Goal: Task Accomplishment & Management: Complete application form

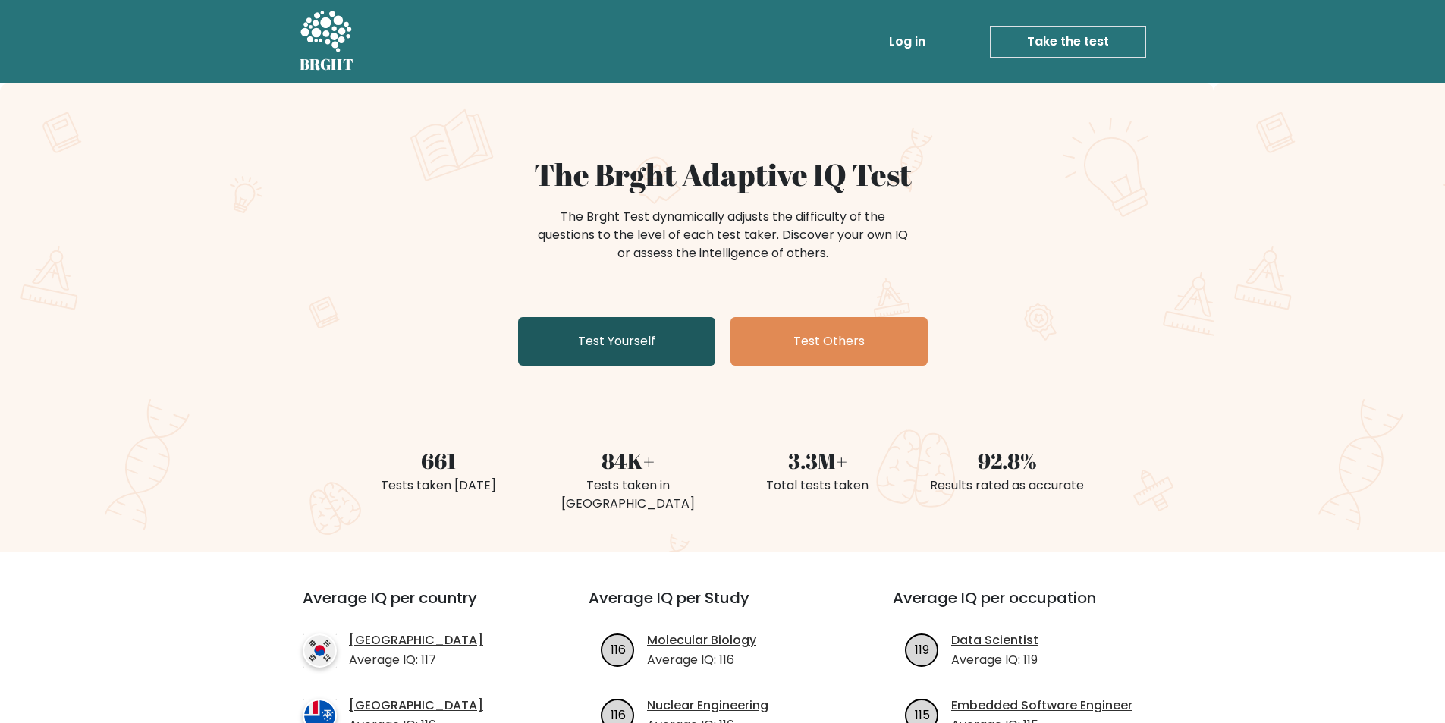
click at [618, 334] on link "Test Yourself" at bounding box center [616, 341] width 197 height 49
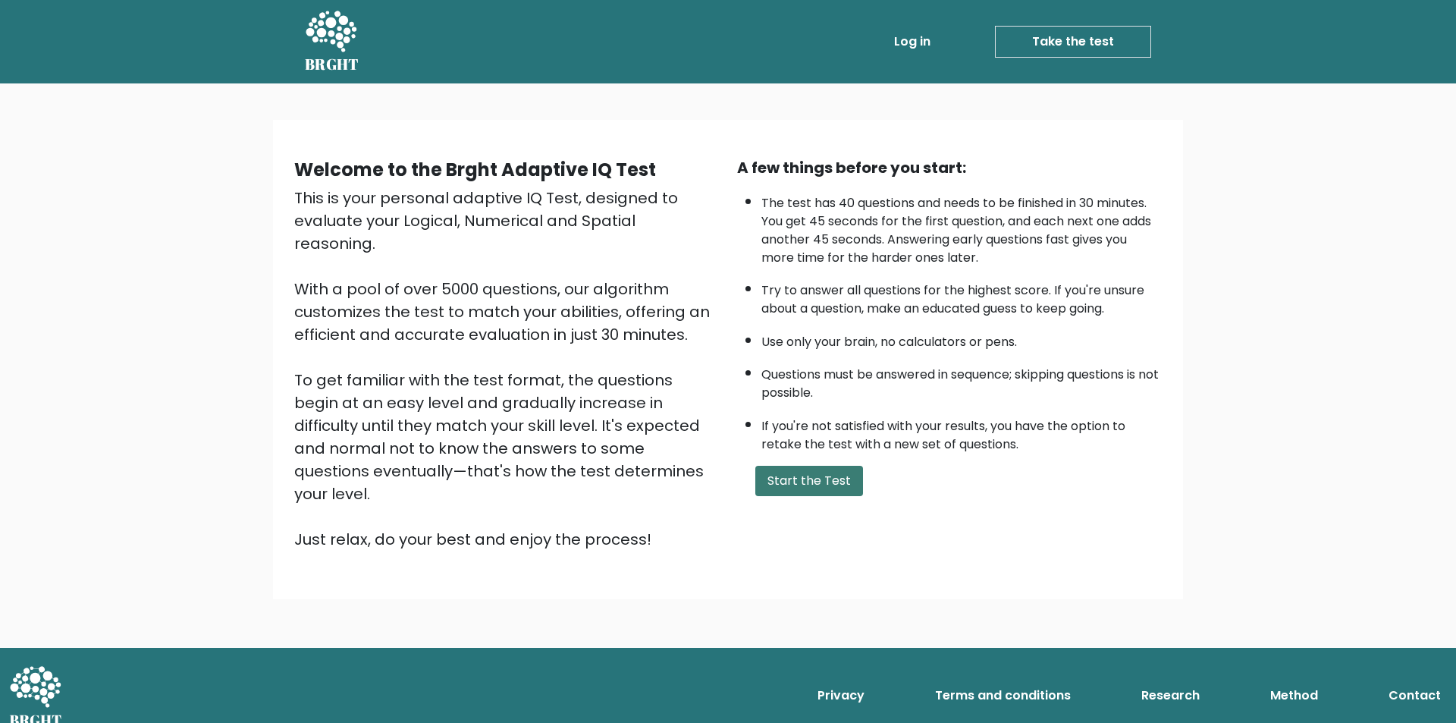
click at [793, 474] on button "Start the Test" at bounding box center [809, 481] width 108 height 30
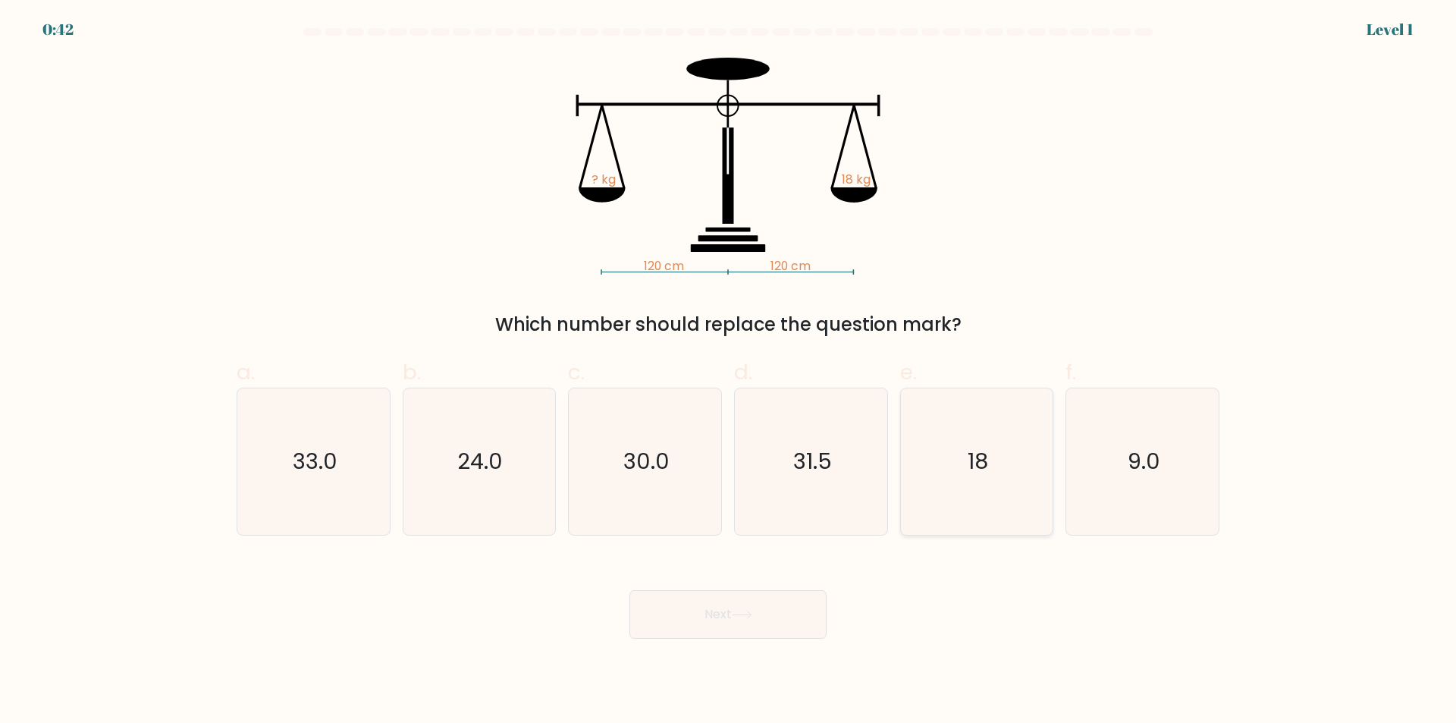
drag, startPoint x: 1002, startPoint y: 476, endPoint x: 900, endPoint y: 525, distance: 113.6
click at [999, 476] on icon "18" at bounding box center [976, 461] width 146 height 146
click at [729, 372] on input "e. 18" at bounding box center [728, 367] width 1 height 10
radio input "true"
click at [797, 601] on button "Next" at bounding box center [728, 614] width 197 height 49
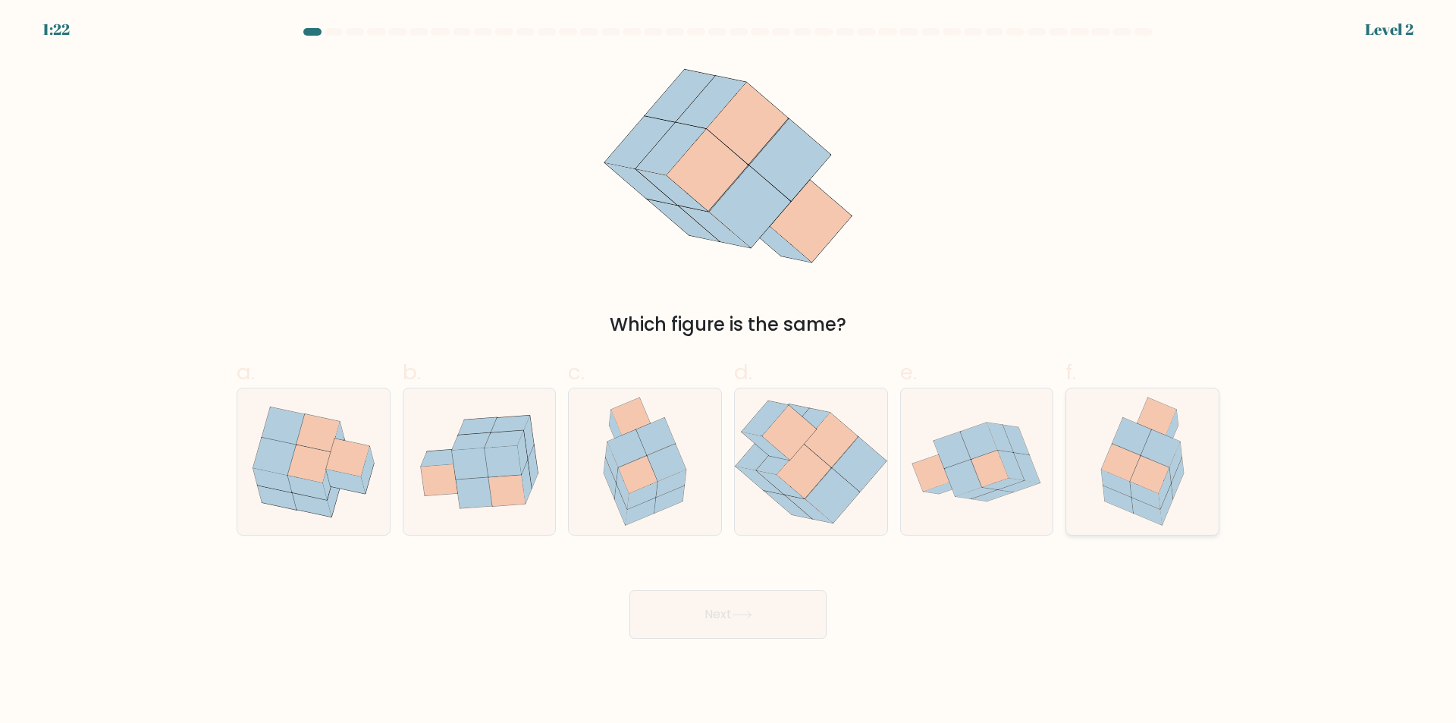
drag, startPoint x: 1160, startPoint y: 457, endPoint x: 1147, endPoint y: 457, distance: 13.7
click at [1159, 457] on icon at bounding box center [1160, 448] width 39 height 37
click at [729, 372] on input "f." at bounding box center [728, 367] width 1 height 10
radio input "true"
click at [769, 617] on button "Next" at bounding box center [728, 614] width 197 height 49
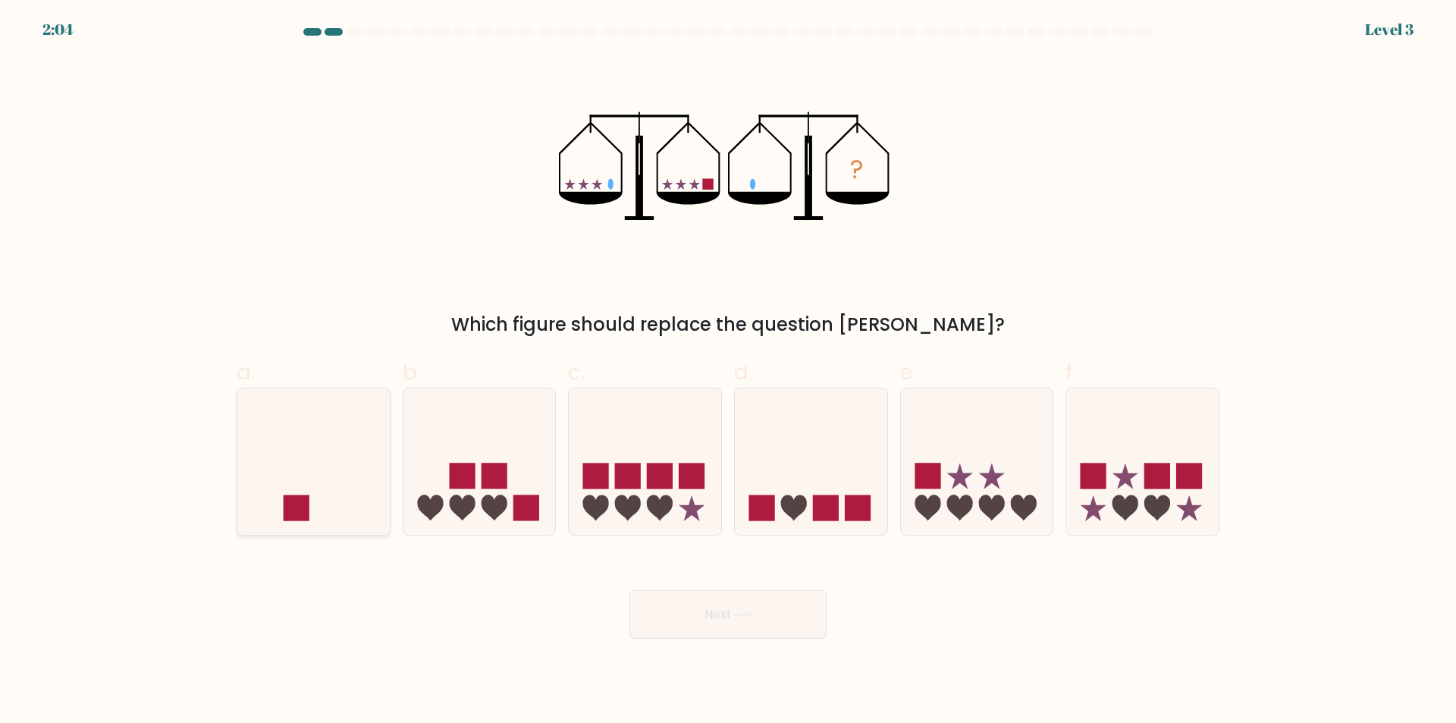
click at [291, 435] on icon at bounding box center [313, 462] width 152 height 126
click at [728, 372] on input "a." at bounding box center [728, 367] width 1 height 10
radio input "true"
click at [799, 619] on button "Next" at bounding box center [728, 614] width 197 height 49
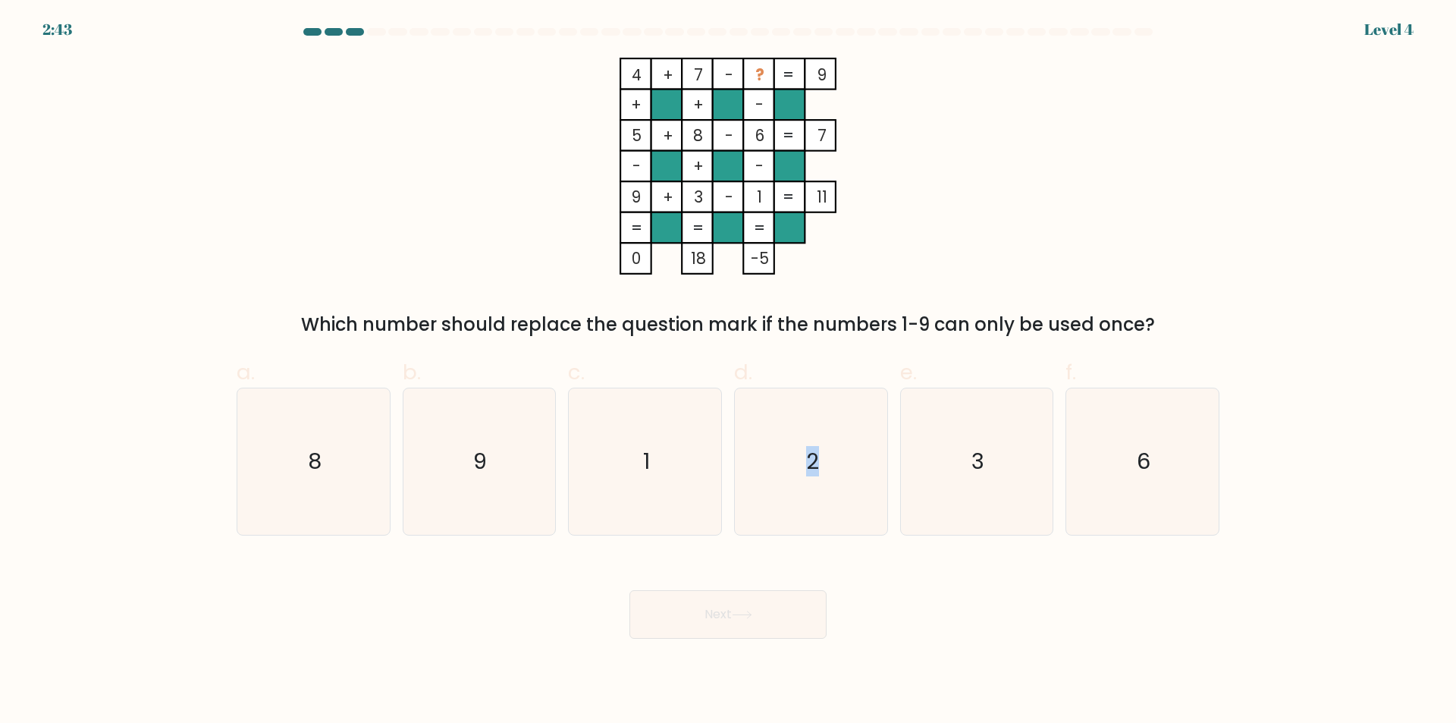
drag, startPoint x: 810, startPoint y: 466, endPoint x: 799, endPoint y: 574, distance: 108.3
click at [813, 465] on text "2" at bounding box center [812, 462] width 13 height 30
drag, startPoint x: 772, startPoint y: 471, endPoint x: 772, endPoint y: 582, distance: 110.7
click at [772, 472] on icon "2" at bounding box center [811, 461] width 146 height 146
click at [729, 372] on input "d. 2" at bounding box center [728, 367] width 1 height 10
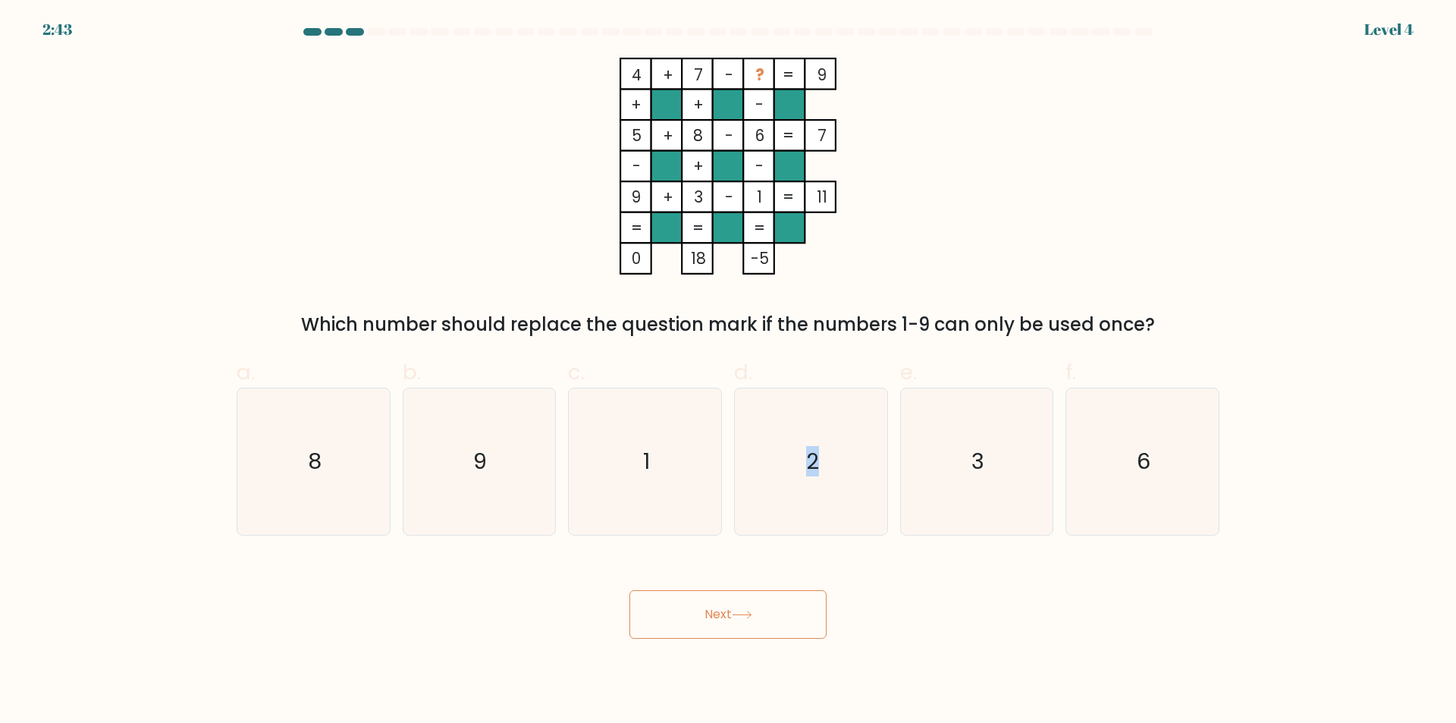
radio input "true"
click at [773, 611] on button "Next" at bounding box center [728, 614] width 197 height 49
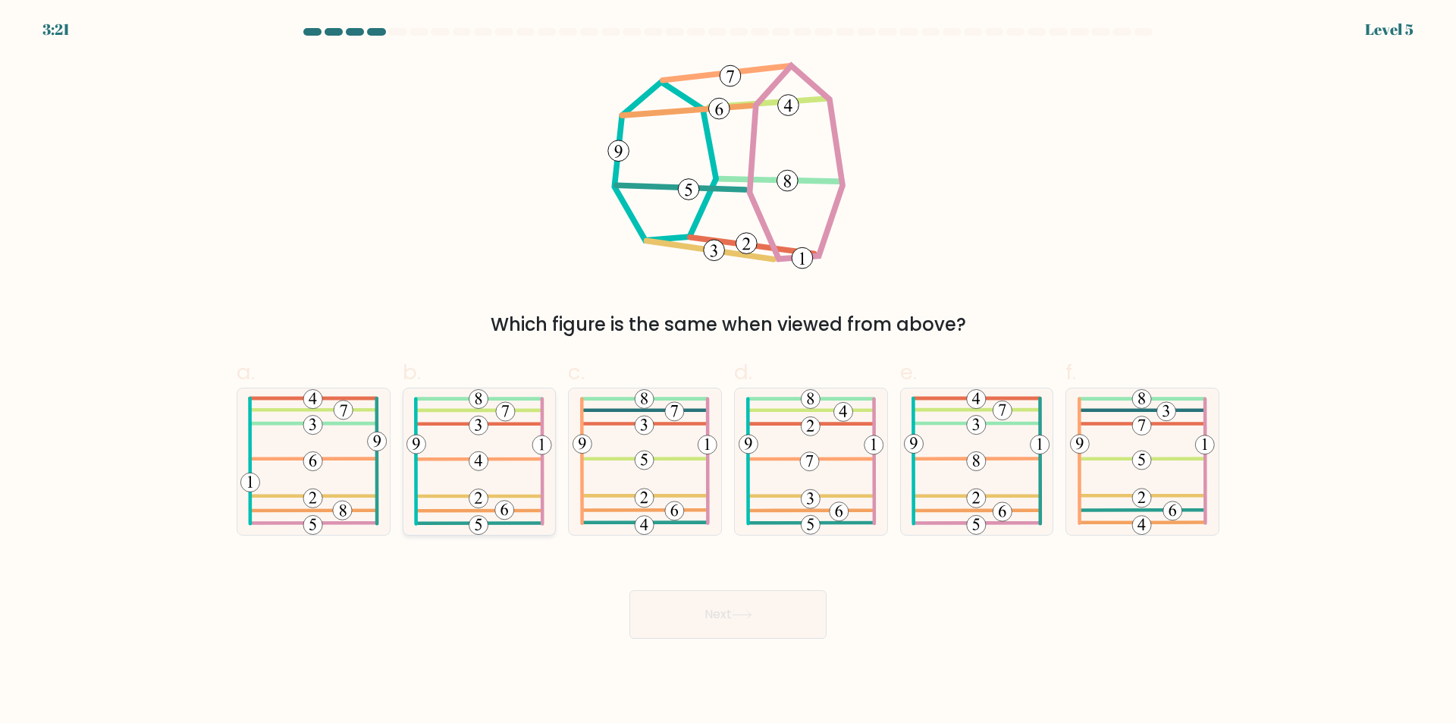
click at [500, 440] on icon at bounding box center [479, 461] width 145 height 146
click at [728, 372] on input "b." at bounding box center [728, 367] width 1 height 10
radio input "true"
click at [768, 619] on button "Next" at bounding box center [728, 614] width 197 height 49
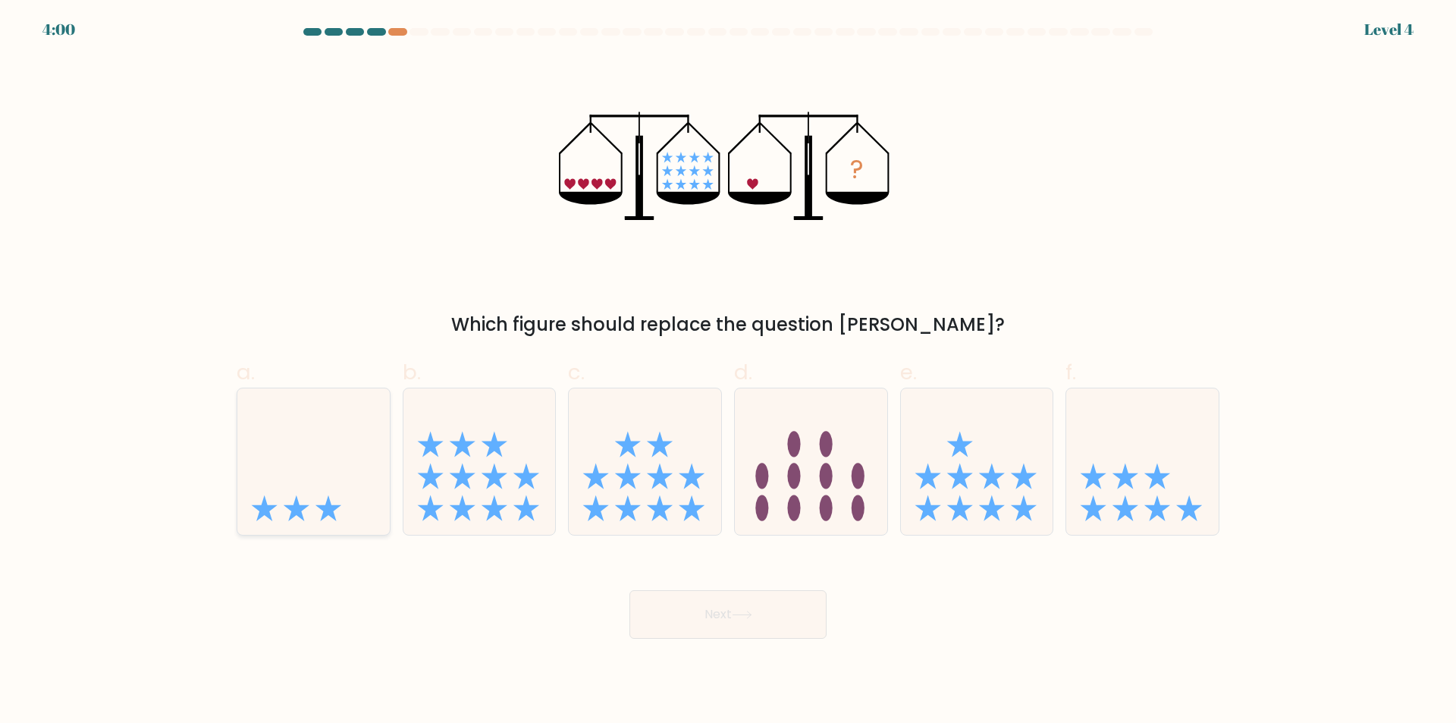
click at [309, 473] on icon at bounding box center [313, 462] width 152 height 126
click at [728, 372] on input "a." at bounding box center [728, 367] width 1 height 10
radio input "true"
click at [801, 610] on button "Next" at bounding box center [728, 614] width 197 height 49
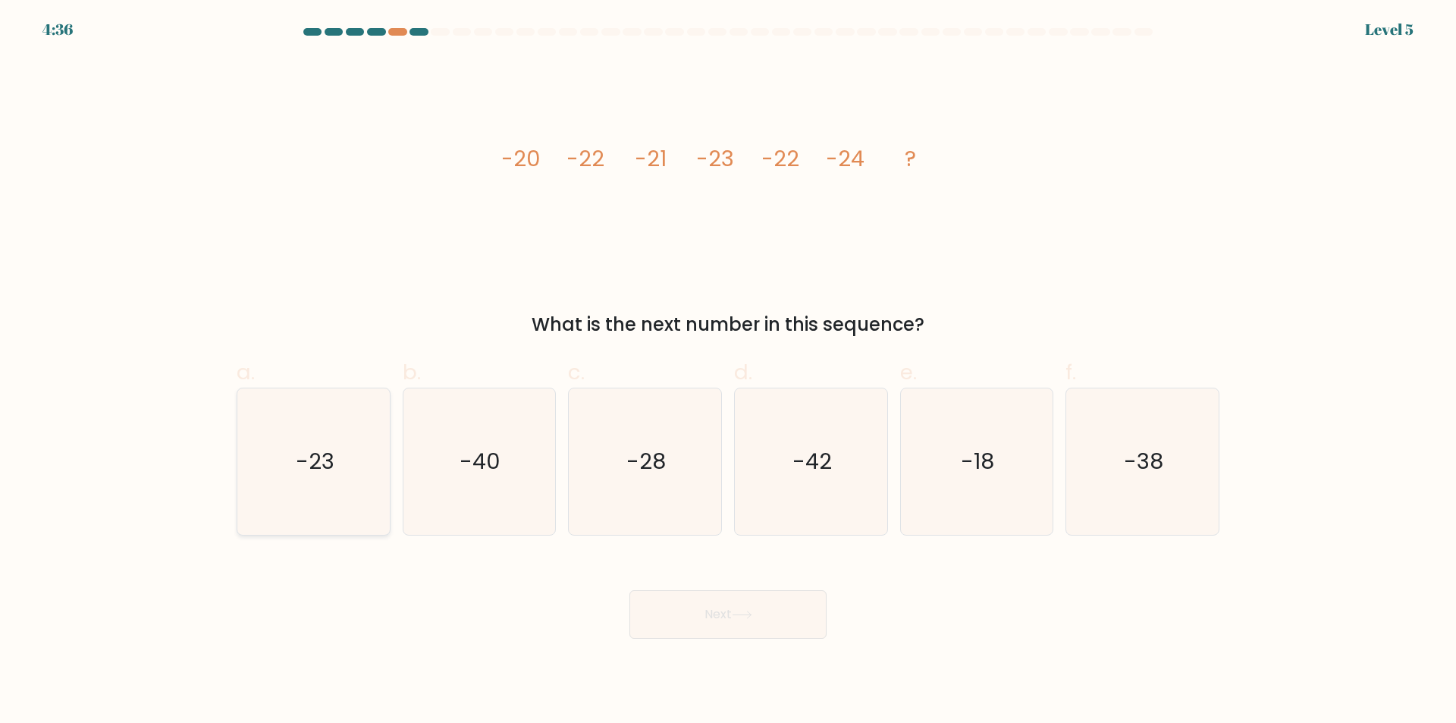
click at [289, 446] on icon "-23" at bounding box center [313, 461] width 146 height 146
click at [728, 372] on input "a. -23" at bounding box center [728, 367] width 1 height 10
radio input "true"
click at [777, 619] on button "Next" at bounding box center [728, 614] width 197 height 49
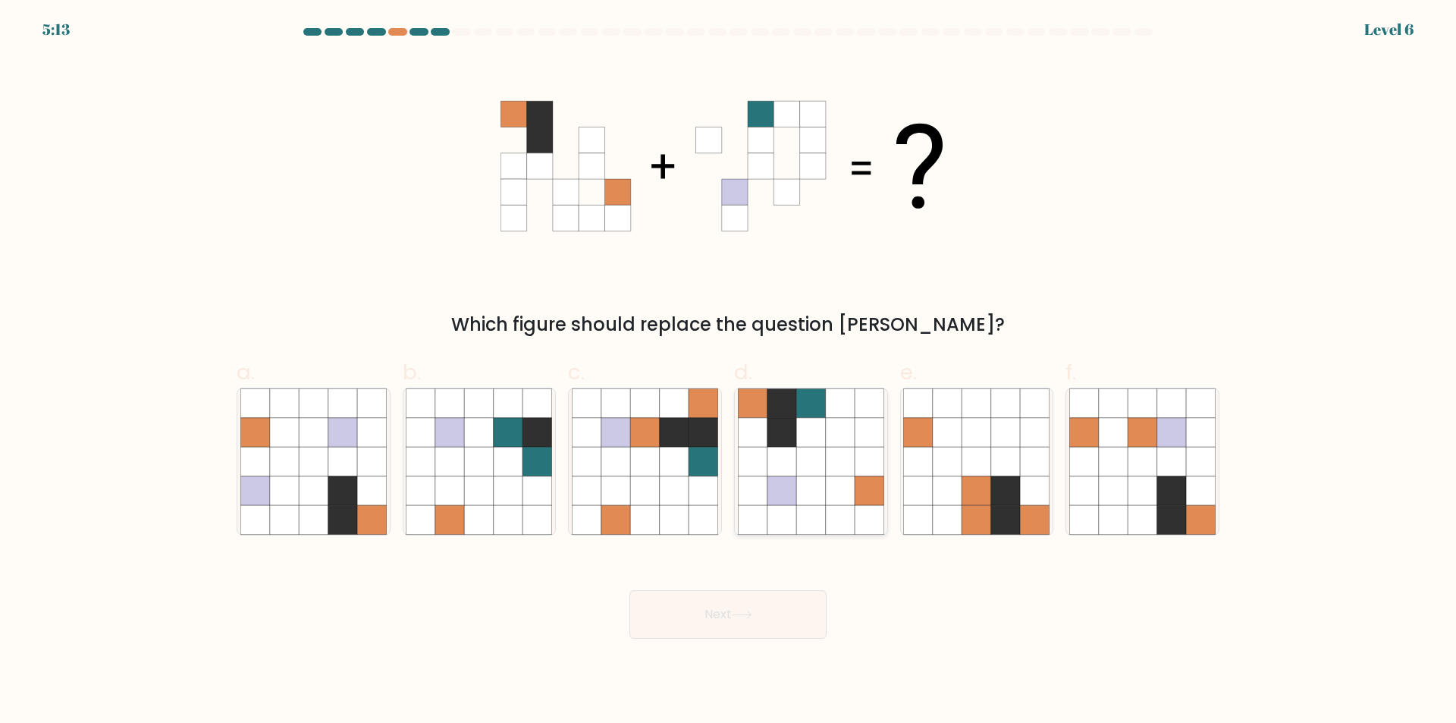
click at [817, 481] on icon at bounding box center [810, 490] width 29 height 29
click at [729, 372] on input "d." at bounding box center [728, 367] width 1 height 10
radio input "true"
click at [788, 623] on button "Next" at bounding box center [728, 614] width 197 height 49
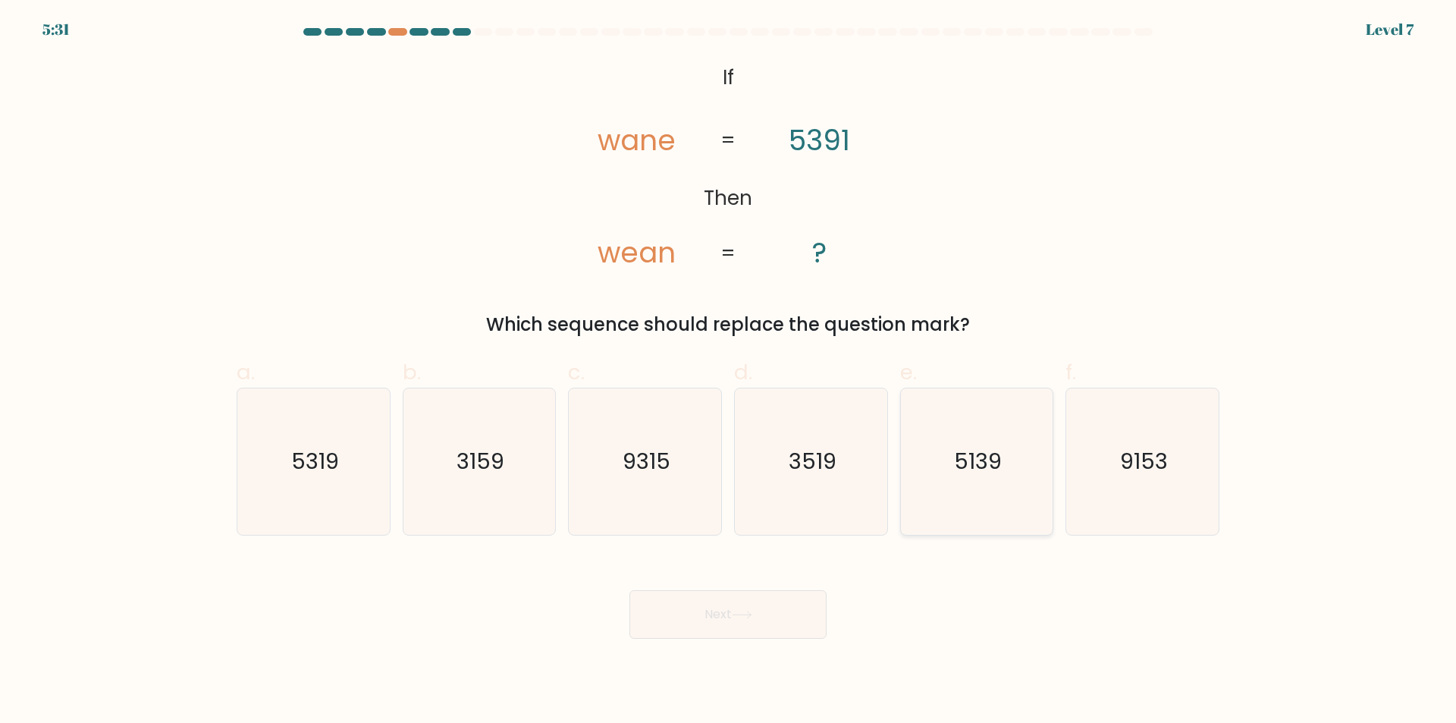
drag, startPoint x: 1001, startPoint y: 474, endPoint x: 918, endPoint y: 506, distance: 88.6
click at [1000, 474] on text "5139" at bounding box center [978, 462] width 48 height 30
click at [729, 372] on input "e. 5139" at bounding box center [728, 367] width 1 height 10
radio input "true"
click at [821, 616] on button "Next" at bounding box center [728, 614] width 197 height 49
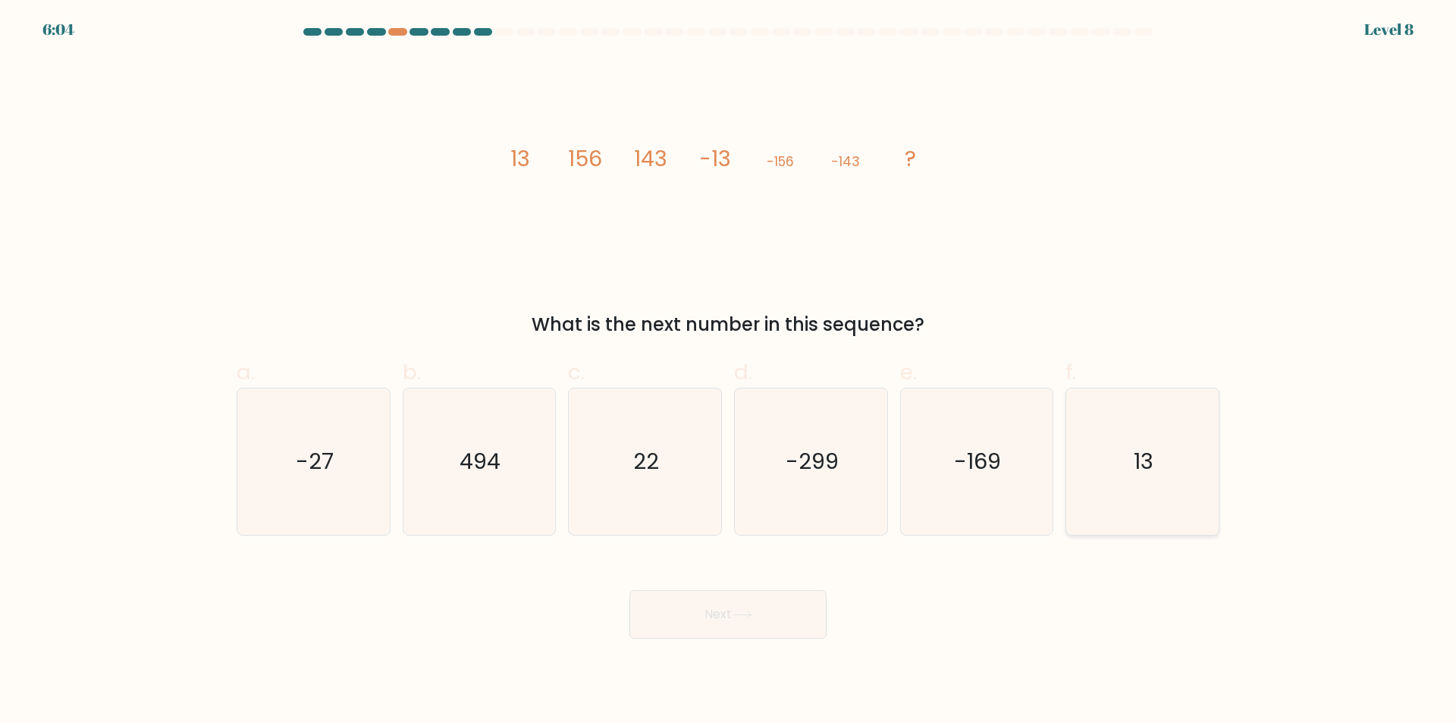
click at [1178, 455] on icon "13" at bounding box center [1142, 461] width 146 height 146
click at [729, 372] on input "f. 13" at bounding box center [728, 367] width 1 height 10
radio input "true"
click at [757, 605] on button "Next" at bounding box center [728, 614] width 197 height 49
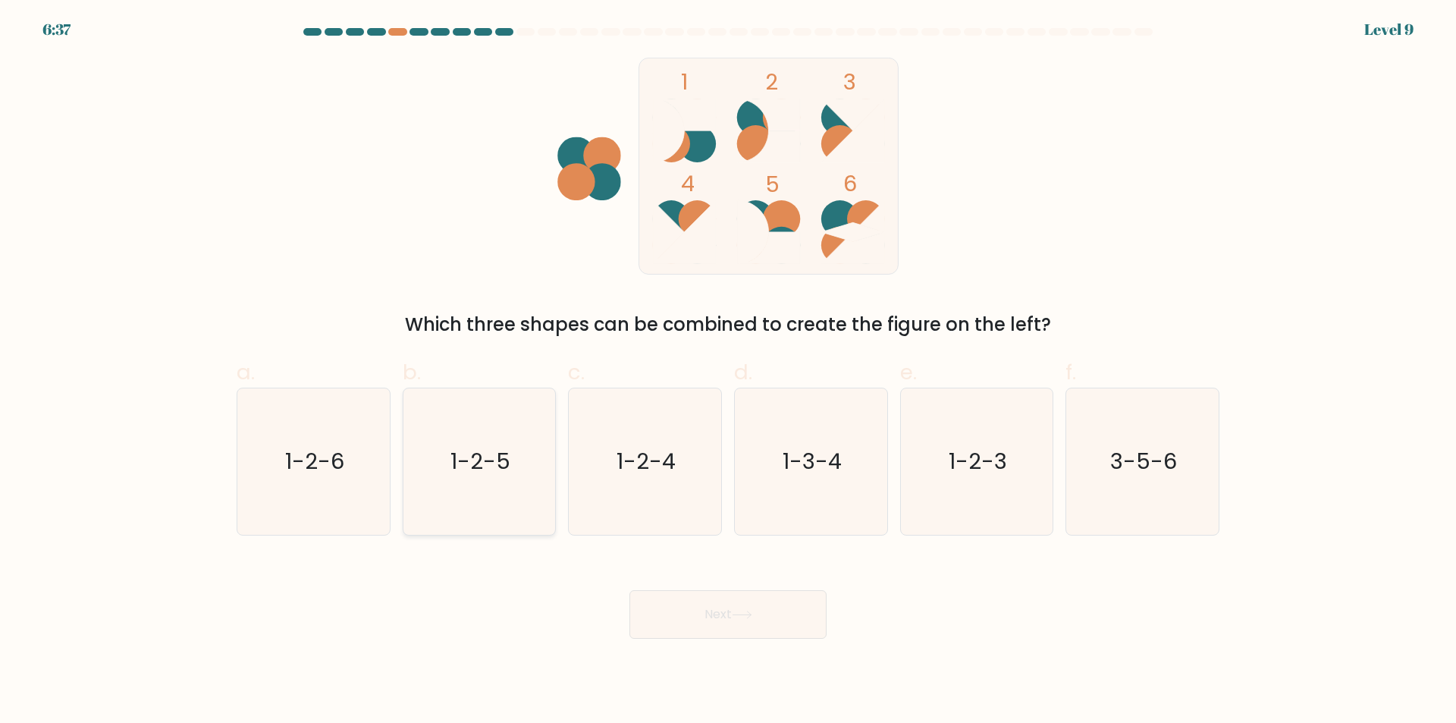
click at [469, 470] on text "1-2-5" at bounding box center [481, 462] width 60 height 30
click at [728, 372] on input "b. 1-2-5" at bounding box center [728, 367] width 1 height 10
radio input "true"
drag, startPoint x: 862, startPoint y: 621, endPoint x: 793, endPoint y: 622, distance: 68.3
click at [862, 622] on div "Next" at bounding box center [728, 596] width 1001 height 85
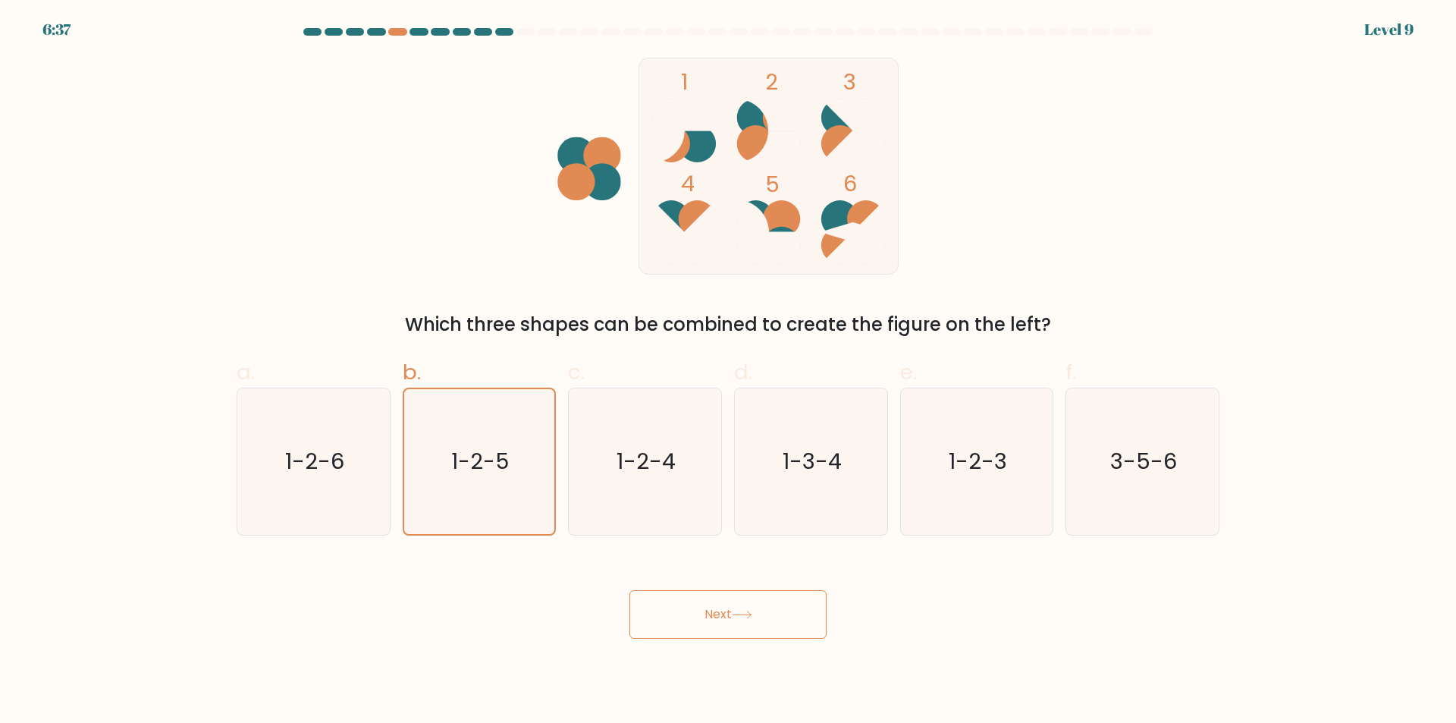
click at [793, 622] on button "Next" at bounding box center [728, 614] width 197 height 49
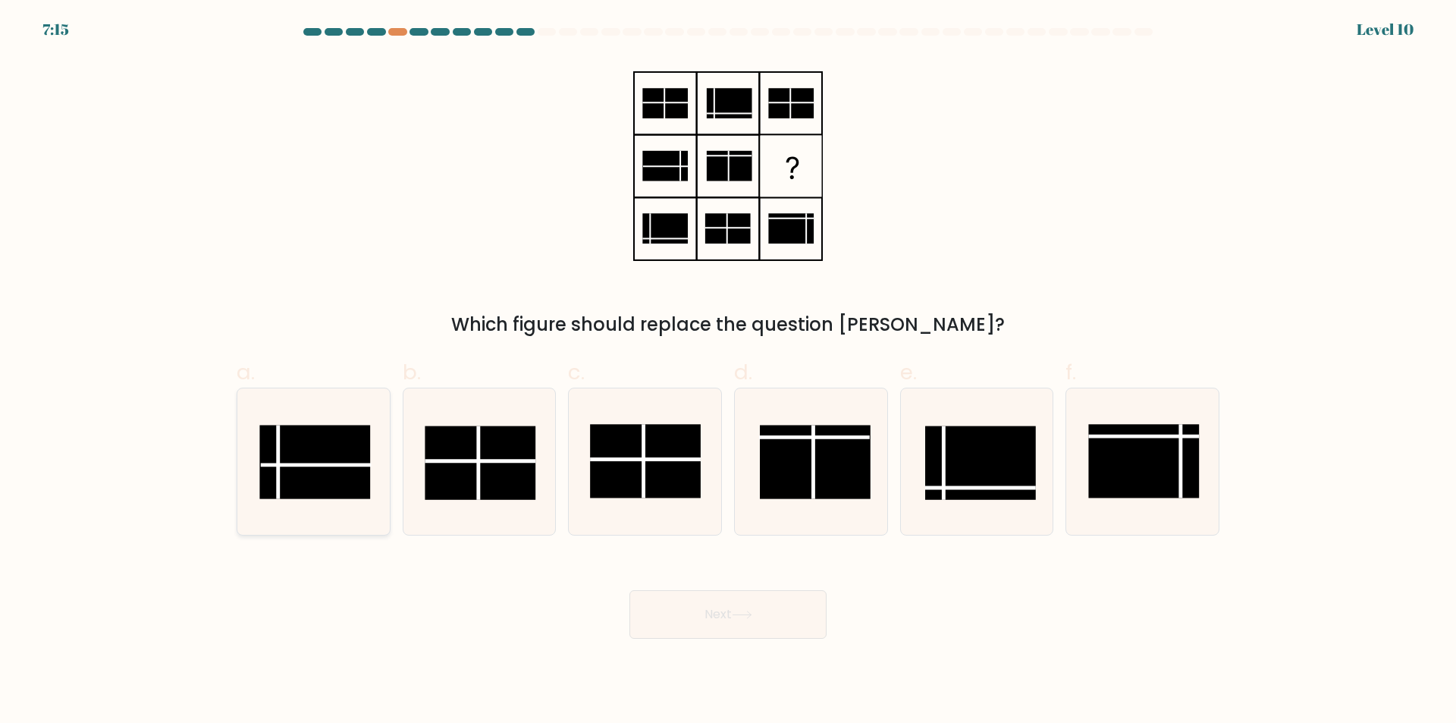
click at [328, 458] on rect at bounding box center [314, 462] width 111 height 74
click at [728, 372] on input "a." at bounding box center [728, 367] width 1 height 10
radio input "true"
click at [787, 615] on button "Next" at bounding box center [728, 614] width 197 height 49
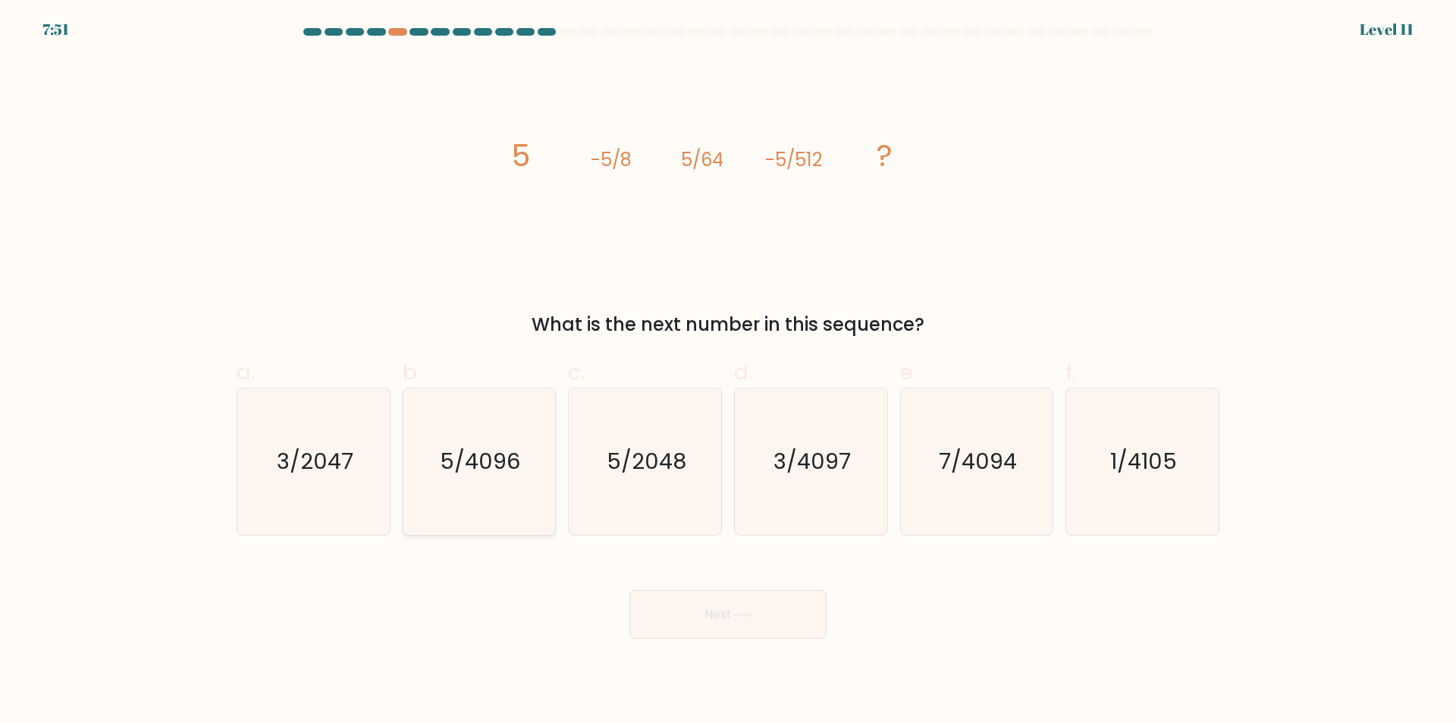
click at [501, 476] on text "5/4096" at bounding box center [481, 462] width 80 height 30
click at [728, 372] on input "b. 5/4096" at bounding box center [728, 367] width 1 height 10
radio input "true"
click at [787, 609] on button "Next" at bounding box center [728, 614] width 197 height 49
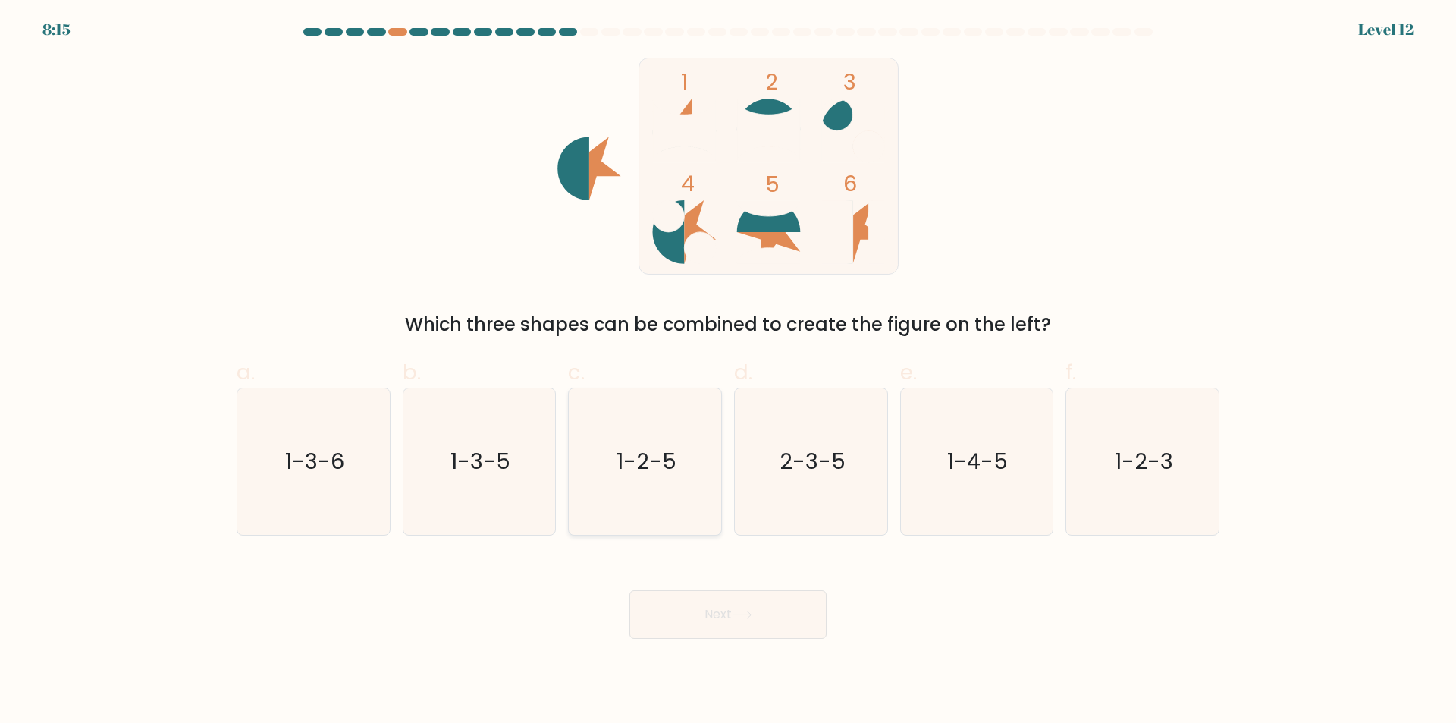
click at [662, 488] on icon "1-2-5" at bounding box center [645, 461] width 146 height 146
click at [728, 372] on input "c. 1-2-5" at bounding box center [728, 367] width 1 height 10
radio input "true"
click at [791, 606] on button "Next" at bounding box center [728, 614] width 197 height 49
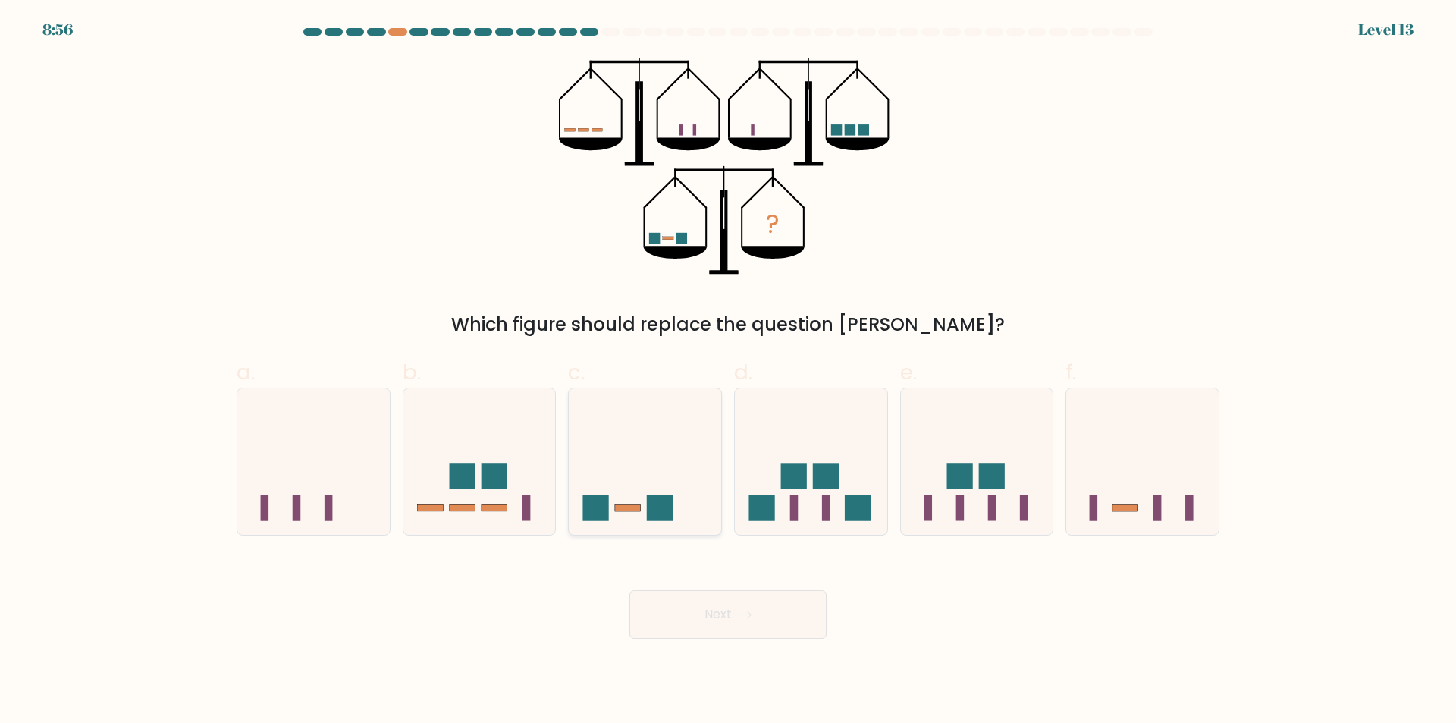
click at [657, 492] on icon at bounding box center [645, 462] width 152 height 126
click at [728, 372] on input "c." at bounding box center [728, 367] width 1 height 10
radio input "true"
click at [767, 615] on button "Next" at bounding box center [728, 614] width 197 height 49
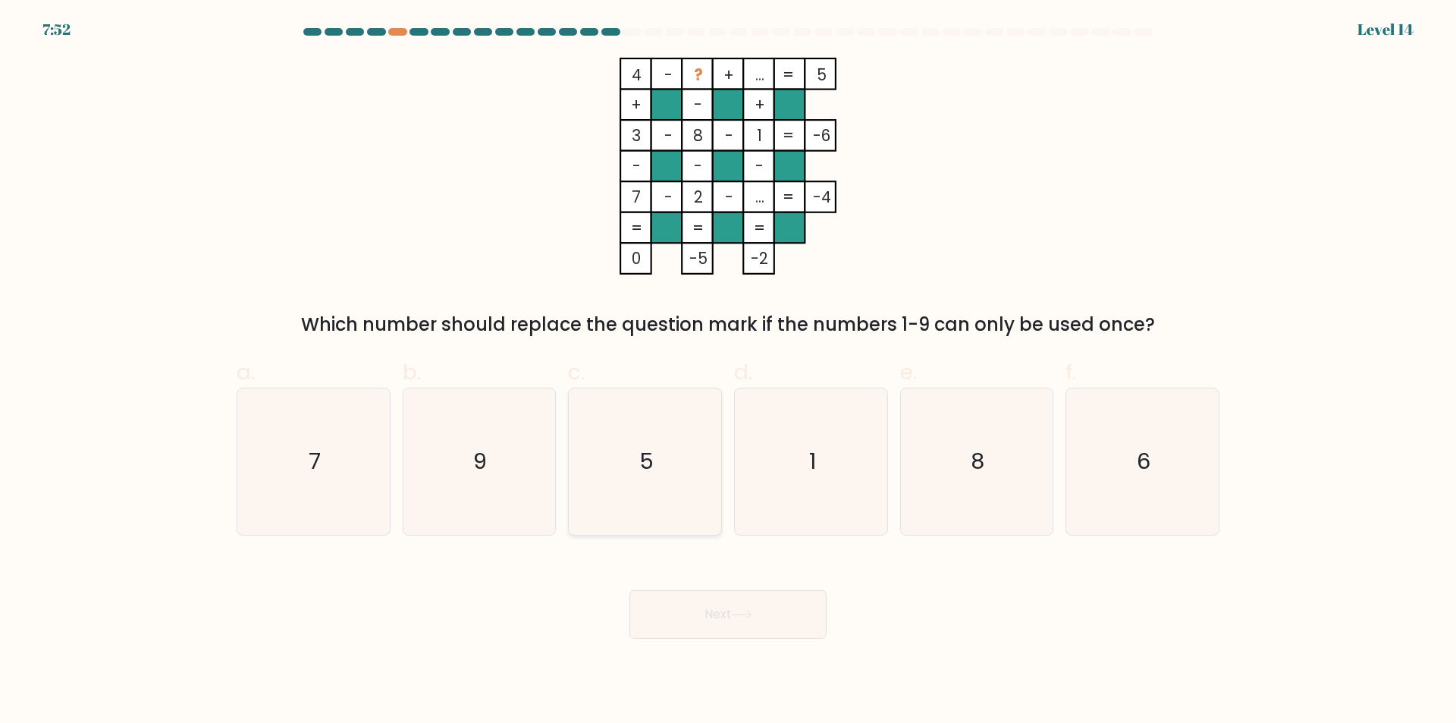
click at [661, 471] on icon "5" at bounding box center [645, 461] width 146 height 146
click at [728, 372] on input "c. 5" at bounding box center [728, 367] width 1 height 10
radio input "true"
click at [749, 621] on button "Next" at bounding box center [728, 614] width 197 height 49
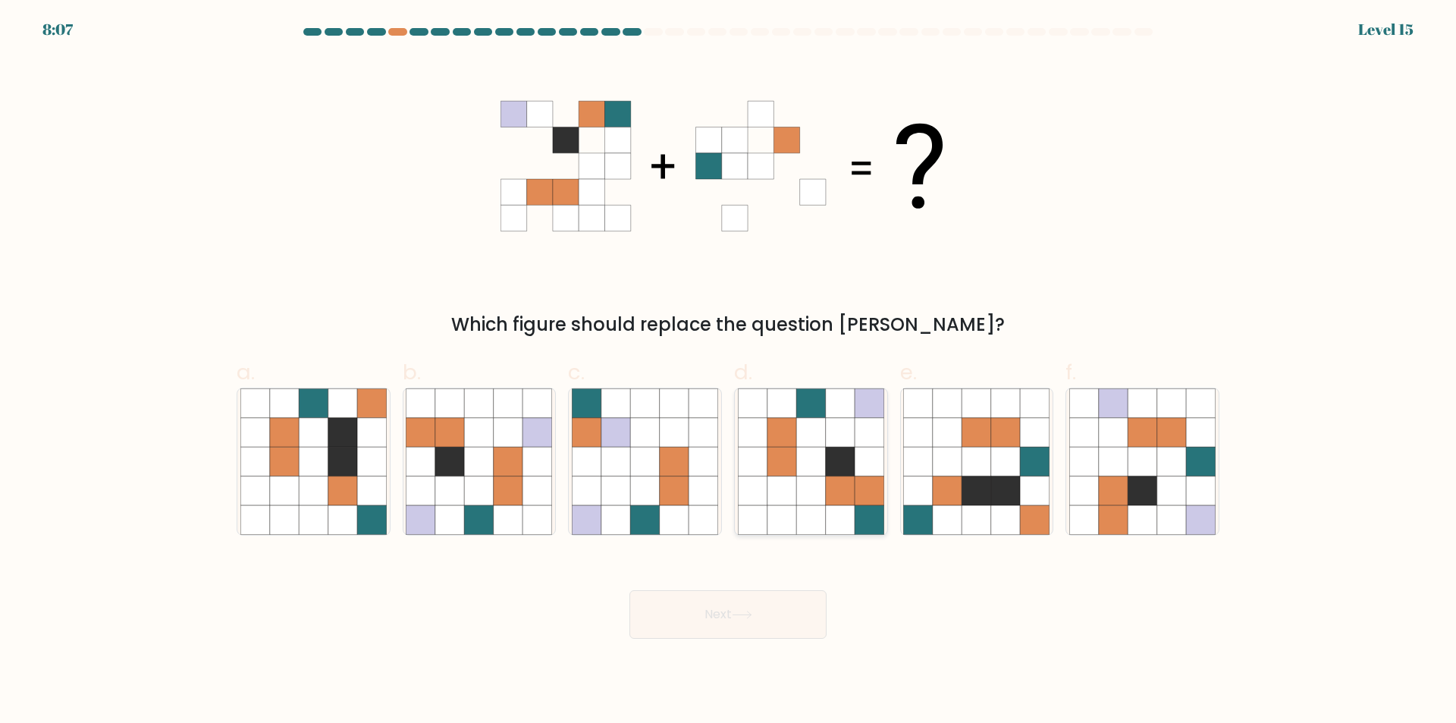
click at [809, 435] on icon at bounding box center [810, 432] width 29 height 29
click at [729, 372] on input "d." at bounding box center [728, 367] width 1 height 10
radio input "true"
click at [802, 605] on button "Next" at bounding box center [728, 614] width 197 height 49
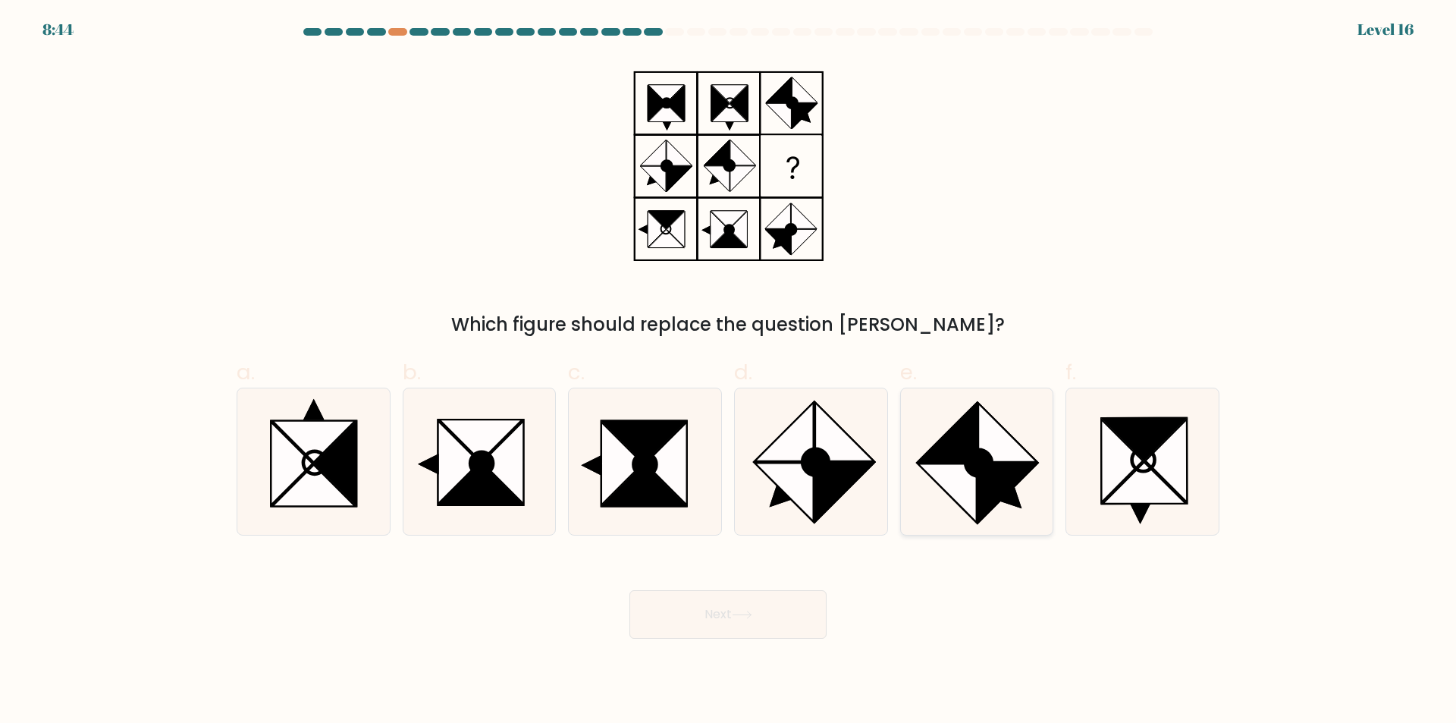
click at [978, 473] on ellipse at bounding box center [979, 462] width 37 height 37
click at [729, 372] on input "e." at bounding box center [728, 367] width 1 height 10
radio input "true"
click at [794, 630] on button "Next" at bounding box center [728, 614] width 197 height 49
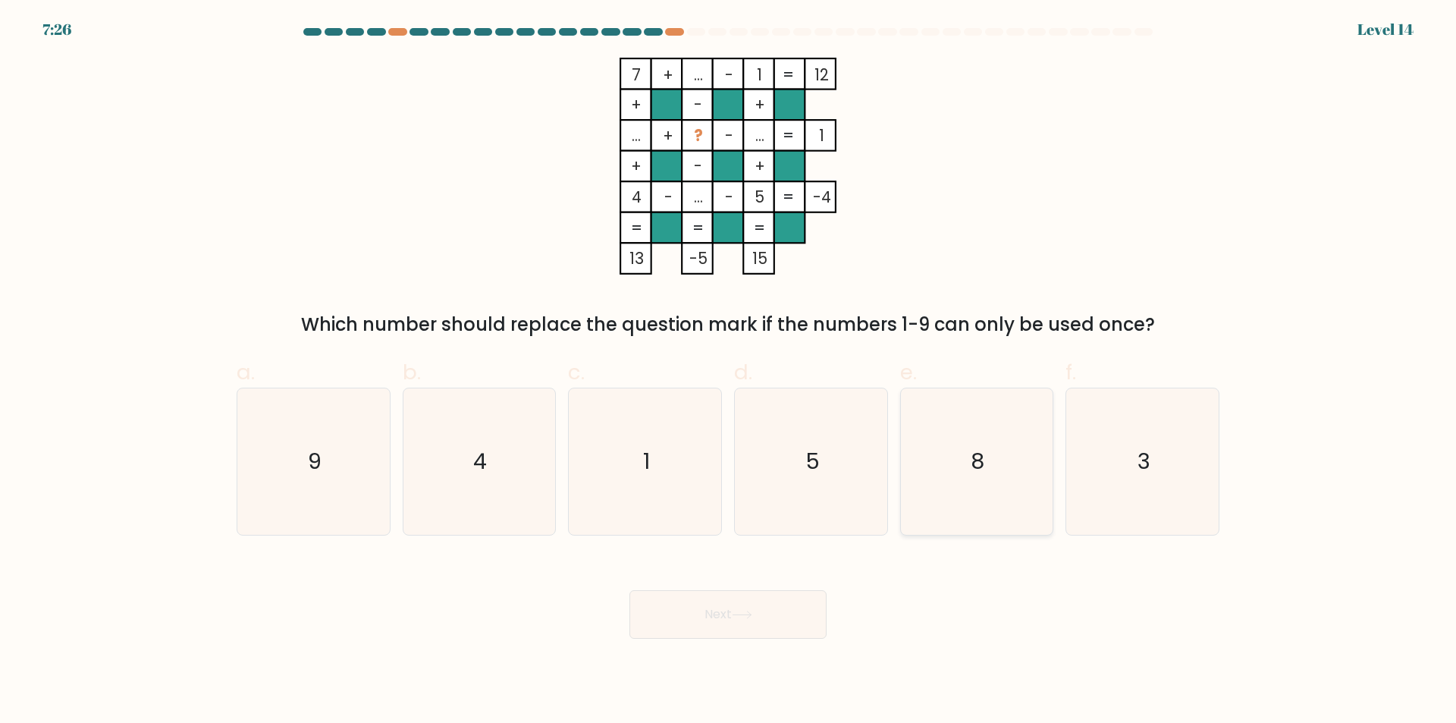
click at [937, 443] on icon "8" at bounding box center [976, 461] width 146 height 146
click at [729, 372] on input "e. 8" at bounding box center [728, 367] width 1 height 10
radio input "true"
click at [760, 613] on button "Next" at bounding box center [728, 614] width 197 height 49
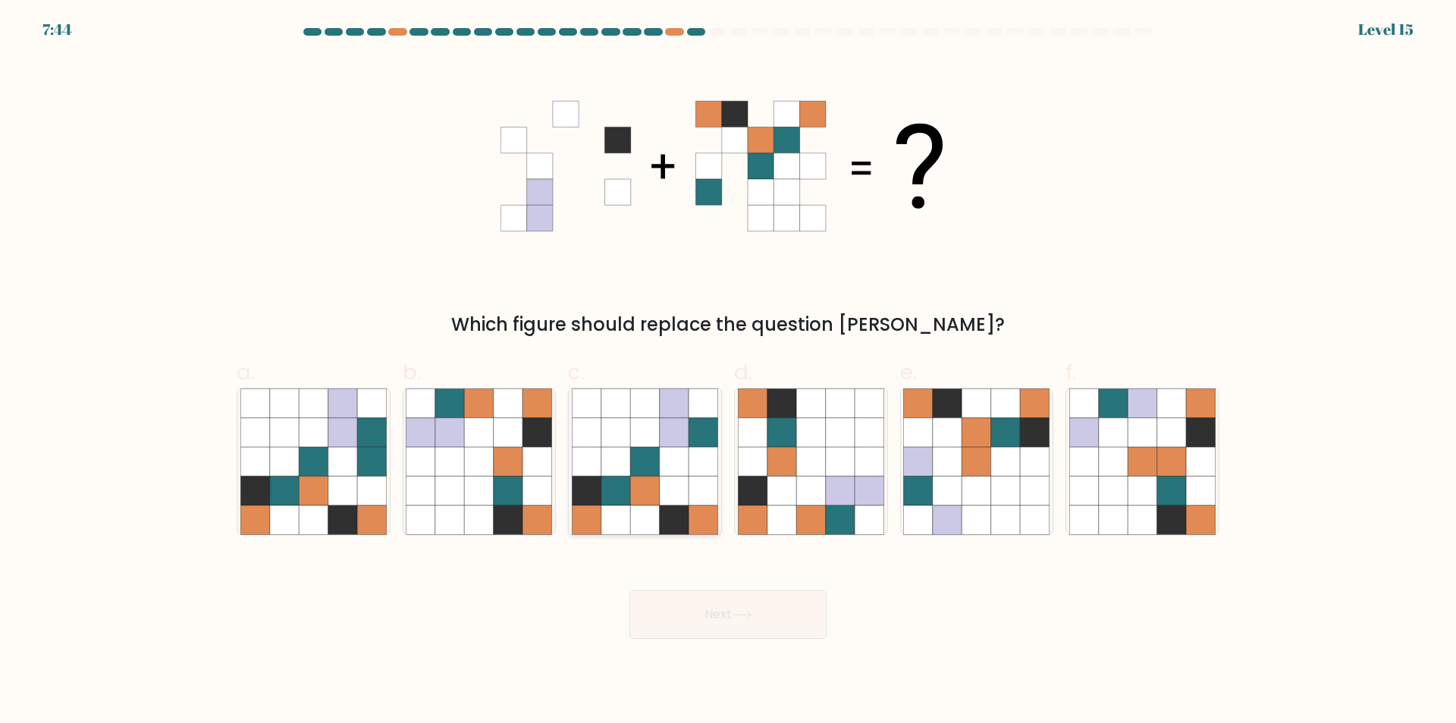
click at [673, 466] on icon at bounding box center [674, 461] width 29 height 29
click at [728, 372] on input "c." at bounding box center [728, 367] width 1 height 10
radio input "true"
click at [778, 617] on button "Next" at bounding box center [728, 614] width 197 height 49
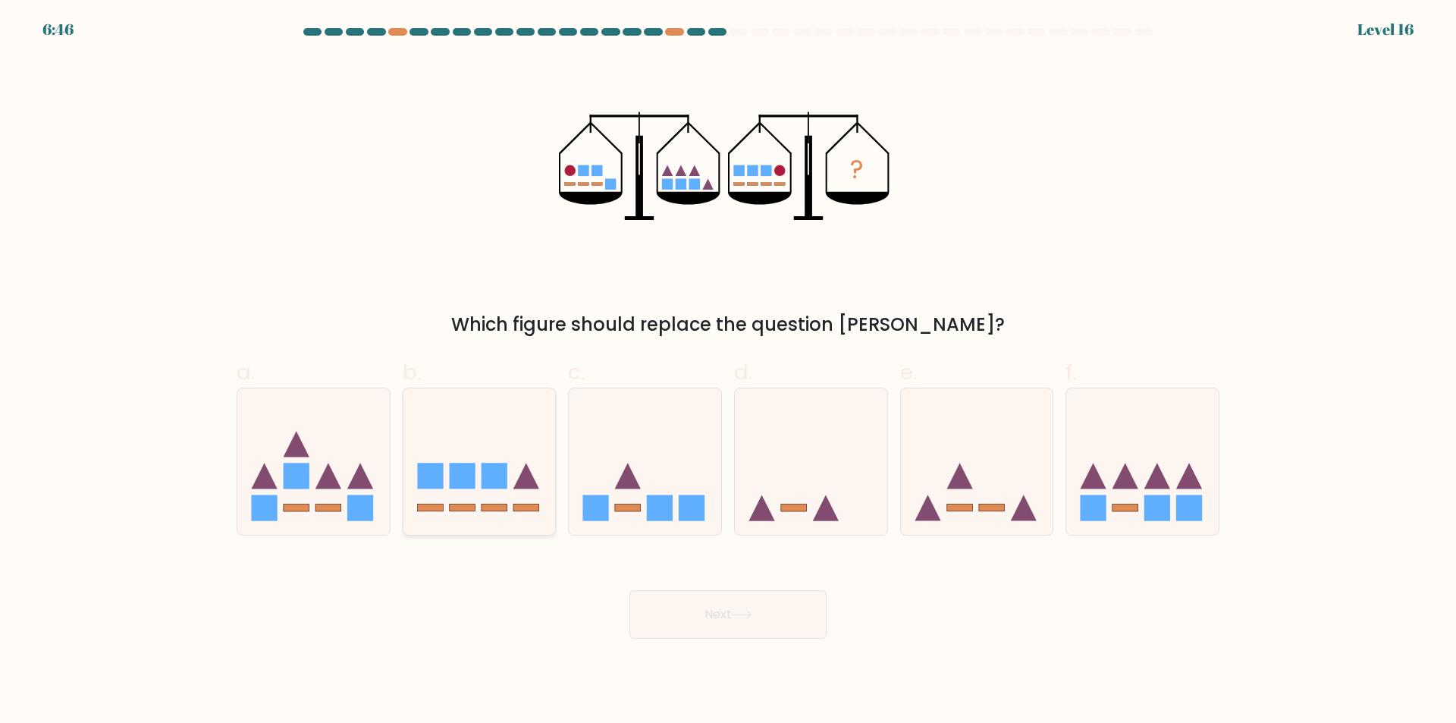
click at [501, 452] on icon at bounding box center [479, 462] width 152 height 126
click at [728, 372] on input "b." at bounding box center [728, 367] width 1 height 10
radio input "true"
click at [795, 610] on button "Next" at bounding box center [728, 614] width 197 height 49
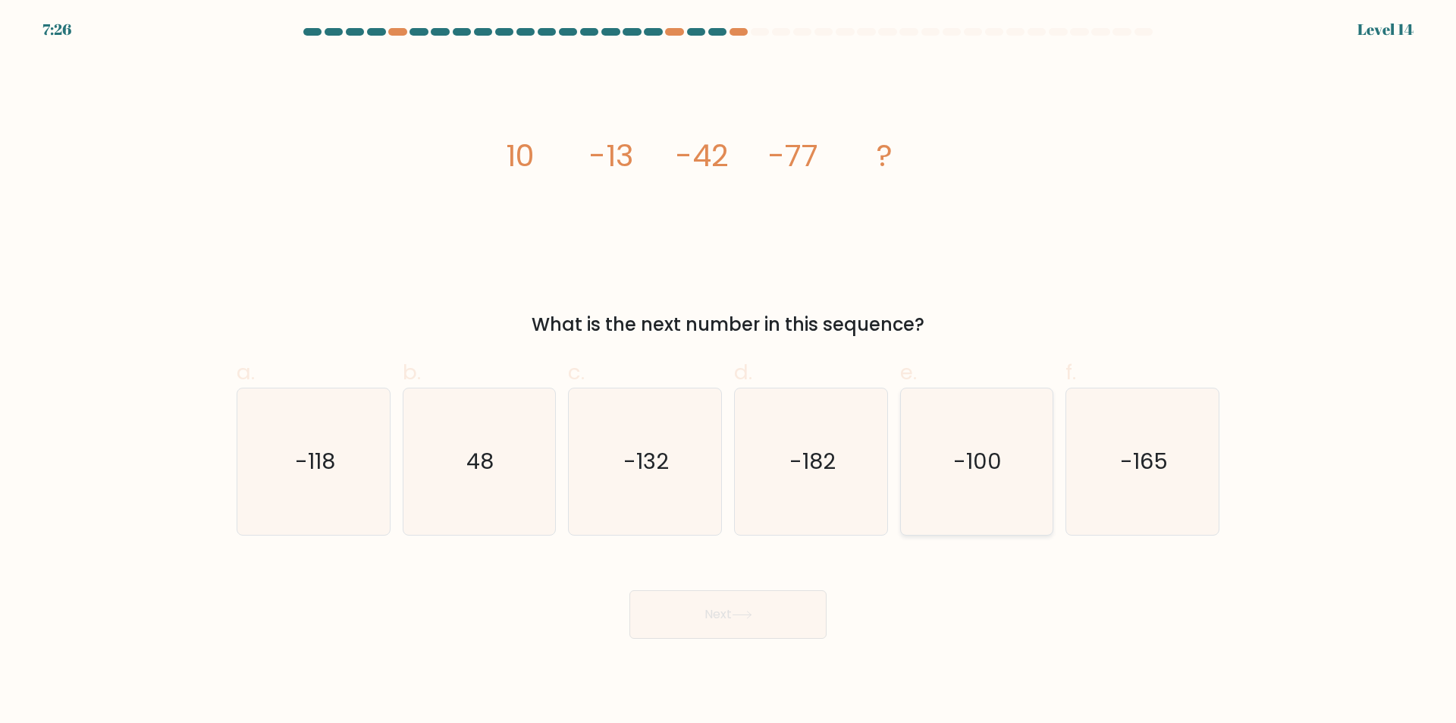
drag, startPoint x: 980, startPoint y: 454, endPoint x: 940, endPoint y: 477, distance: 45.9
click at [980, 454] on text "-100" at bounding box center [978, 462] width 49 height 30
click at [729, 372] on input "e. -100" at bounding box center [728, 367] width 1 height 10
radio input "true"
click at [788, 620] on button "Next" at bounding box center [728, 614] width 197 height 49
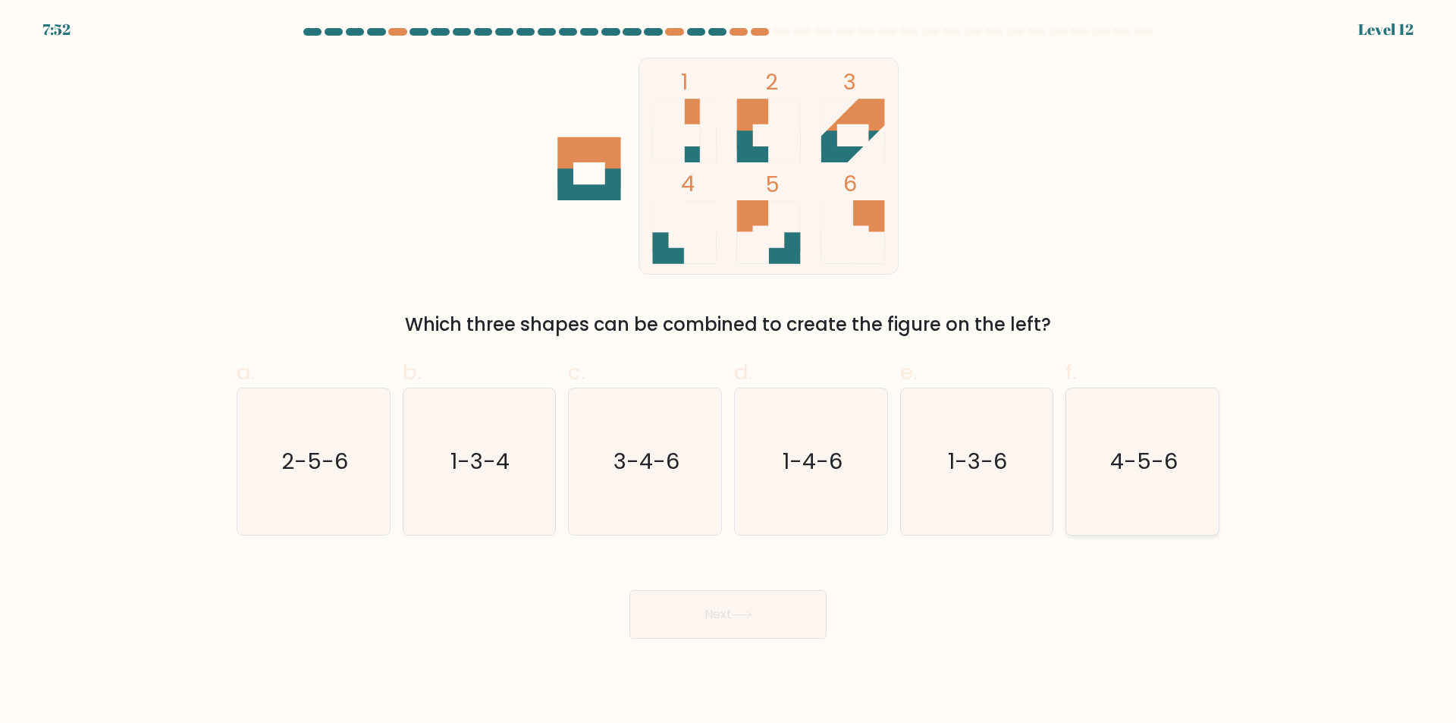
click at [1130, 469] on text "4-5-6" at bounding box center [1144, 462] width 68 height 30
click at [729, 372] on input "f. 4-5-6" at bounding box center [728, 367] width 1 height 10
radio input "true"
click at [769, 615] on button "Next" at bounding box center [728, 614] width 197 height 49
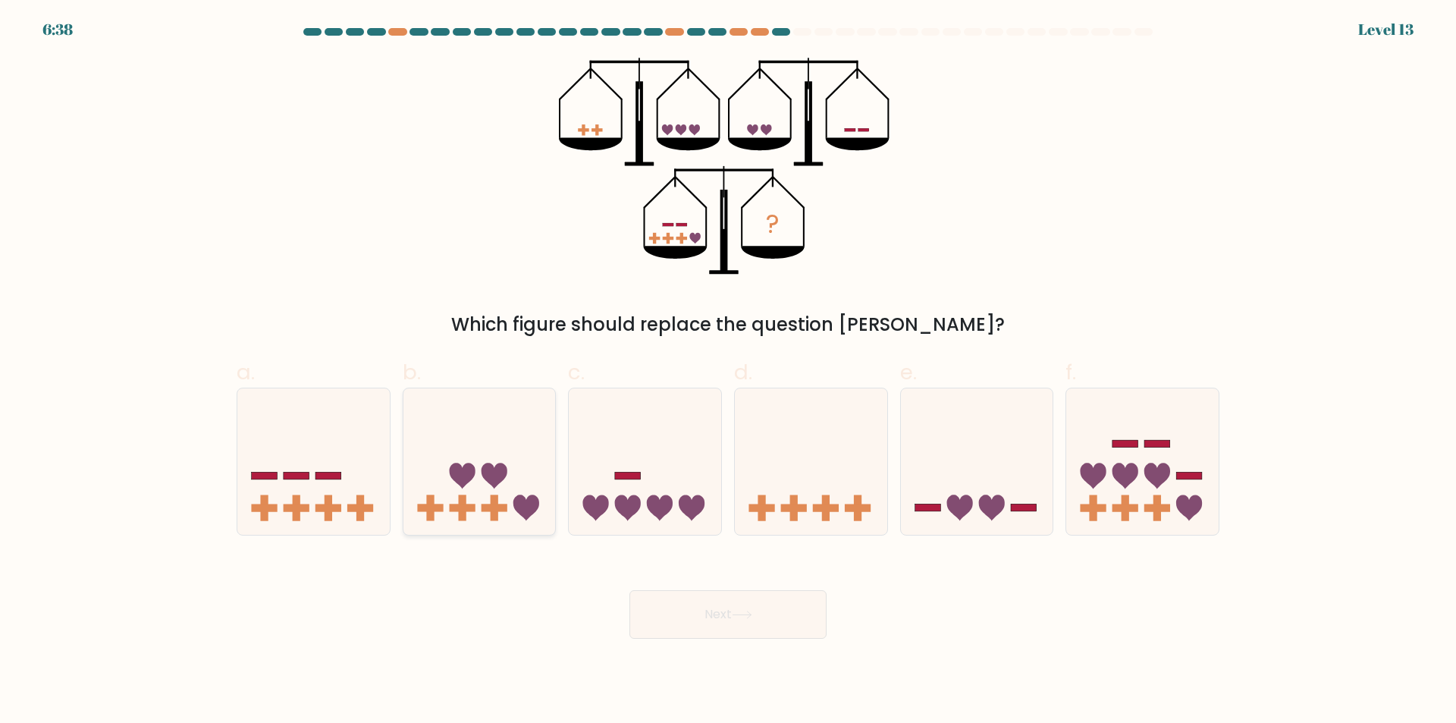
click at [473, 475] on icon at bounding box center [462, 476] width 26 height 26
click at [728, 372] on input "b." at bounding box center [728, 367] width 1 height 10
radio input "true"
click at [783, 614] on button "Next" at bounding box center [728, 614] width 197 height 49
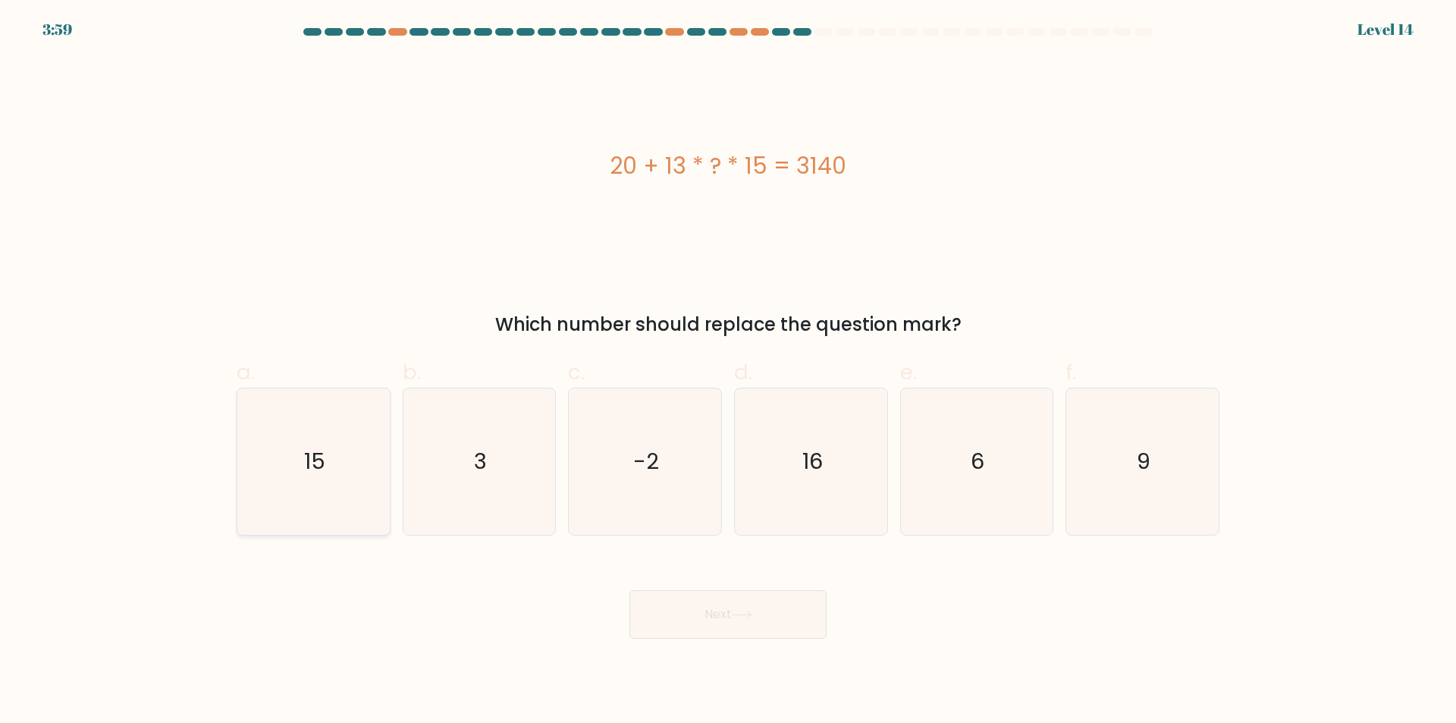
click at [348, 463] on icon "15" at bounding box center [313, 461] width 146 height 146
click at [728, 372] on input "a. 15" at bounding box center [728, 367] width 1 height 10
radio input "true"
click at [802, 612] on button "Next" at bounding box center [728, 614] width 197 height 49
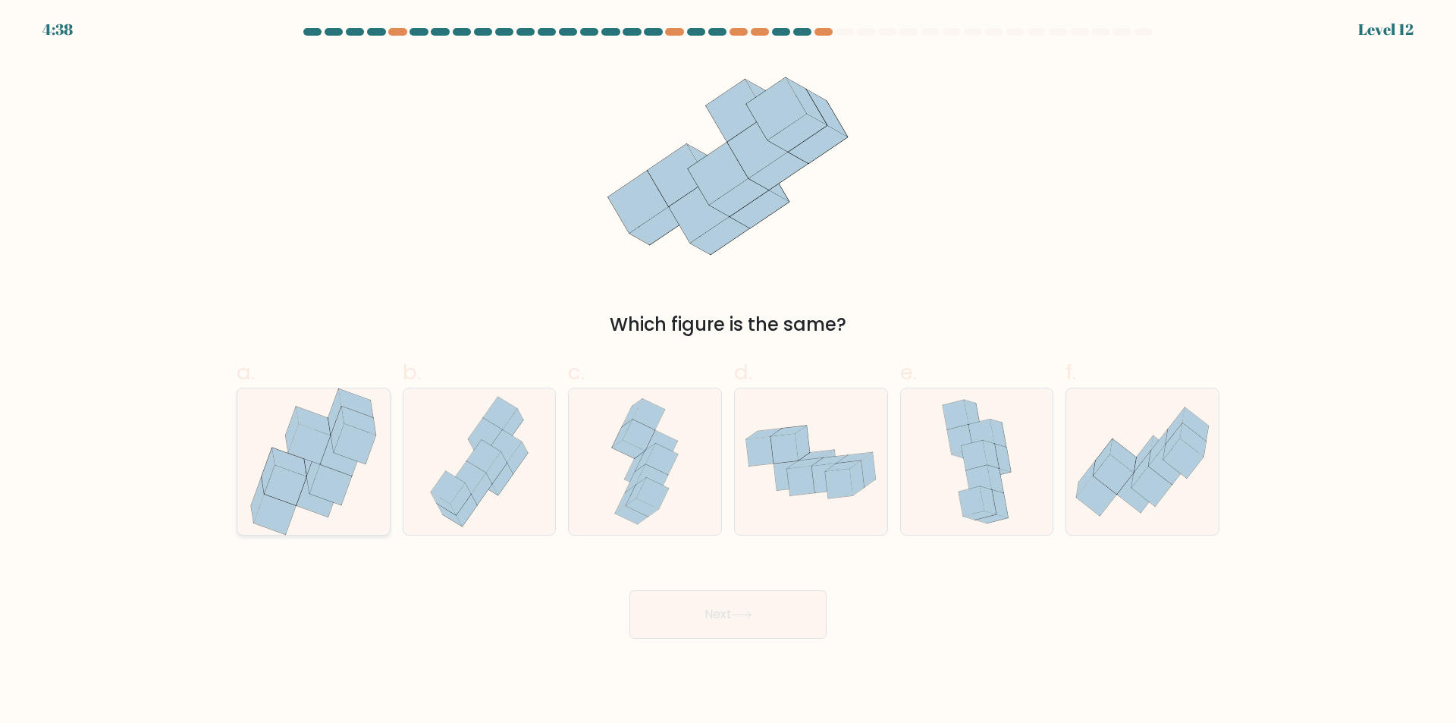
click at [344, 455] on icon at bounding box center [355, 444] width 42 height 40
click at [728, 372] on input "a." at bounding box center [728, 367] width 1 height 10
radio input "true"
click at [783, 614] on button "Next" at bounding box center [728, 614] width 197 height 49
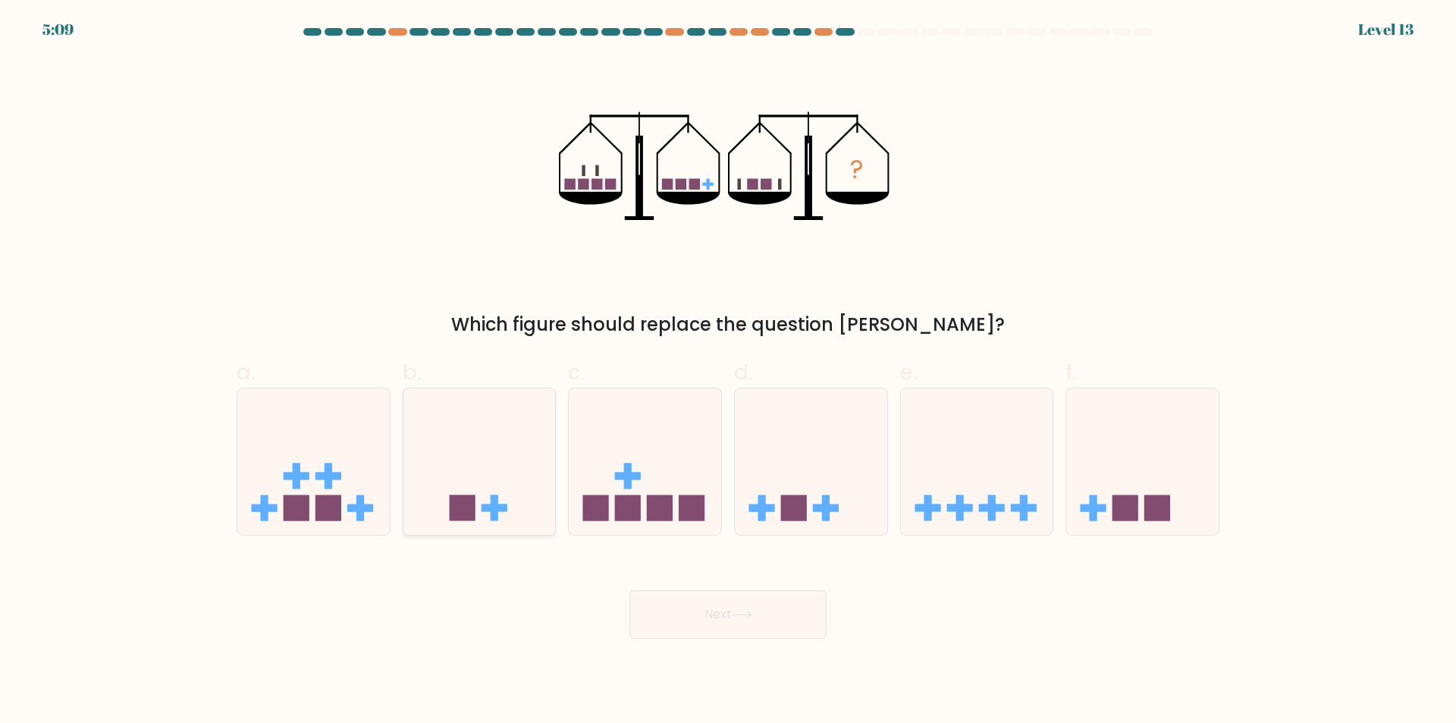
click at [501, 469] on icon at bounding box center [479, 462] width 152 height 126
click at [728, 372] on input "b." at bounding box center [728, 367] width 1 height 10
radio input "true"
click at [805, 627] on button "Next" at bounding box center [728, 614] width 197 height 49
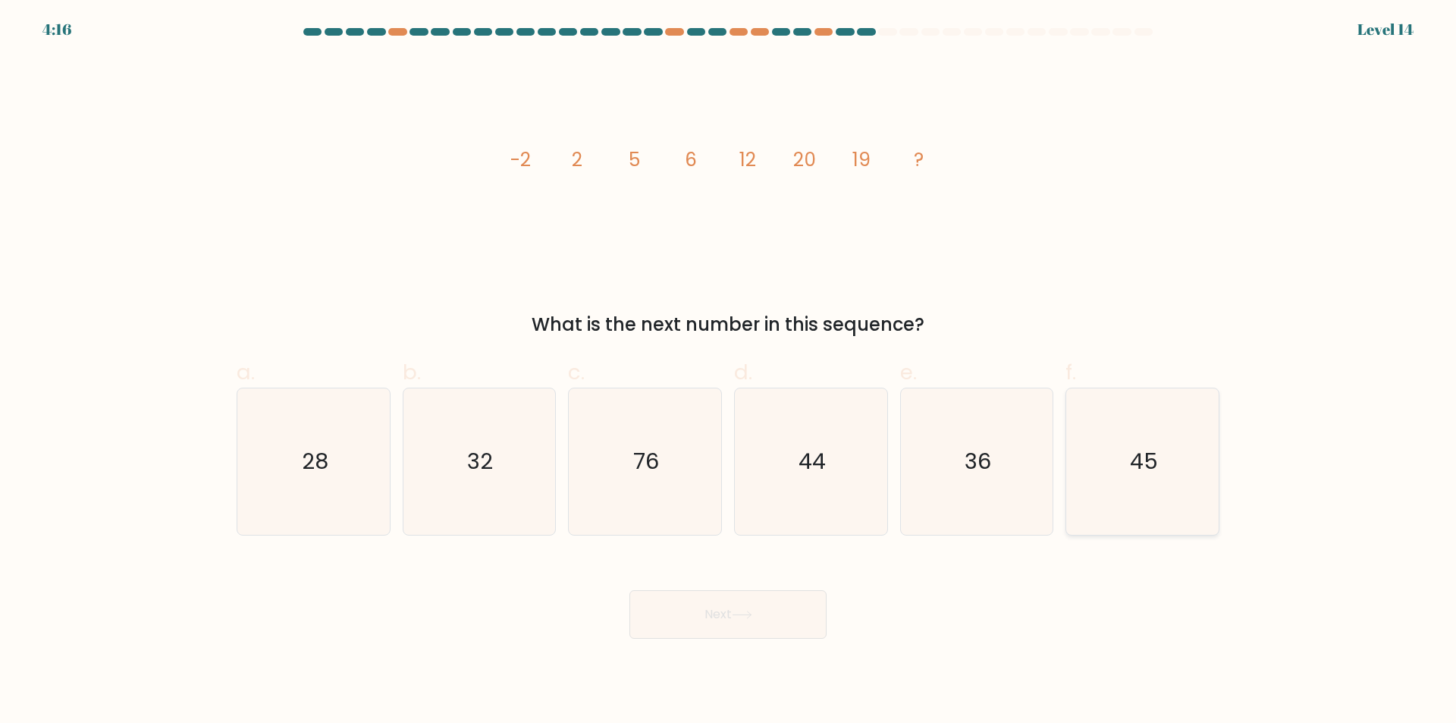
click at [1141, 453] on text "45" at bounding box center [1144, 462] width 28 height 30
click at [729, 372] on input "f. 45" at bounding box center [728, 367] width 1 height 10
radio input "true"
click at [1058, 627] on div "Next" at bounding box center [728, 596] width 1001 height 85
click at [334, 471] on icon "28" at bounding box center [313, 461] width 146 height 146
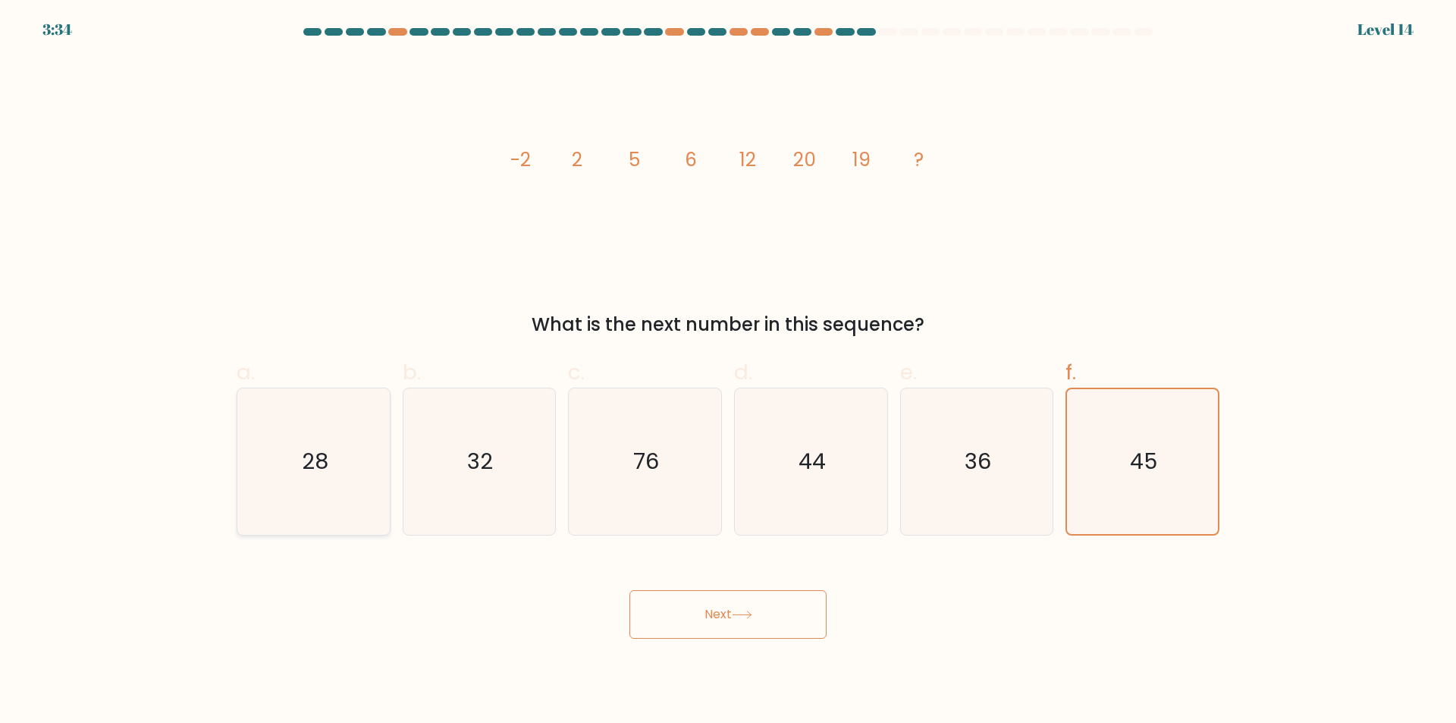
click at [728, 372] on input "a. 28" at bounding box center [728, 367] width 1 height 10
radio input "true"
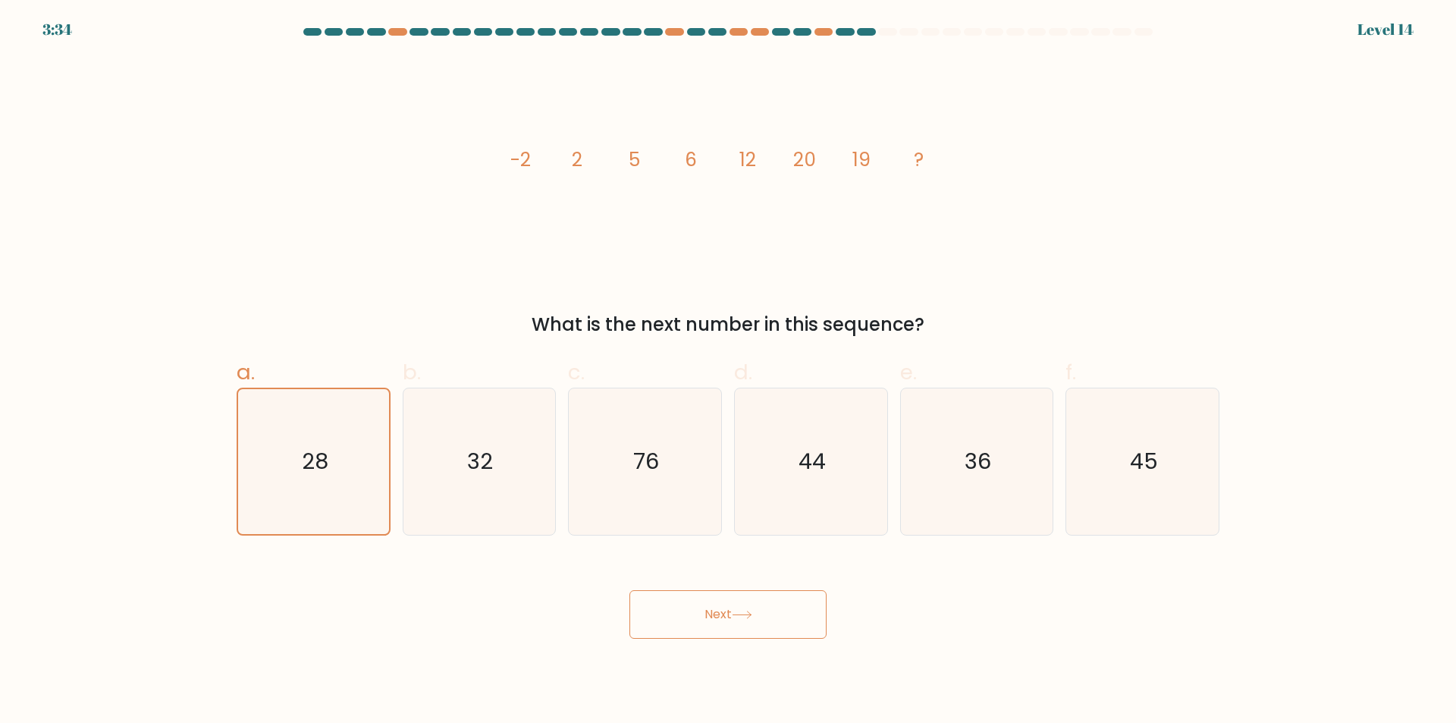
click at [803, 621] on button "Next" at bounding box center [728, 614] width 197 height 49
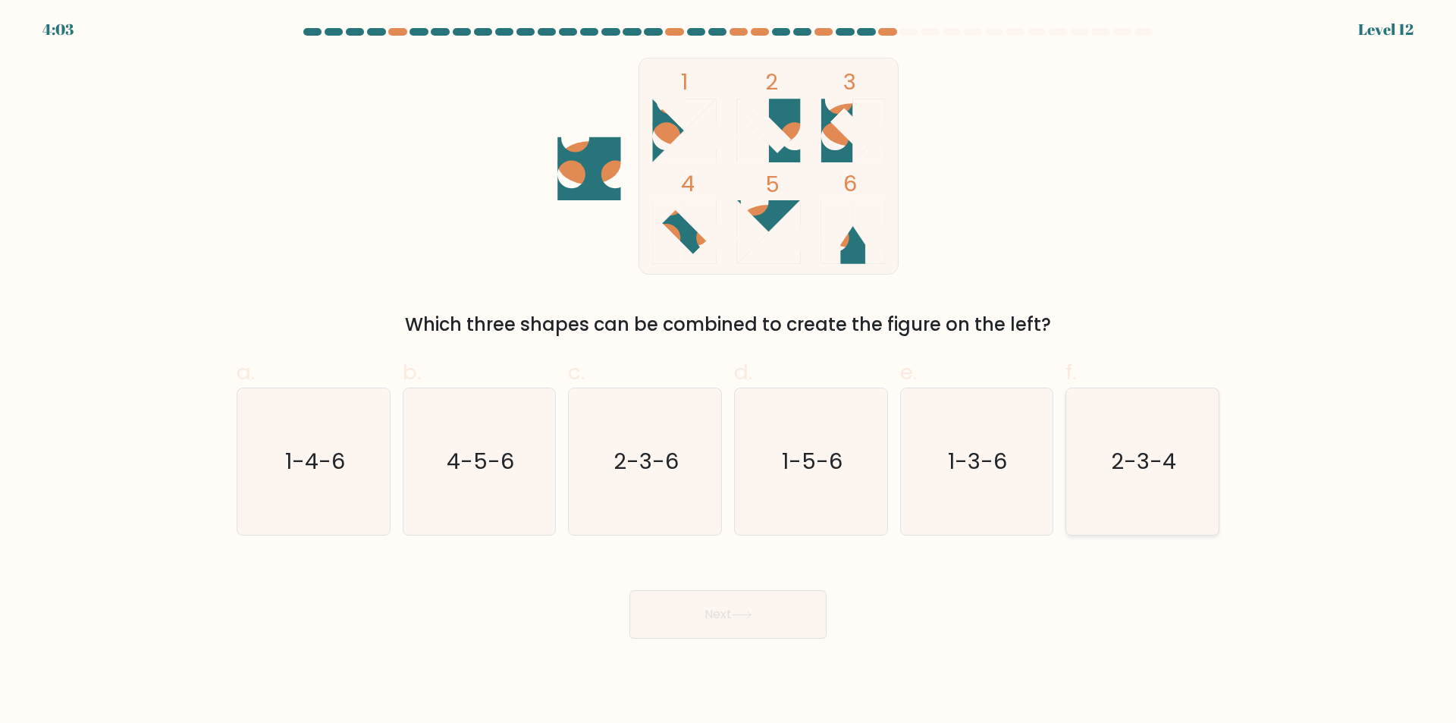
click at [1103, 469] on icon "2-3-4" at bounding box center [1142, 461] width 146 height 146
click at [729, 372] on input "f. 2-3-4" at bounding box center [728, 367] width 1 height 10
radio input "true"
click at [775, 611] on button "Next" at bounding box center [728, 614] width 197 height 49
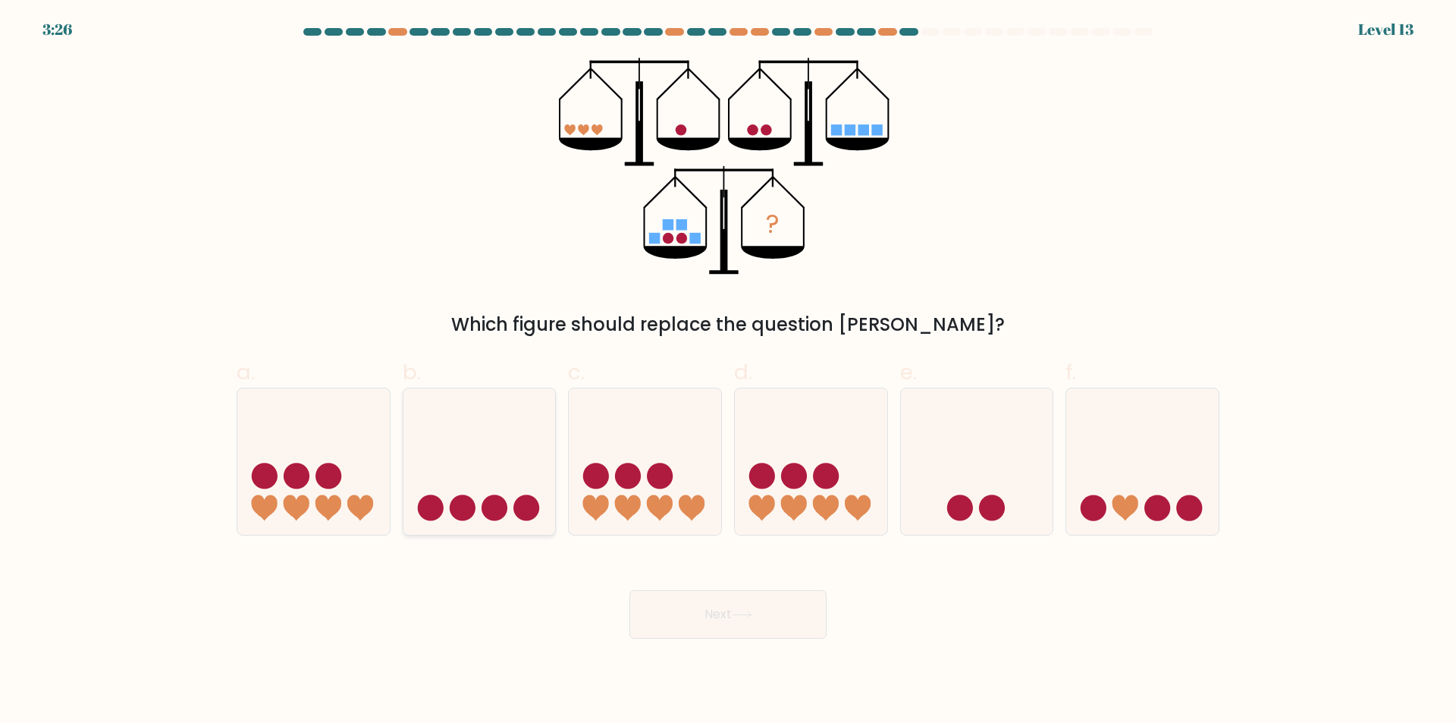
click at [513, 447] on icon at bounding box center [479, 462] width 152 height 126
click at [728, 372] on input "b." at bounding box center [728, 367] width 1 height 10
radio input "true"
click at [778, 626] on button "Next" at bounding box center [728, 614] width 197 height 49
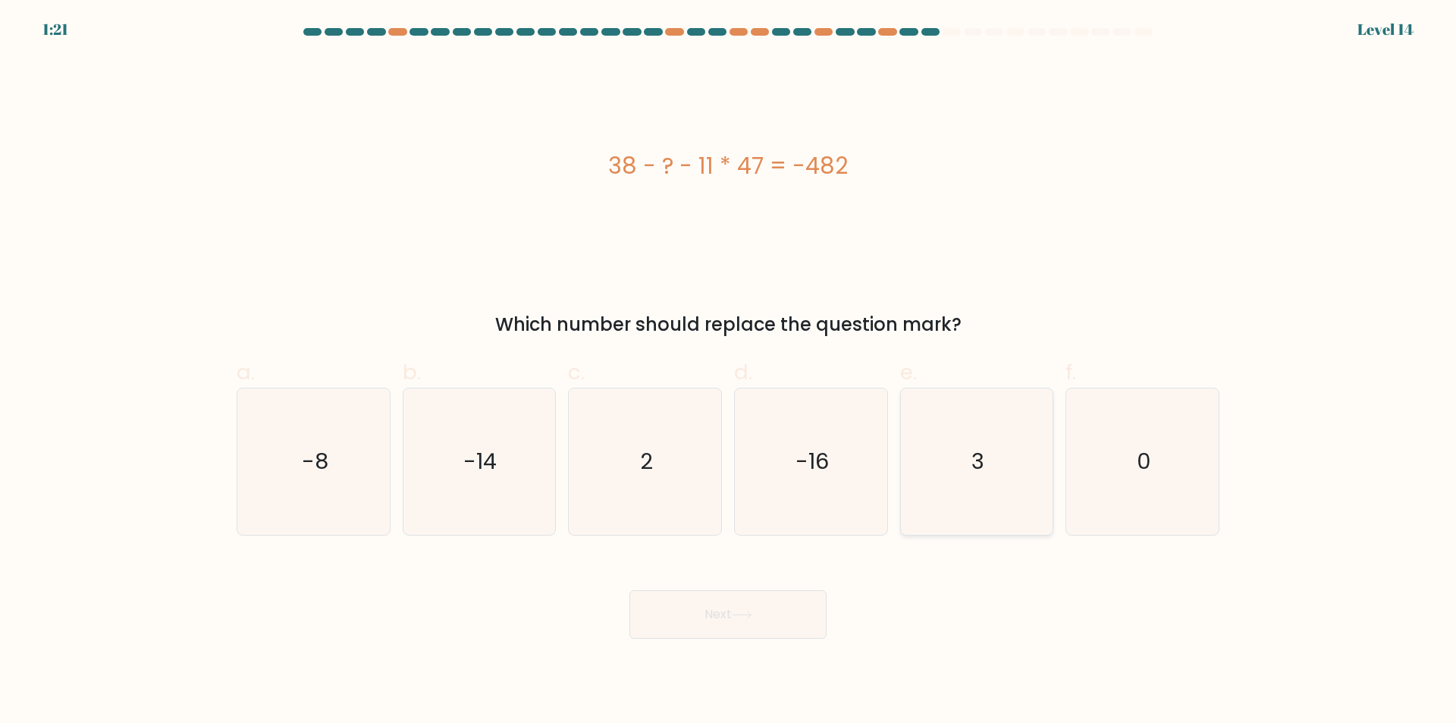
click at [1000, 482] on icon "3" at bounding box center [976, 461] width 146 height 146
click at [729, 372] on input "e. 3" at bounding box center [728, 367] width 1 height 10
radio input "true"
click at [763, 610] on button "Next" at bounding box center [728, 614] width 197 height 49
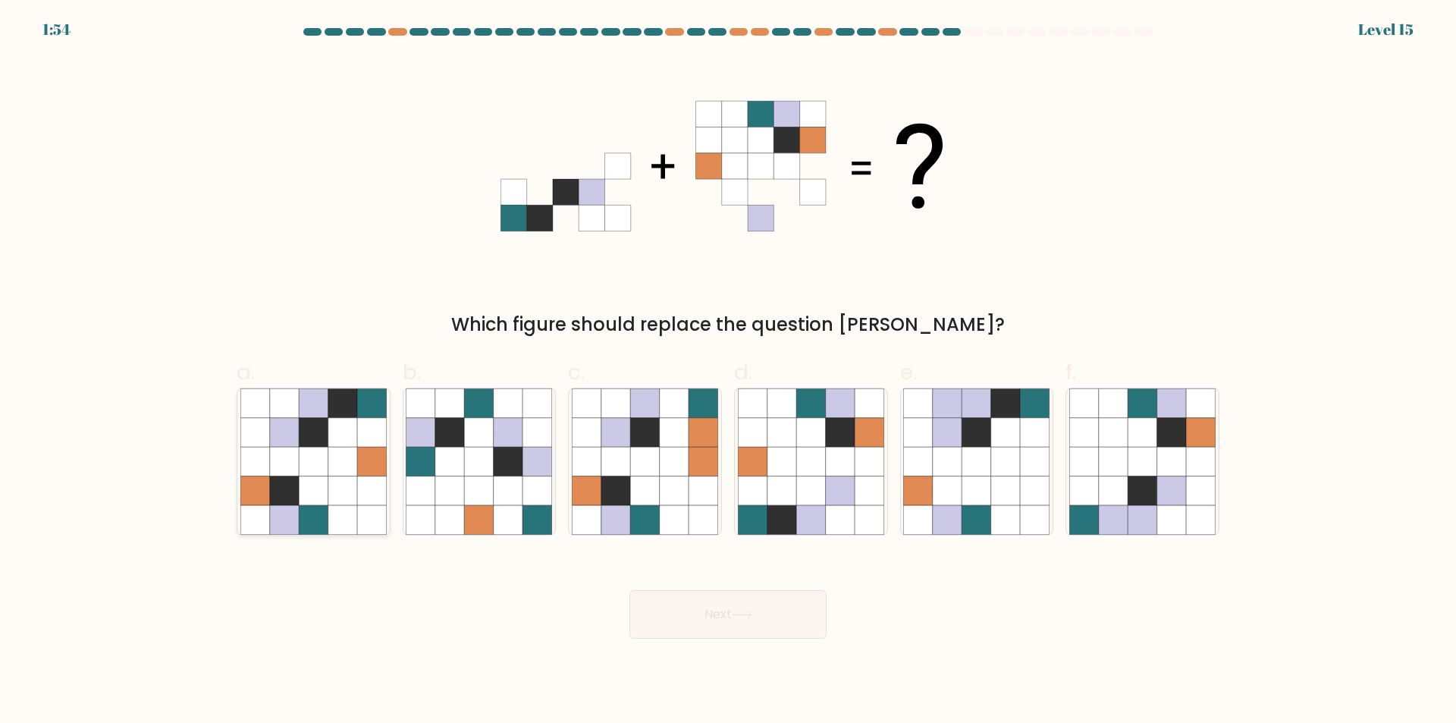
click at [303, 413] on icon at bounding box center [313, 403] width 29 height 29
click at [728, 372] on input "a." at bounding box center [728, 367] width 1 height 10
radio input "true"
click at [771, 614] on button "Next" at bounding box center [728, 614] width 197 height 49
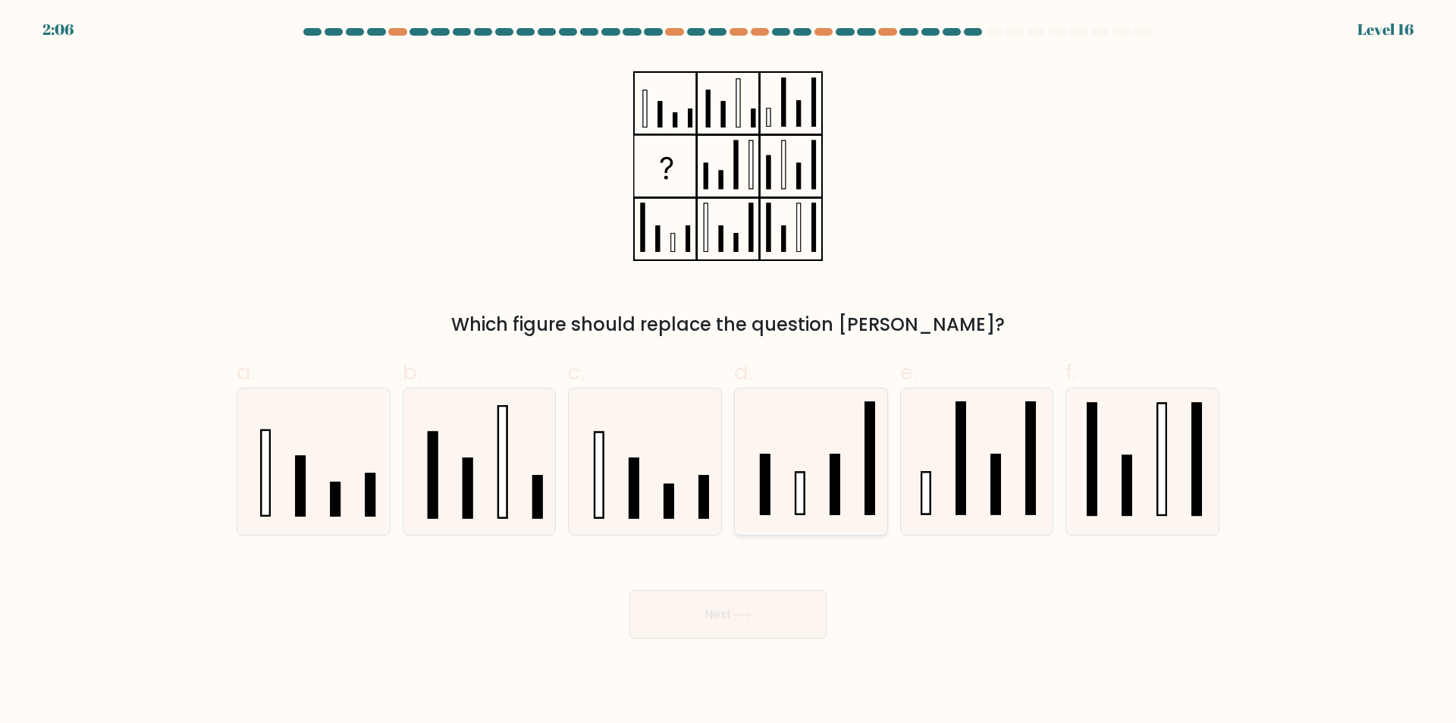
click at [820, 453] on icon at bounding box center [811, 461] width 146 height 146
click at [729, 372] on input "d." at bounding box center [728, 367] width 1 height 10
radio input "true"
click at [787, 617] on button "Next" at bounding box center [728, 614] width 197 height 49
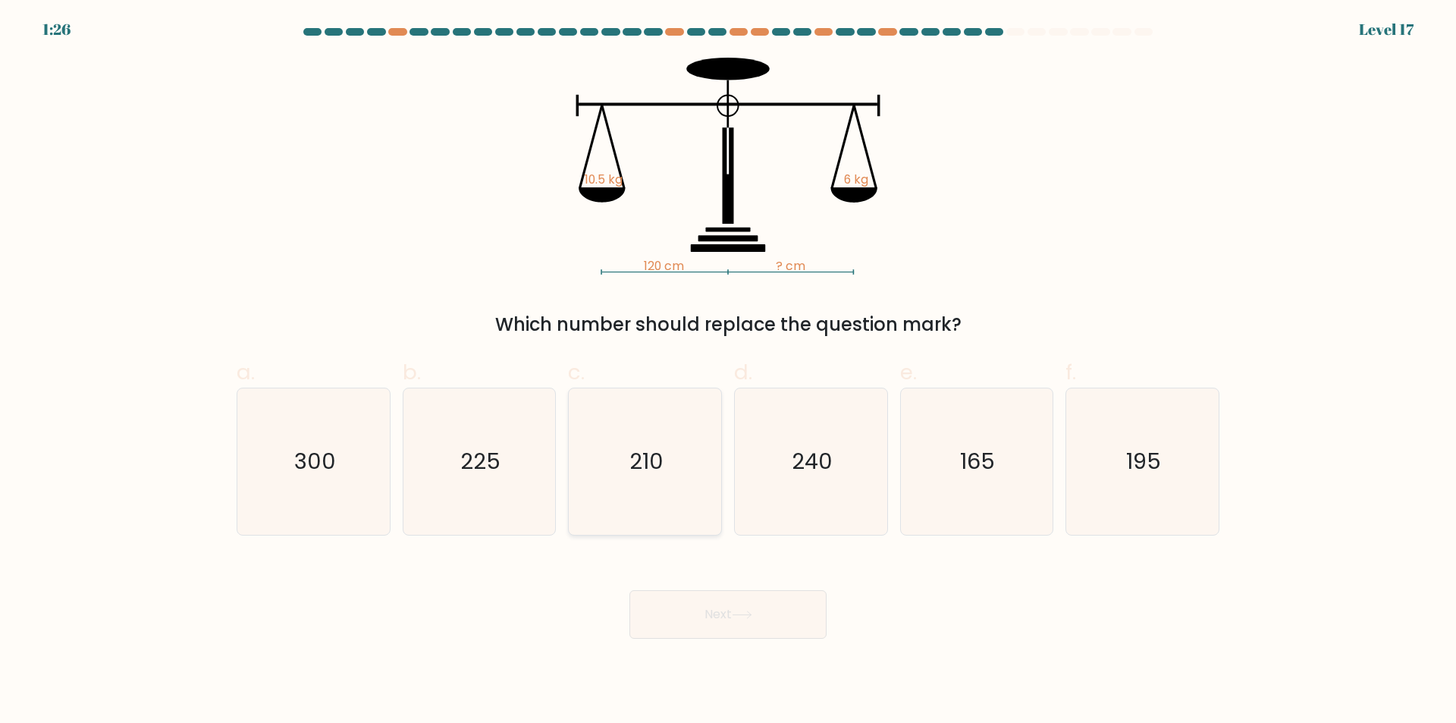
drag, startPoint x: 602, startPoint y: 446, endPoint x: 761, endPoint y: 519, distance: 174.4
click at [602, 444] on icon "210" at bounding box center [645, 461] width 146 height 146
click at [728, 372] on input "c. 210" at bounding box center [728, 367] width 1 height 10
radio input "true"
click at [797, 611] on button "Next" at bounding box center [728, 614] width 197 height 49
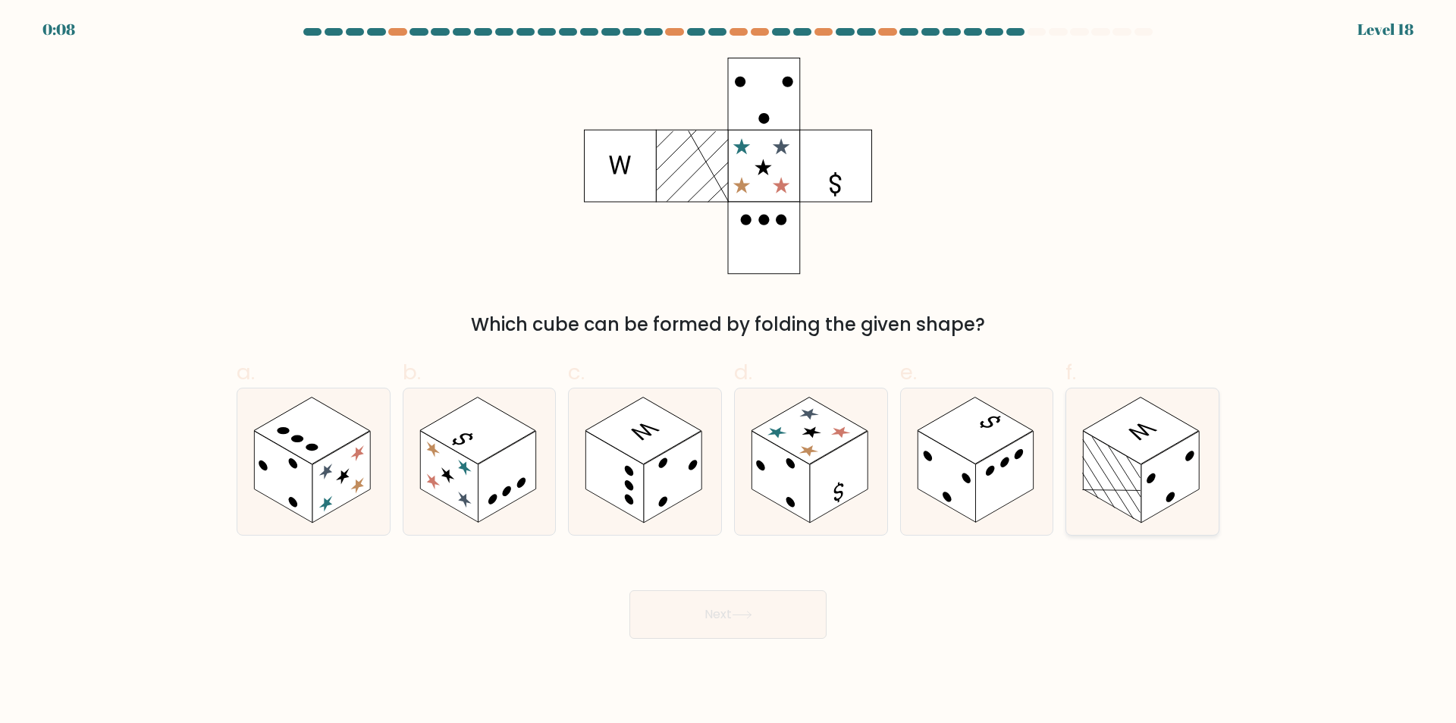
drag, startPoint x: 1163, startPoint y: 421, endPoint x: 1134, endPoint y: 438, distance: 34.0
click at [1163, 422] on rect at bounding box center [1141, 430] width 116 height 67
click at [729, 372] on input "f." at bounding box center [728, 367] width 1 height 10
radio input "true"
click at [780, 616] on button "Next" at bounding box center [728, 614] width 197 height 49
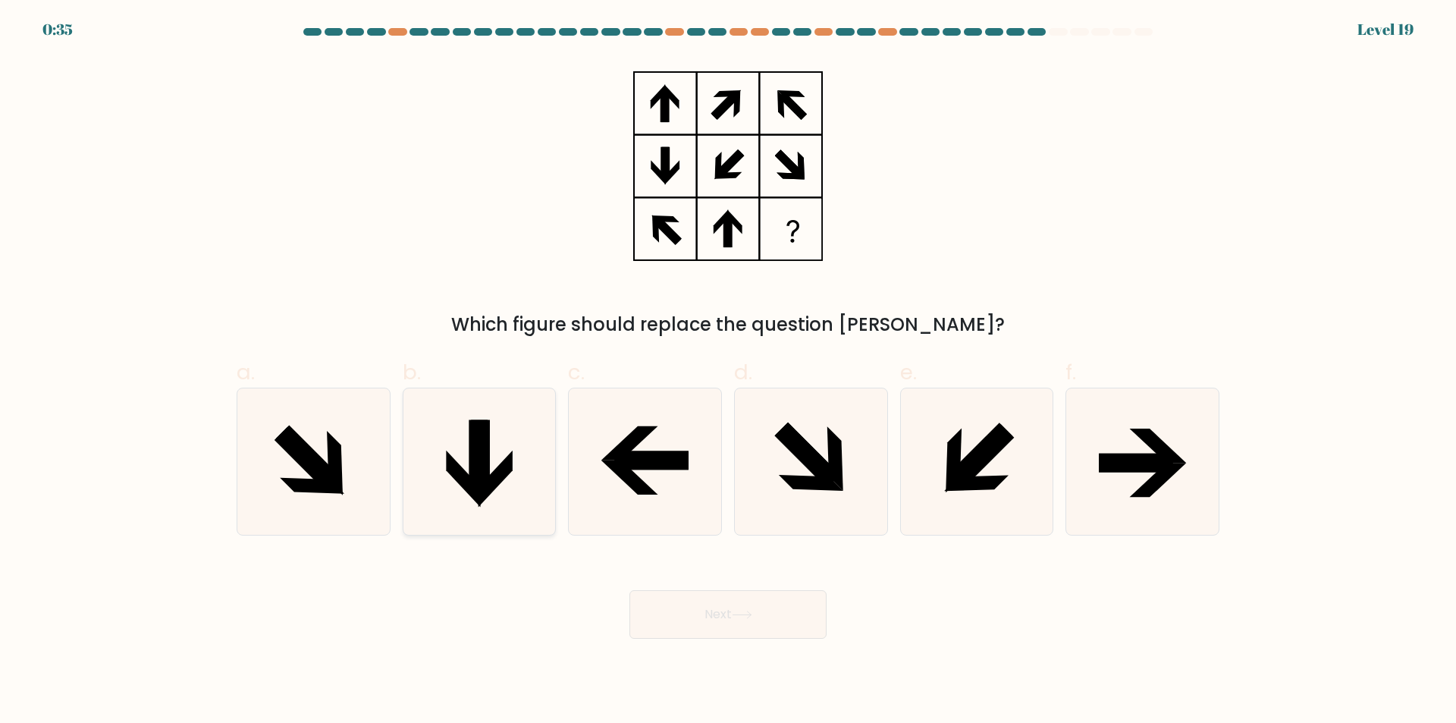
click at [515, 438] on icon at bounding box center [479, 461] width 146 height 146
click at [728, 372] on input "b." at bounding box center [728, 367] width 1 height 10
radio input "true"
click at [785, 626] on button "Next" at bounding box center [728, 614] width 197 height 49
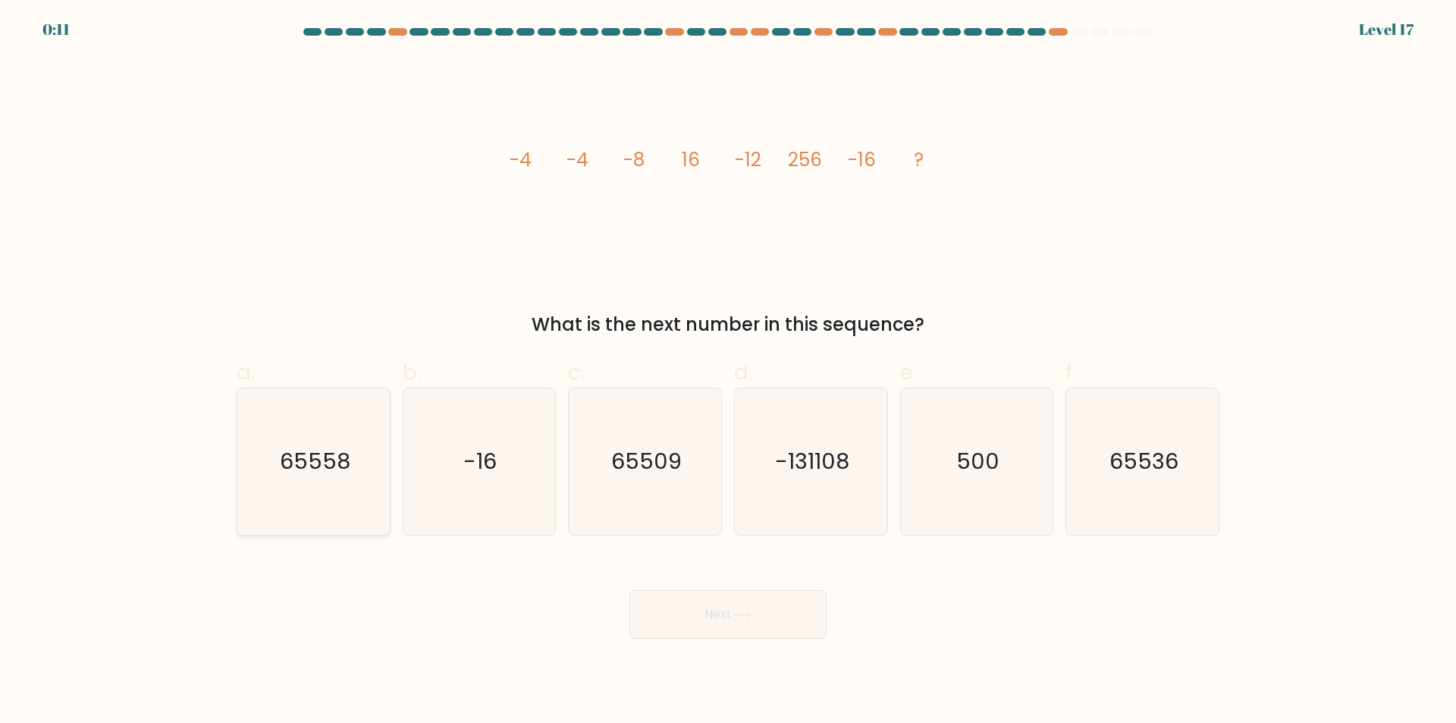
click at [281, 458] on text "65558" at bounding box center [315, 462] width 71 height 30
click at [728, 372] on input "a. 65558" at bounding box center [728, 367] width 1 height 10
radio input "true"
click at [761, 608] on button "Next" at bounding box center [728, 614] width 197 height 49
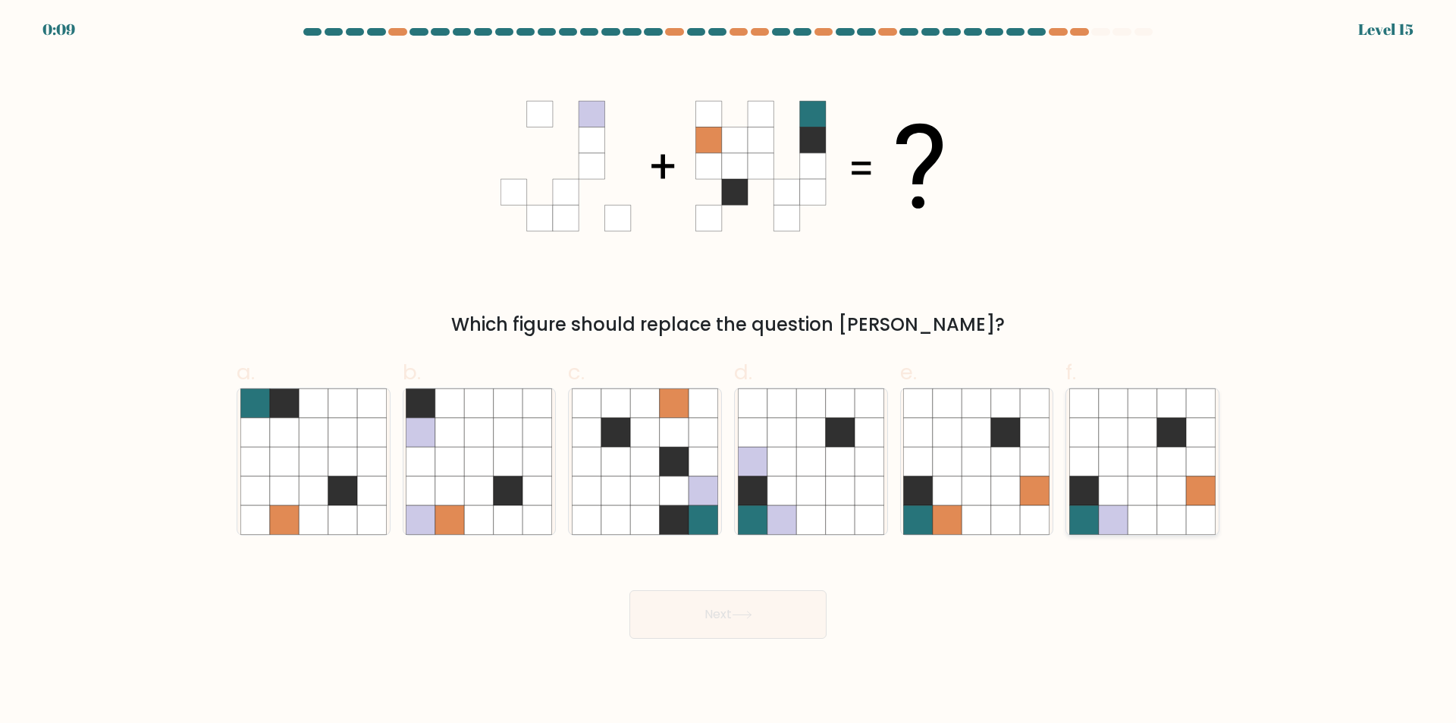
click at [1166, 475] on icon at bounding box center [1171, 461] width 29 height 29
click at [729, 372] on input "f." at bounding box center [728, 367] width 1 height 10
radio input "true"
click at [752, 623] on button "Next" at bounding box center [728, 614] width 197 height 49
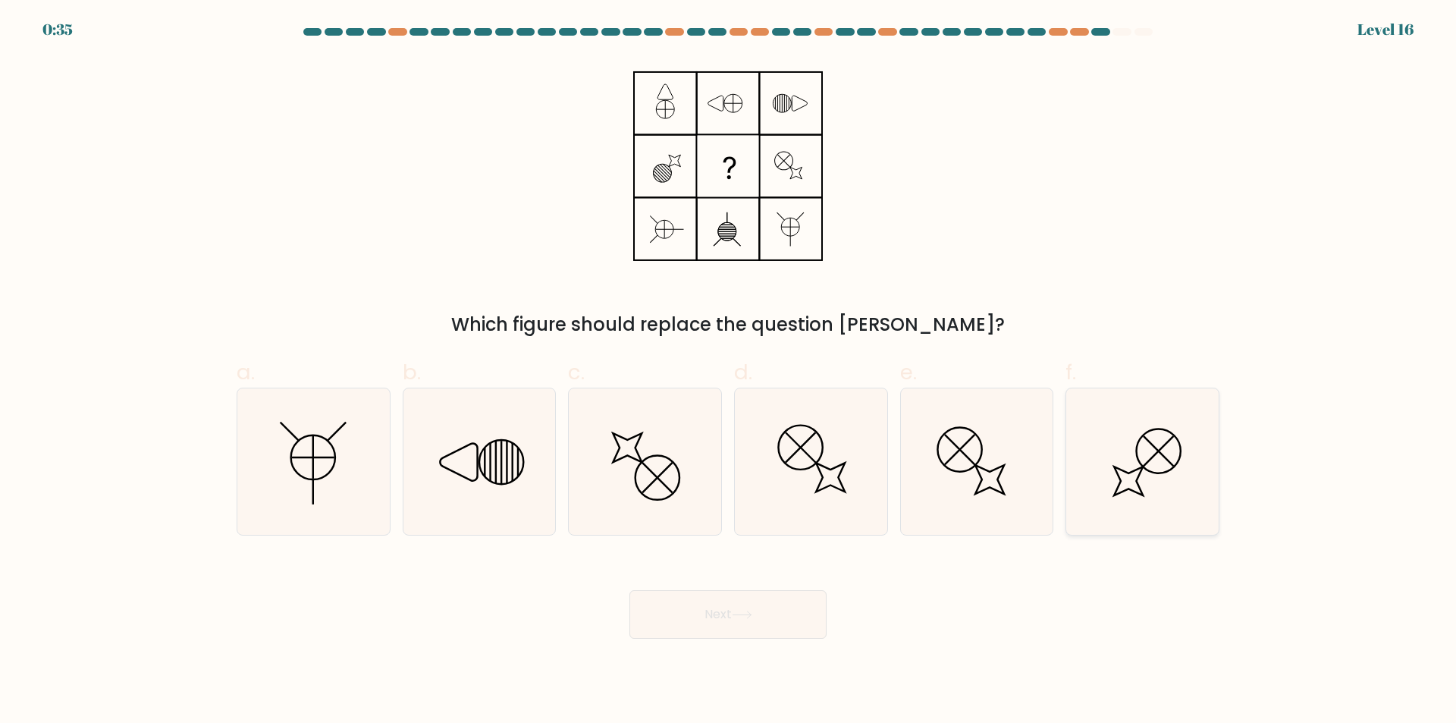
click at [1126, 439] on icon at bounding box center [1142, 461] width 146 height 146
click at [729, 372] on input "f." at bounding box center [728, 367] width 1 height 10
radio input "true"
click at [776, 610] on button "Next" at bounding box center [728, 614] width 197 height 49
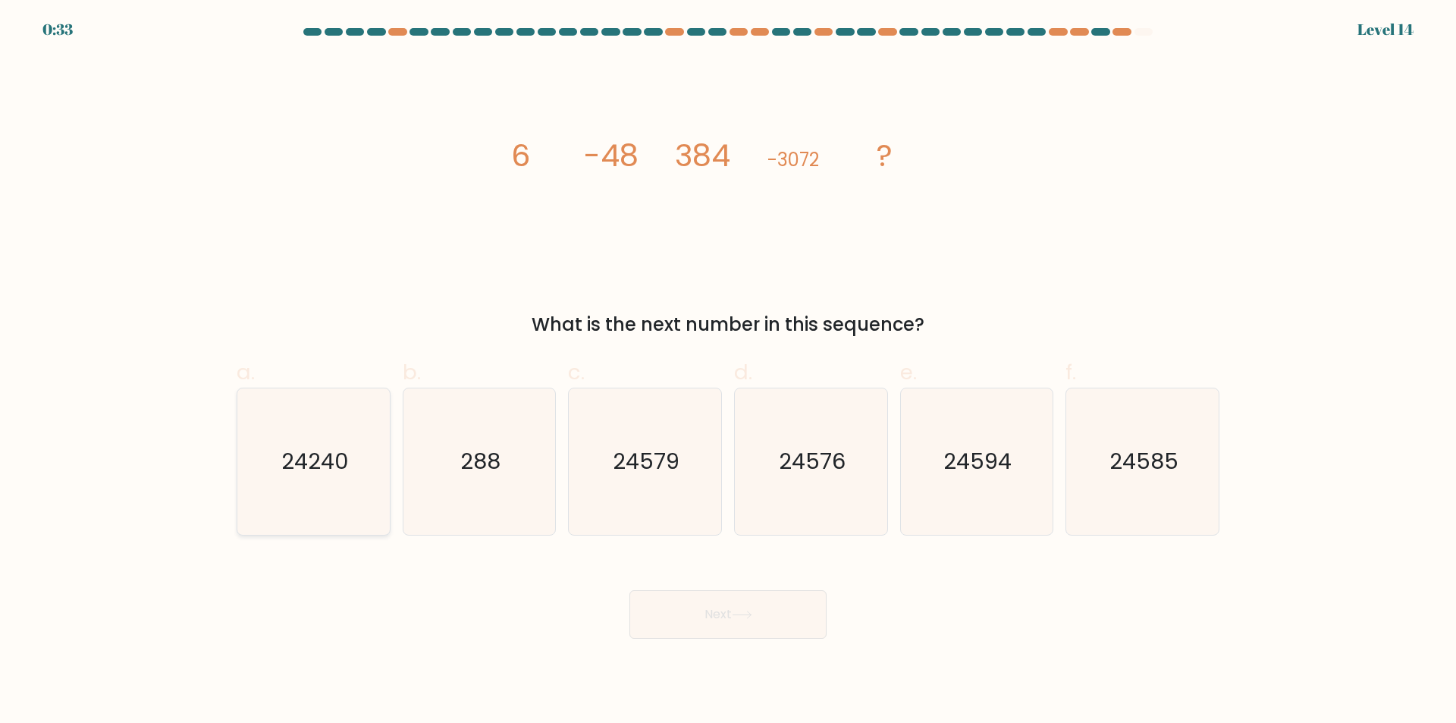
click at [243, 409] on icon "24240" at bounding box center [313, 461] width 146 height 146
click at [728, 372] on input "a. 24240" at bounding box center [728, 367] width 1 height 10
radio input "true"
click at [821, 482] on icon "24576" at bounding box center [811, 461] width 146 height 146
click at [729, 372] on input "d. 24576" at bounding box center [728, 367] width 1 height 10
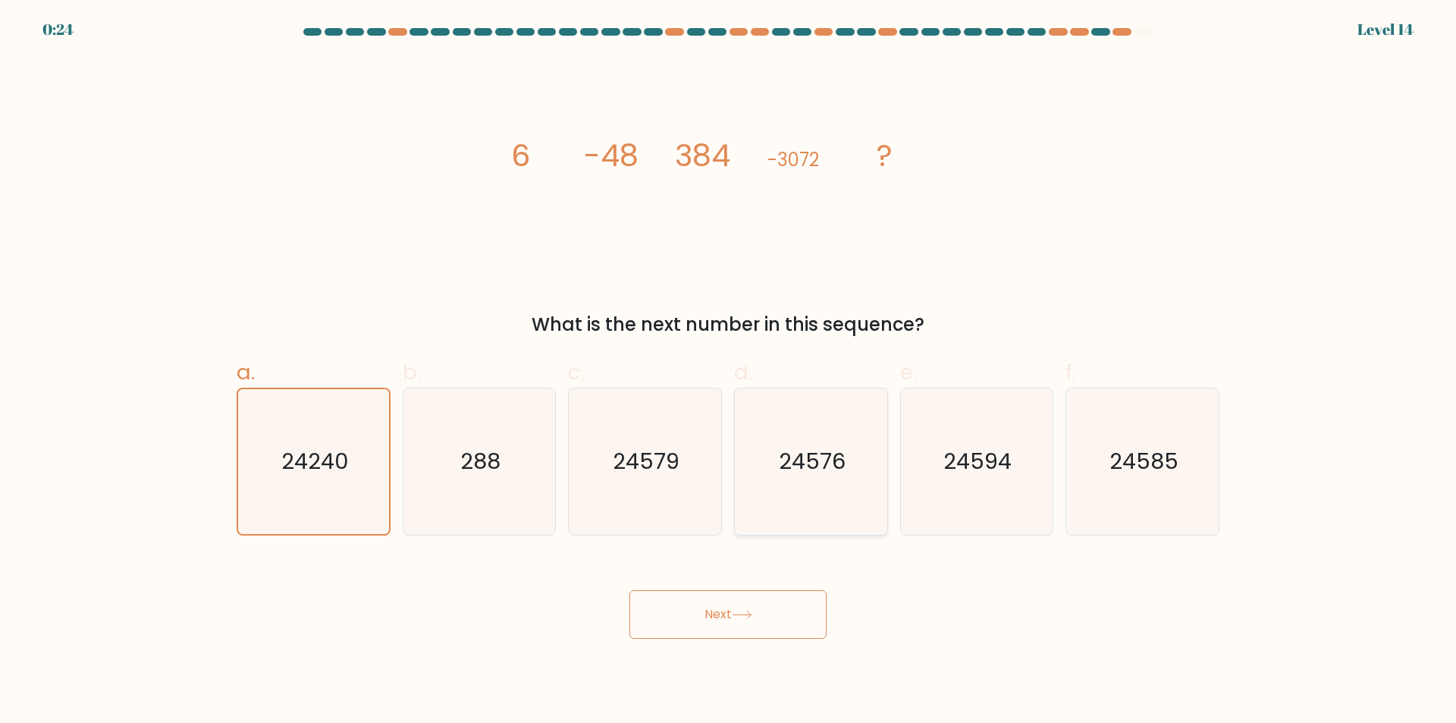
radio input "true"
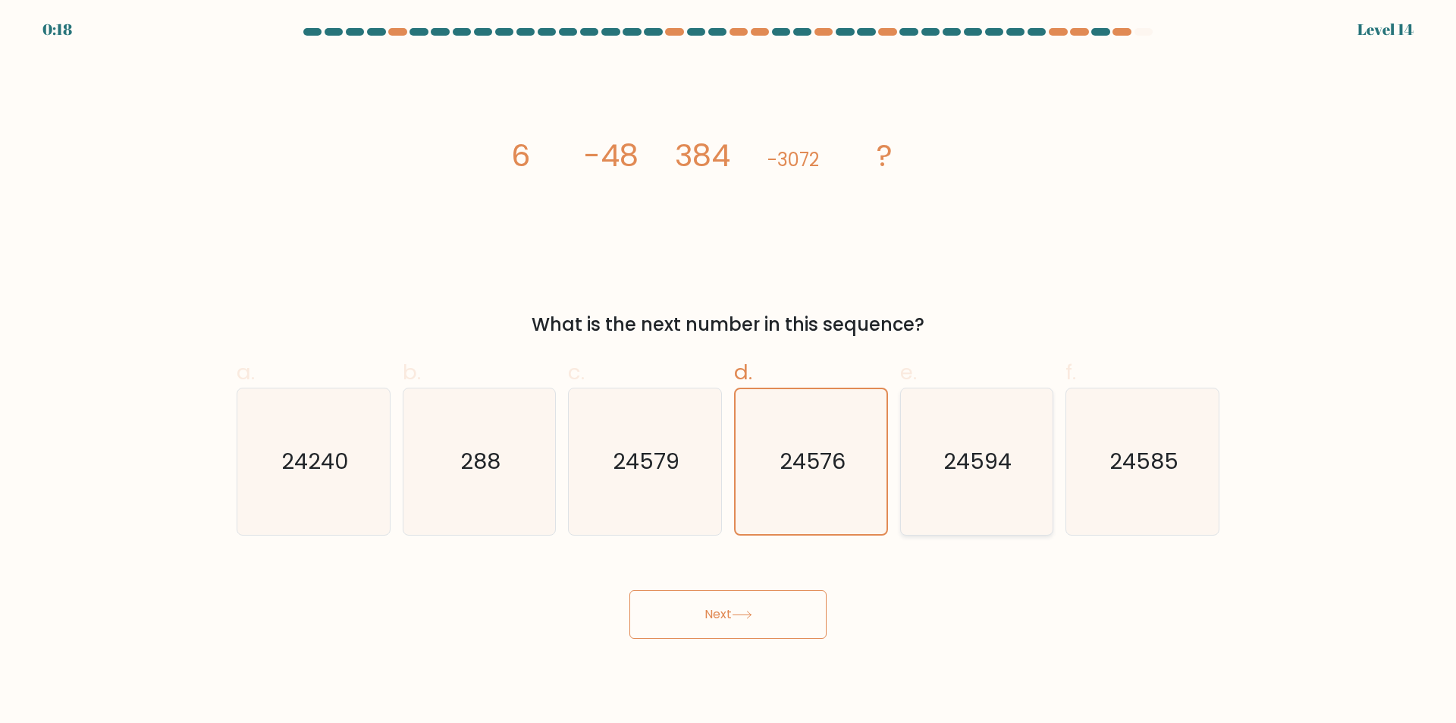
click at [953, 478] on icon "24594" at bounding box center [976, 461] width 146 height 146
click at [729, 372] on input "e. 24594" at bounding box center [728, 367] width 1 height 10
radio input "true"
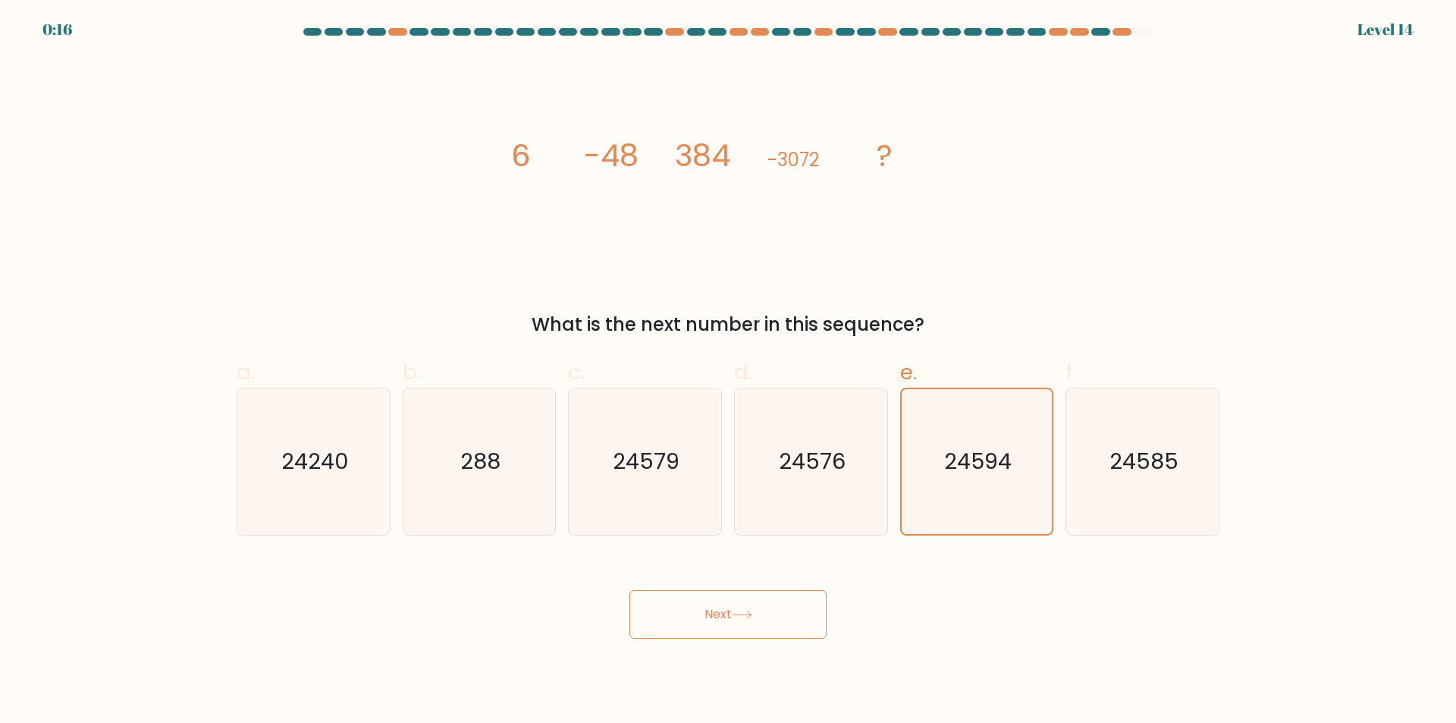
click at [796, 616] on button "Next" at bounding box center [728, 614] width 197 height 49
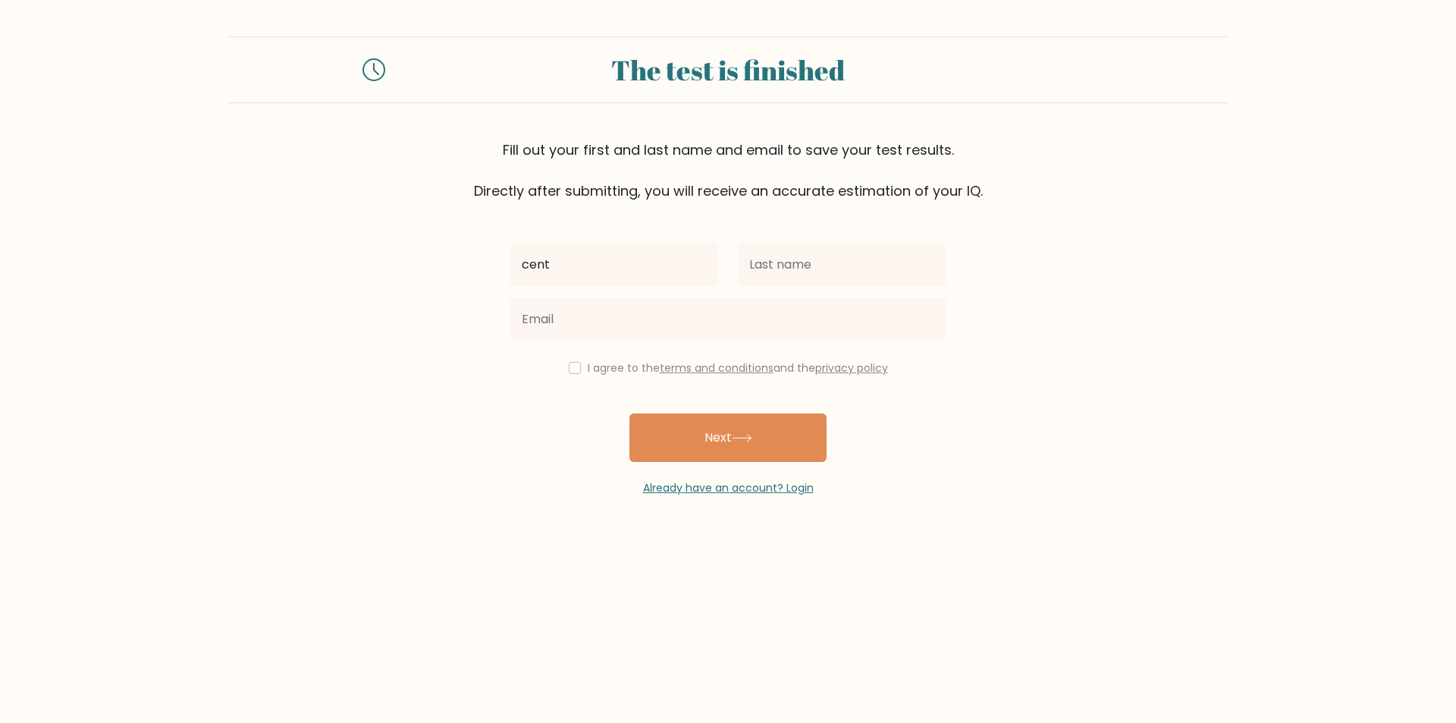
type input "cent"
click at [630, 413] on button "Next" at bounding box center [728, 437] width 197 height 49
type input "thompson"
click at [630, 413] on button "Next" at bounding box center [728, 437] width 197 height 49
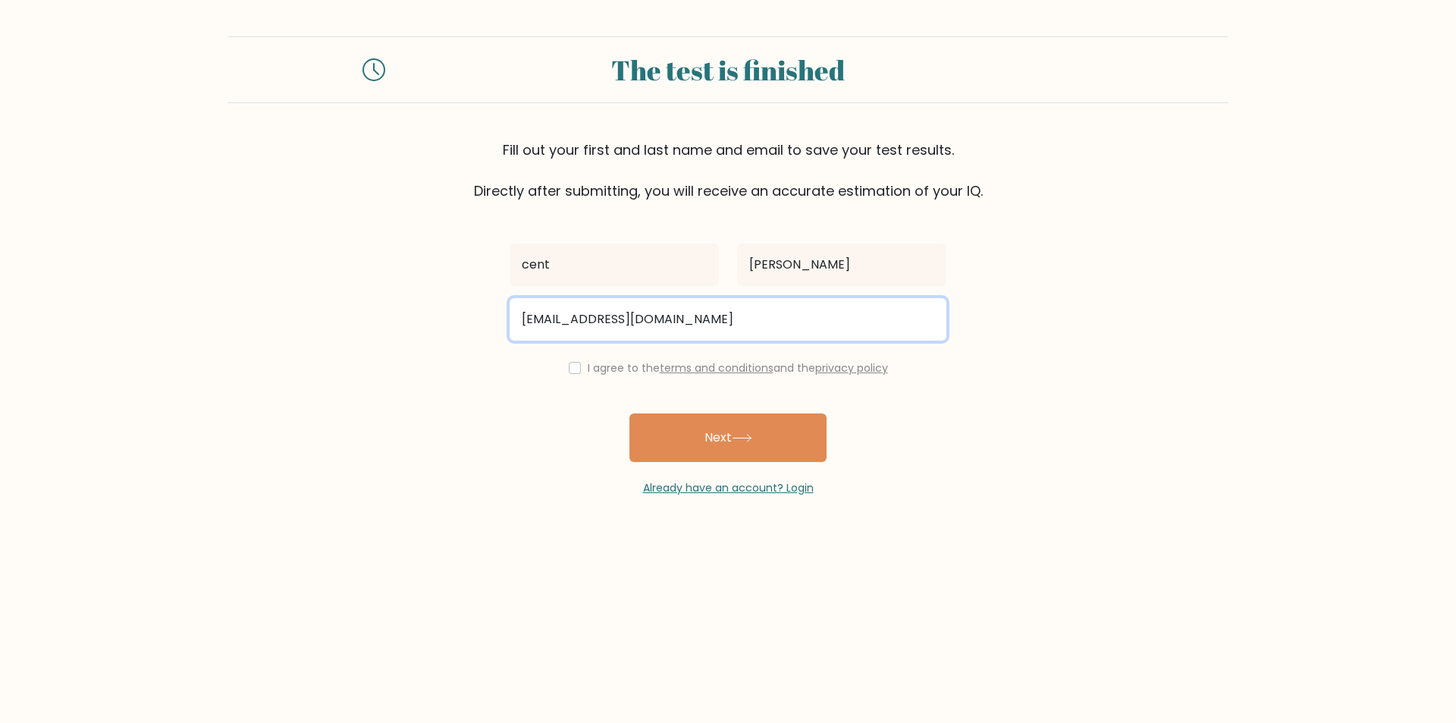
click at [623, 311] on input "chent11@mirosodt.com" at bounding box center [728, 319] width 437 height 42
click at [683, 318] on input "chent11@mirosoft.com" at bounding box center [728, 319] width 437 height 42
click at [592, 317] on input "chent11@mirosoft.com" at bounding box center [728, 319] width 437 height 42
click at [593, 316] on input "chent11@mirosoft.com" at bounding box center [728, 319] width 437 height 42
click at [592, 316] on input "chent11@mirosoft.com" at bounding box center [728, 319] width 437 height 42
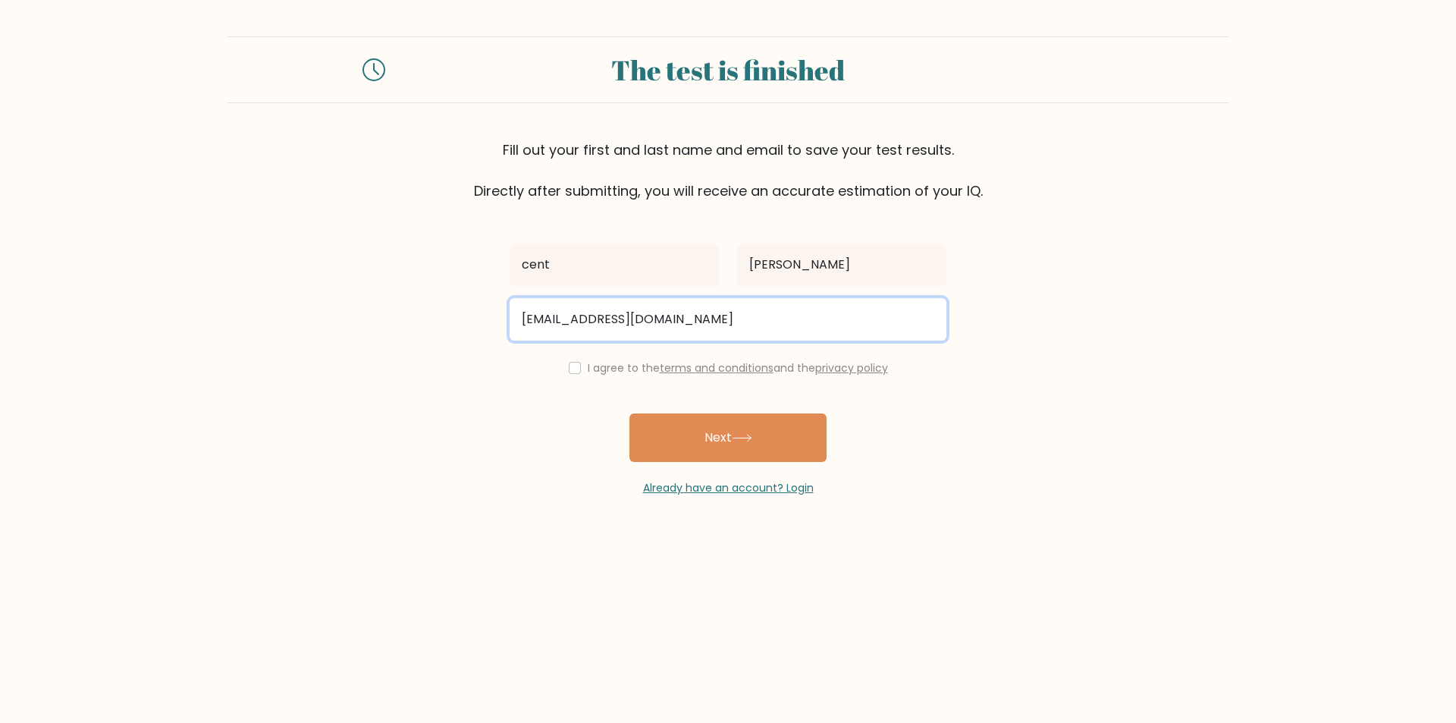
click at [682, 319] on input "chent11@microsoft.com" at bounding box center [728, 319] width 437 height 42
type input "chent11@microsoft.com"
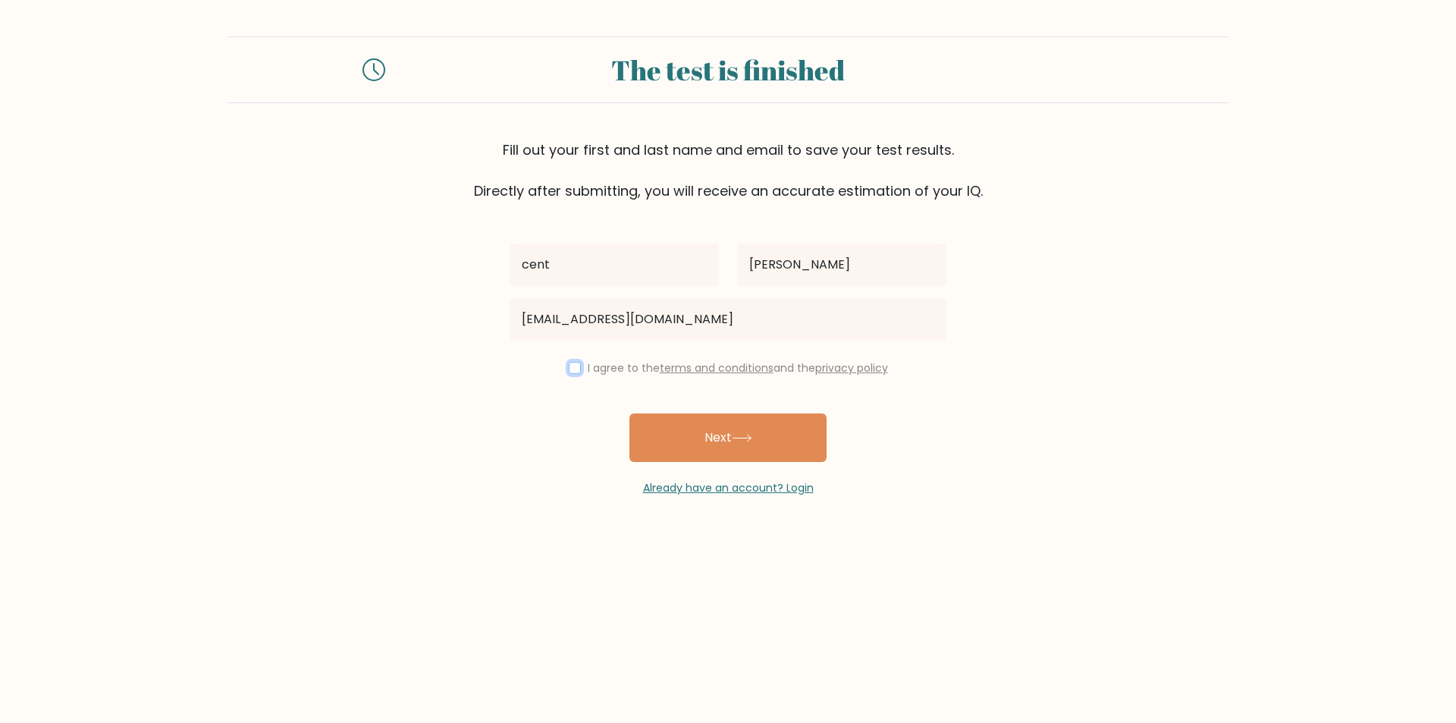
click at [569, 370] on input "checkbox" at bounding box center [575, 368] width 12 height 12
checkbox input "true"
click at [757, 441] on button "Next" at bounding box center [728, 437] width 197 height 49
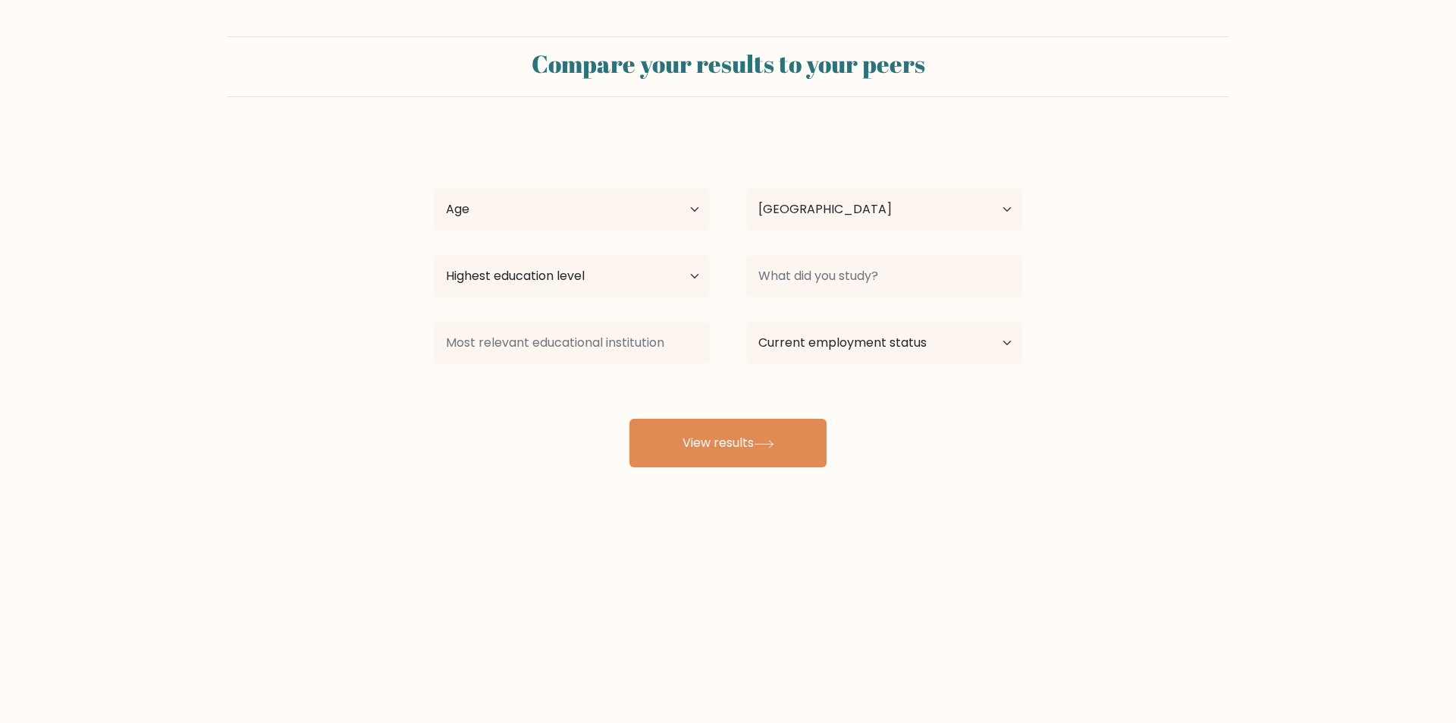
select select "GB"
click at [697, 209] on select "Age Under 18 years old 18-24 years old 25-34 years old 35-44 years old 45-54 ye…" at bounding box center [572, 209] width 276 height 42
select select "45_54"
click at [434, 188] on select "Age Under 18 years old 18-24 years old 25-34 years old 35-44 years old 45-54 ye…" at bounding box center [572, 209] width 276 height 42
click at [659, 271] on select "Highest education level No schooling Primary Lower Secondary Upper Secondary Oc…" at bounding box center [572, 276] width 276 height 42
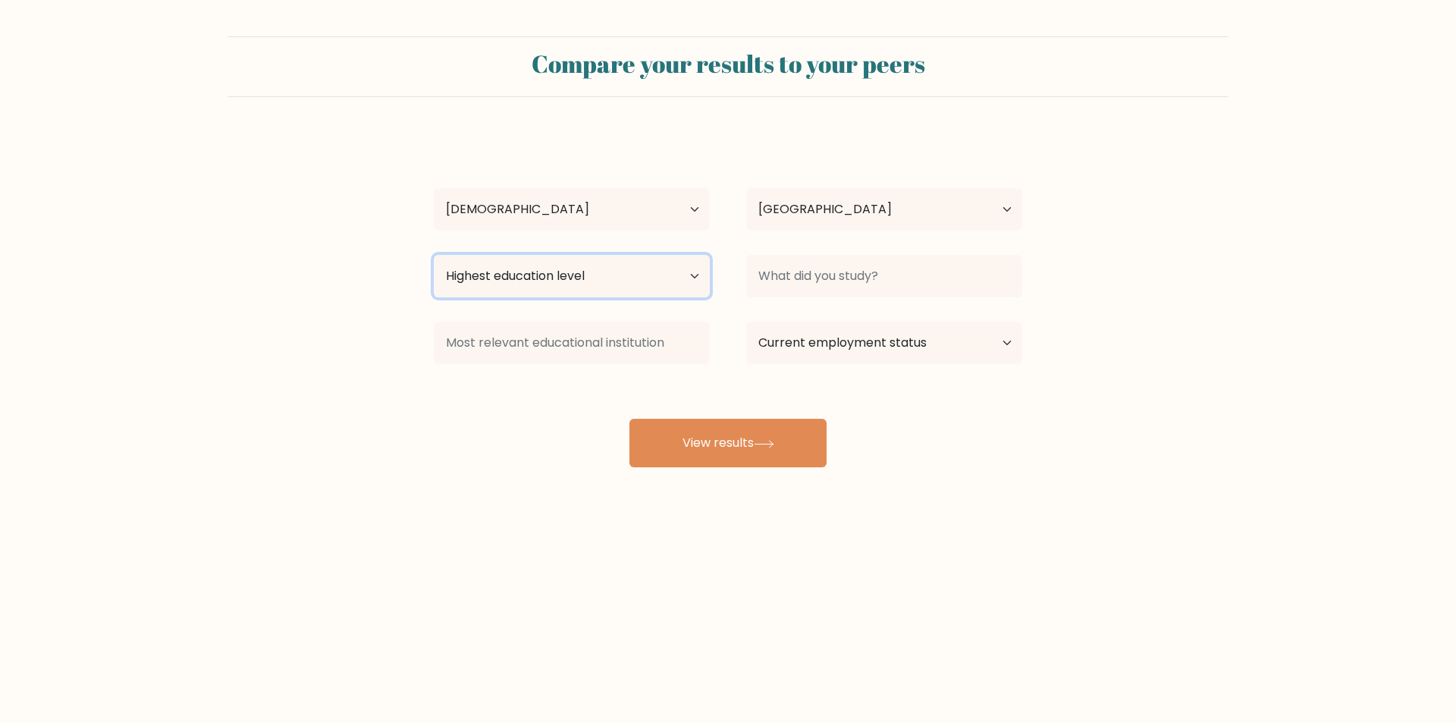
select select "occupation_specific"
click at [434, 255] on select "Highest education level No schooling Primary Lower Secondary Upper Secondary Oc…" at bounding box center [572, 276] width 276 height 42
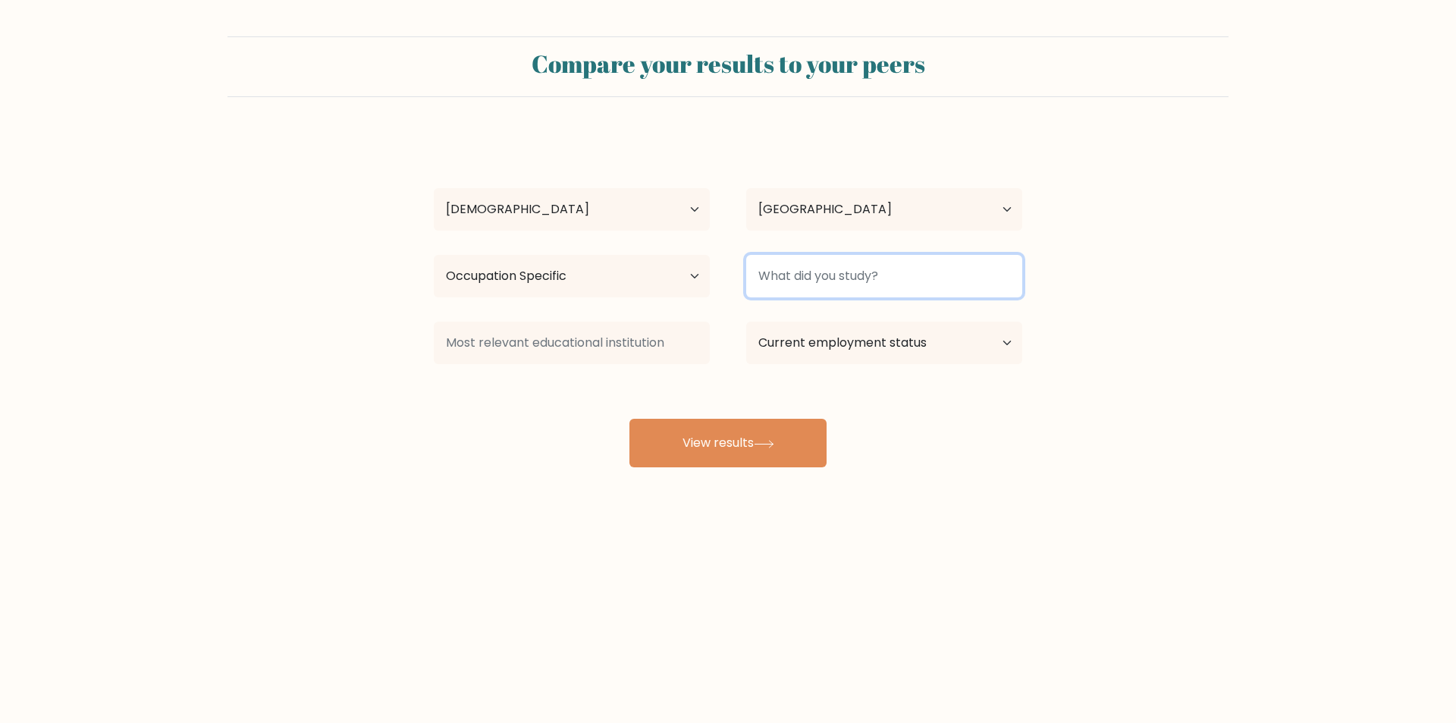
click at [846, 267] on input at bounding box center [884, 276] width 276 height 42
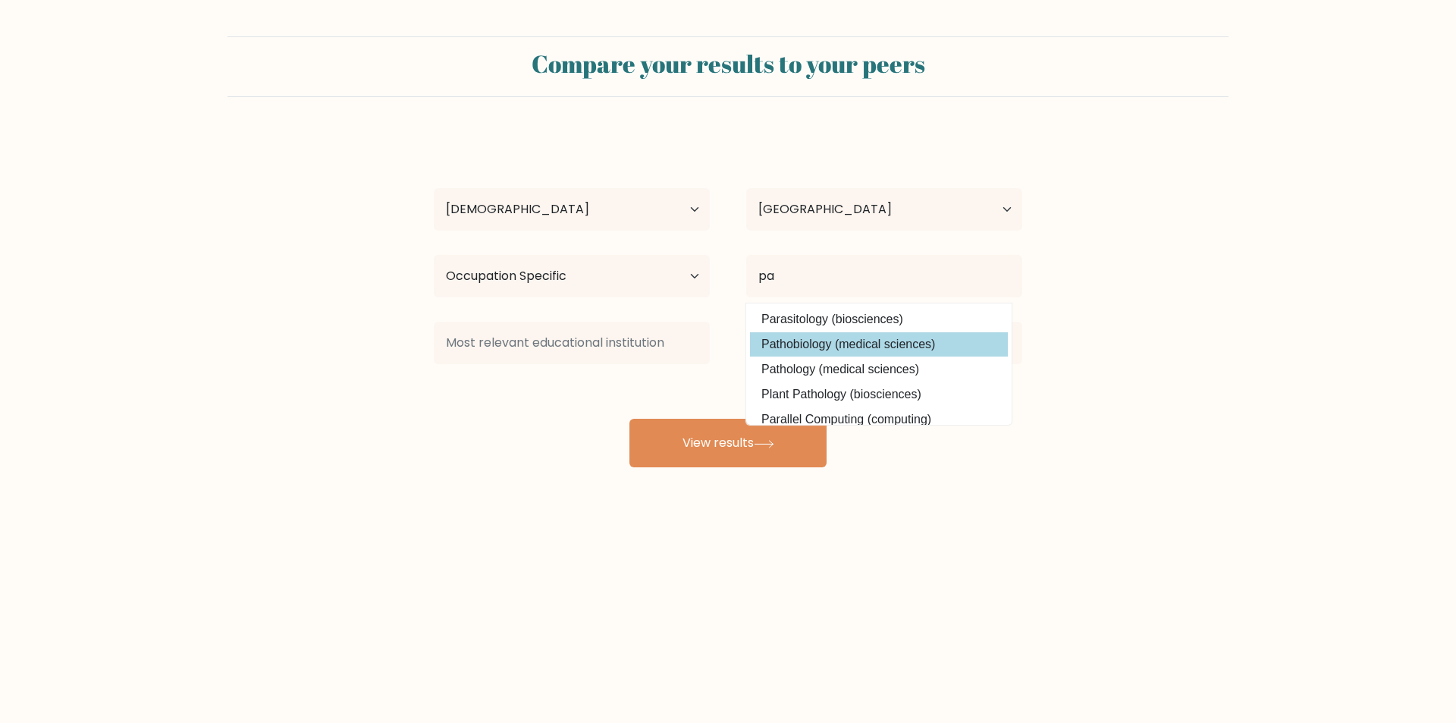
click at [843, 337] on option "Pathobiology (medical sciences)" at bounding box center [879, 344] width 258 height 24
type input "Pathobiology"
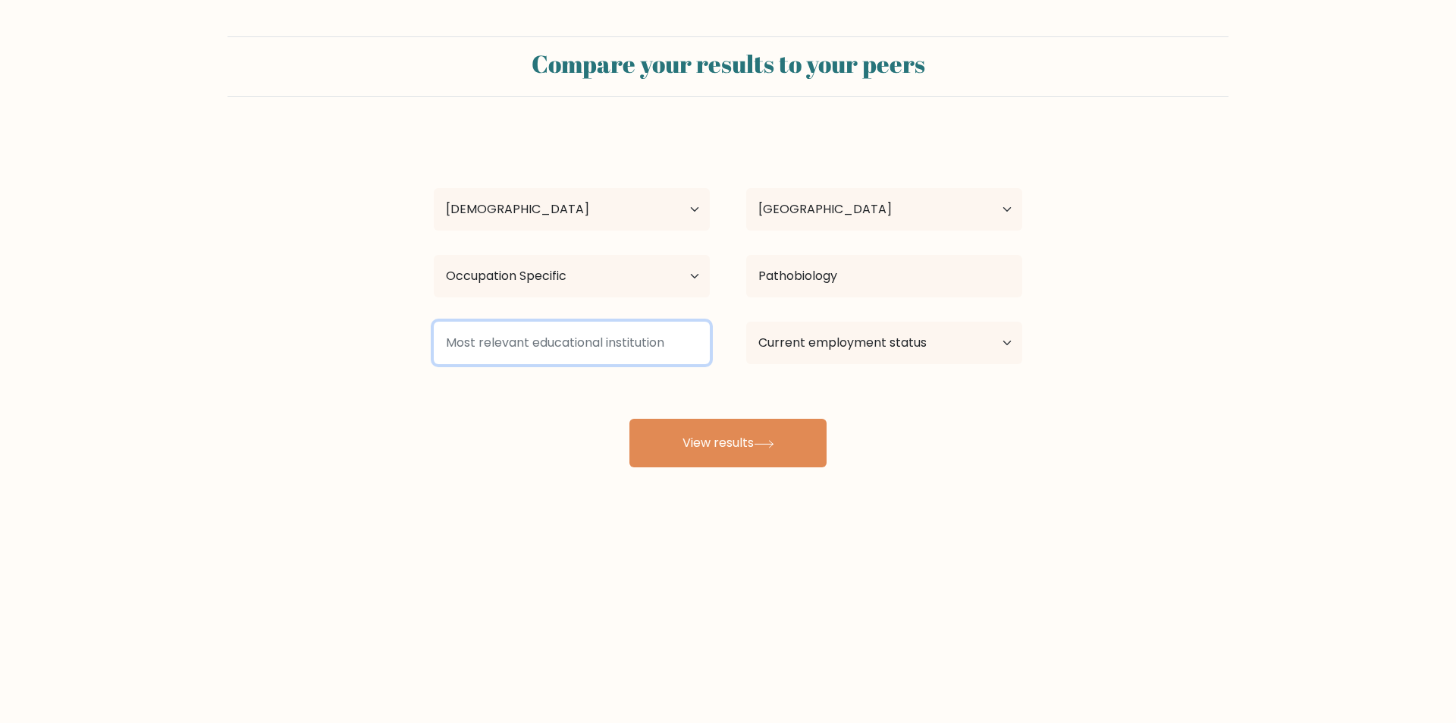
click at [642, 329] on input at bounding box center [572, 343] width 276 height 42
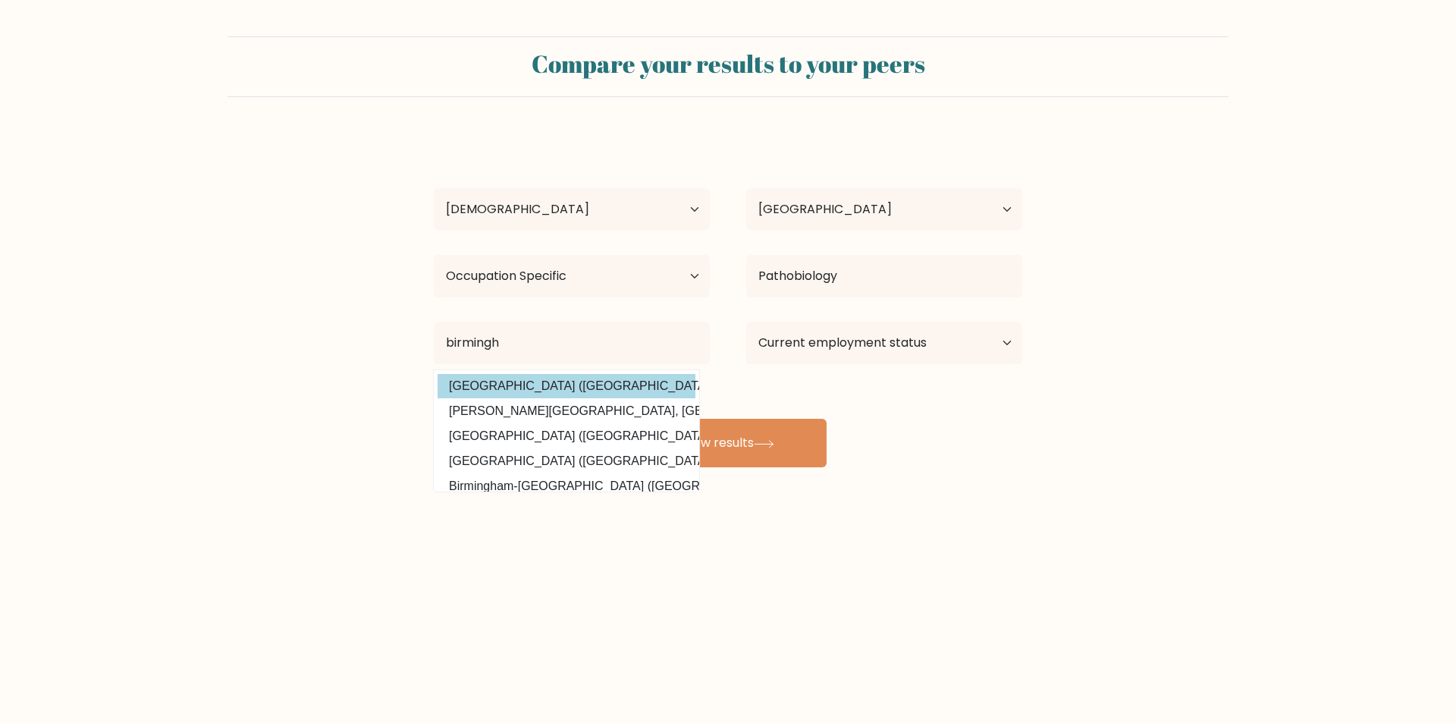
click at [595, 378] on option "Birmingham City University (United Kingdom)" at bounding box center [567, 386] width 258 height 24
type input "Birmingham City University"
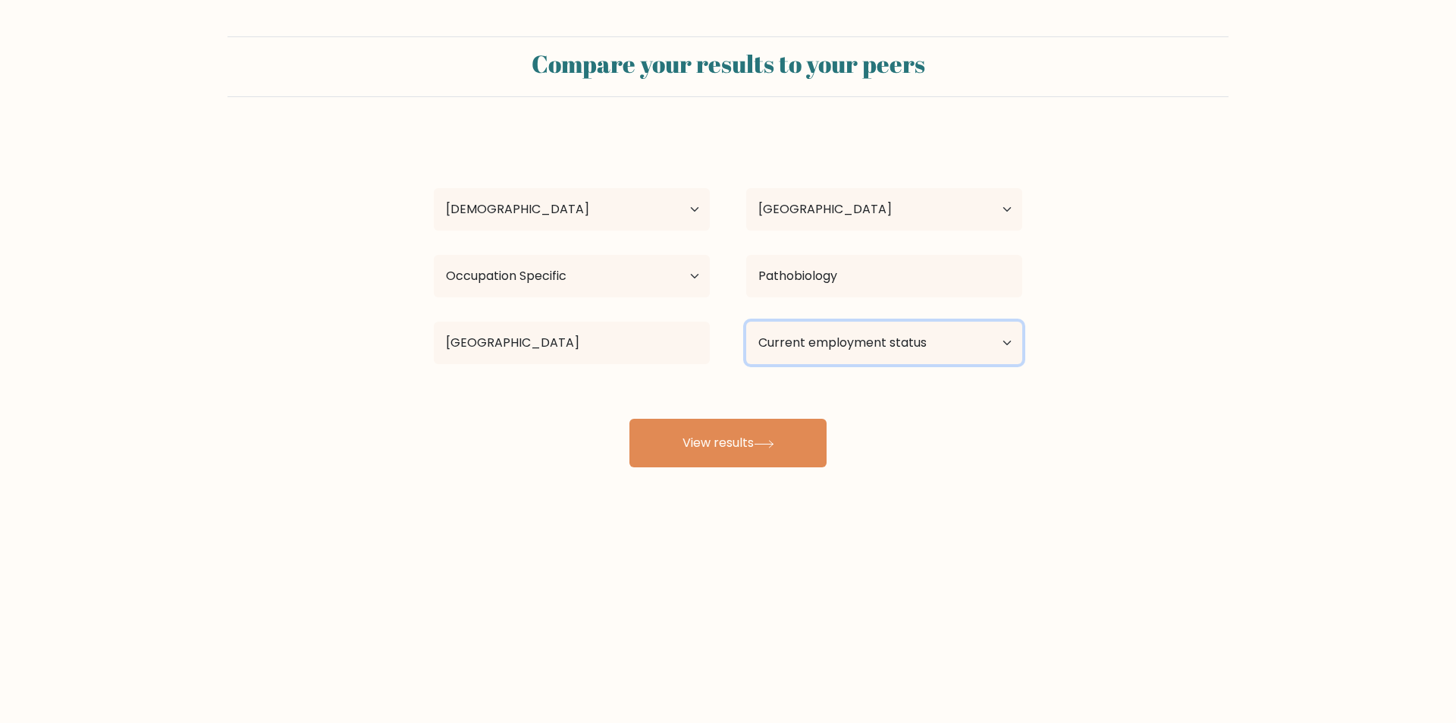
click at [994, 344] on select "Current employment status Employed Student Retired Other / prefer not to answer" at bounding box center [884, 343] width 276 height 42
select select "other"
click at [746, 322] on select "Current employment status Employed Student Retired Other / prefer not to answer" at bounding box center [884, 343] width 276 height 42
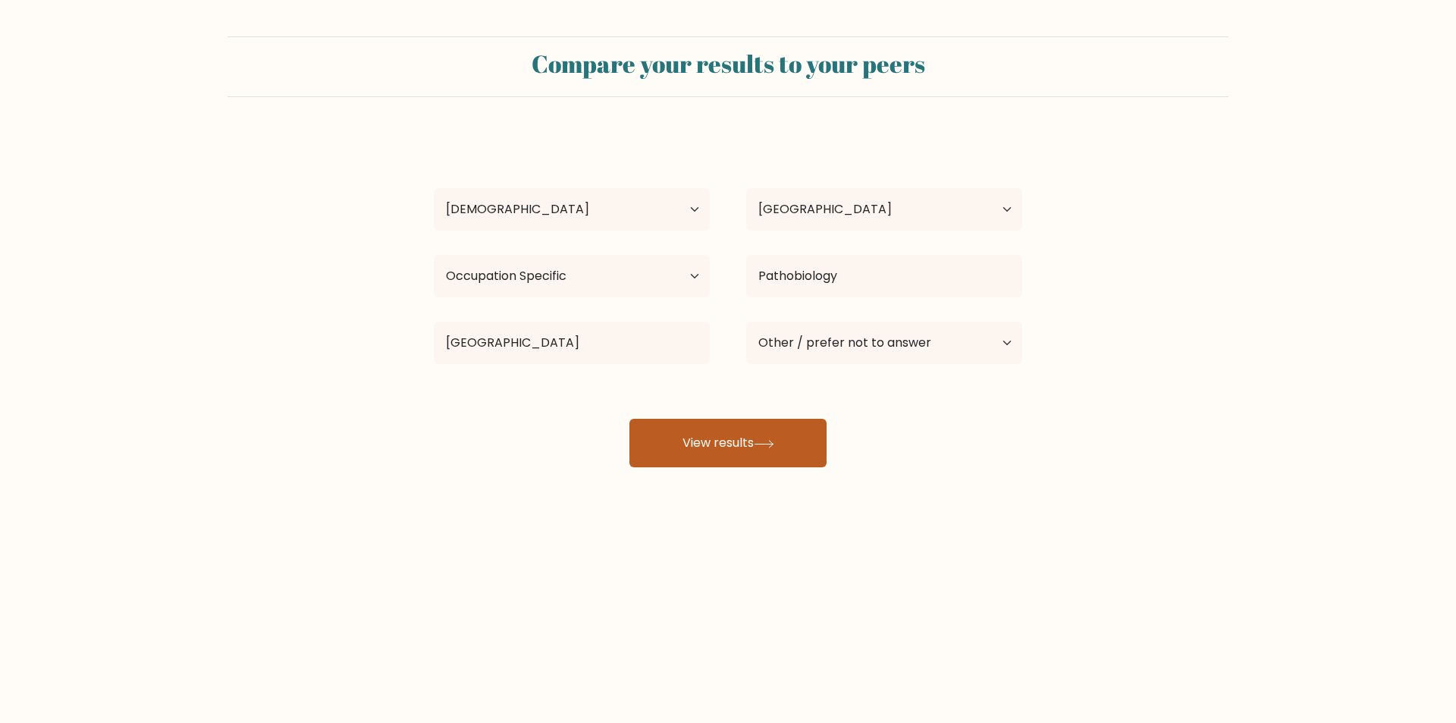
click at [768, 444] on icon at bounding box center [764, 444] width 20 height 8
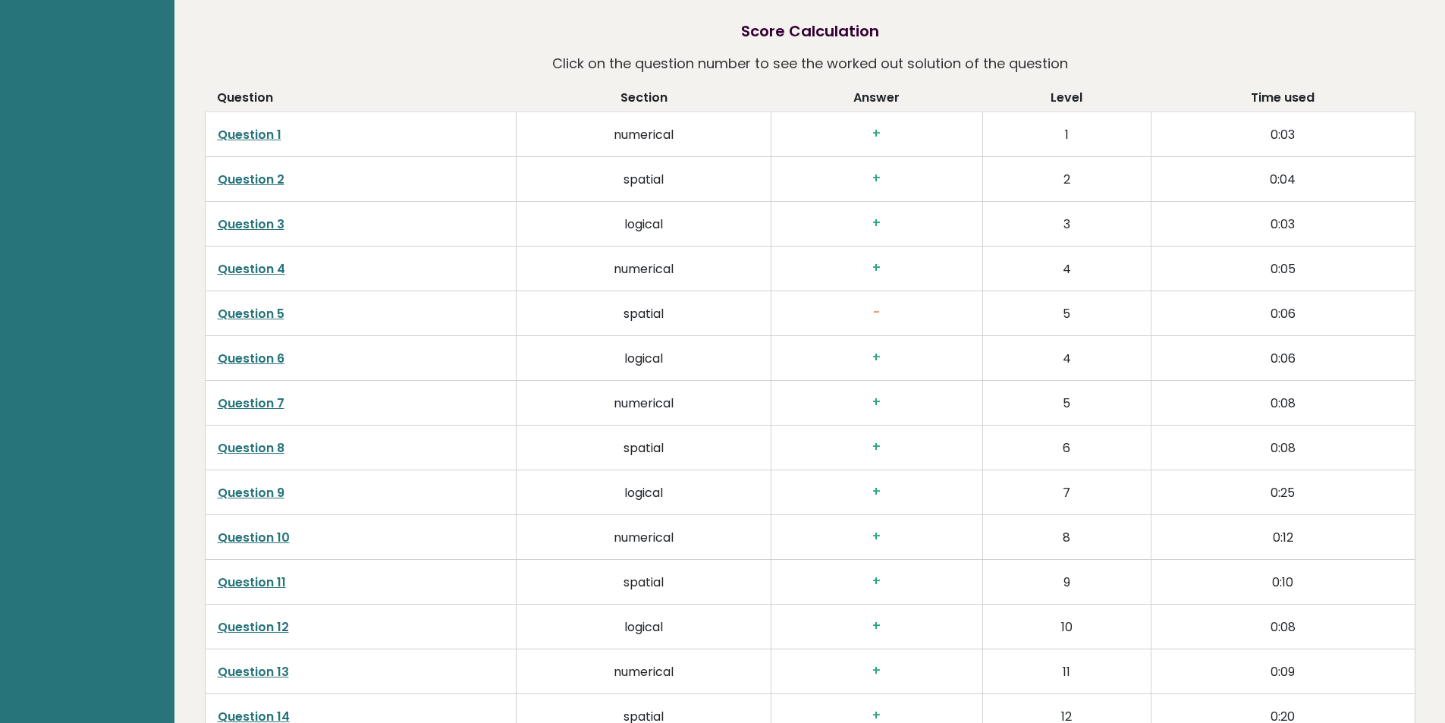
scroll to position [2534, 0]
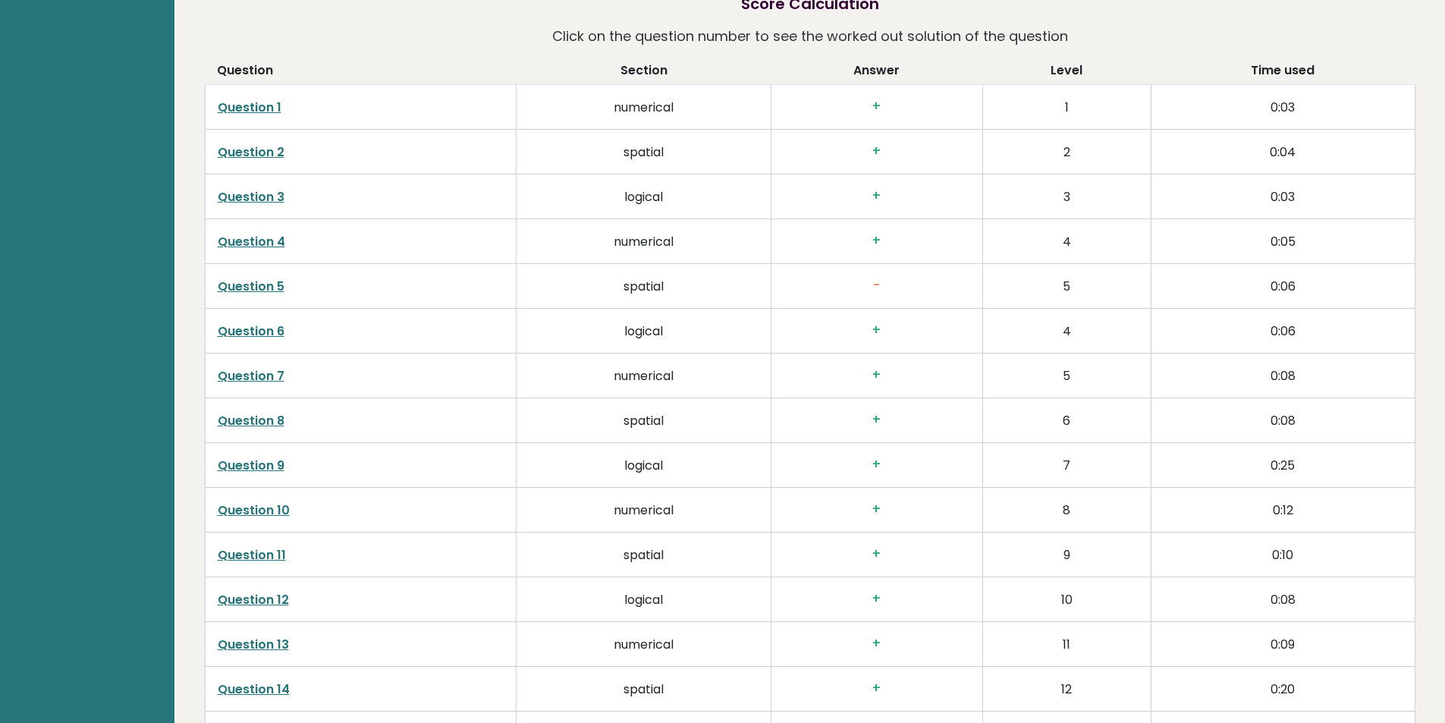
click at [268, 510] on link "Question 10" at bounding box center [254, 509] width 72 height 17
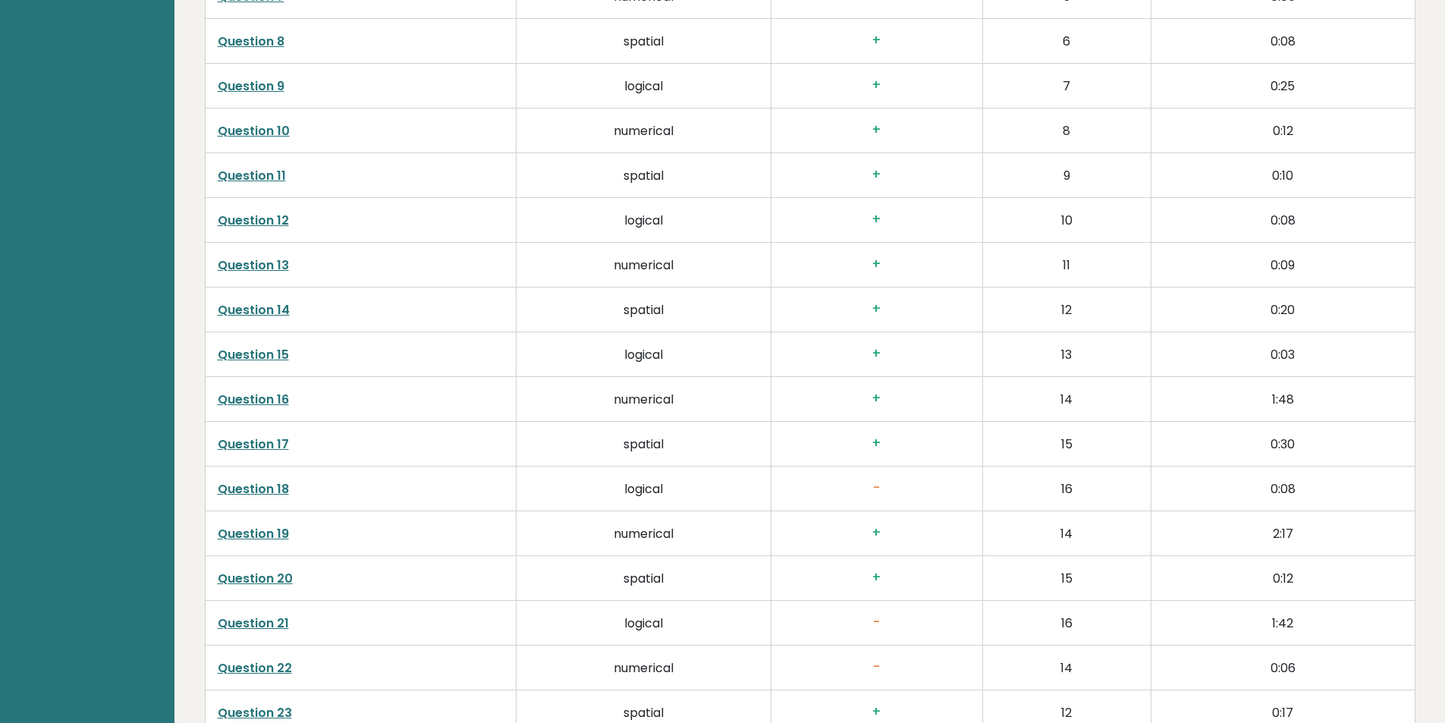
scroll to position [3141, 0]
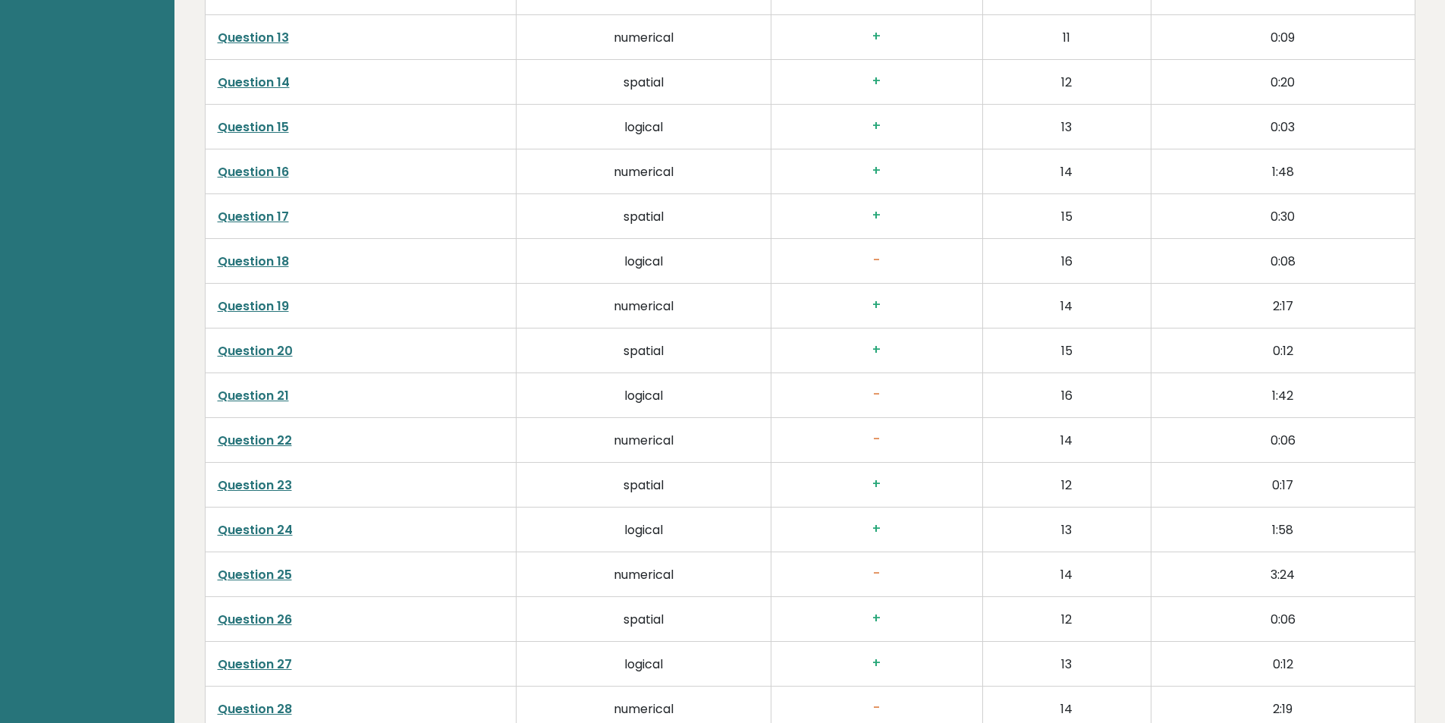
click at [256, 437] on link "Question 22" at bounding box center [255, 440] width 74 height 17
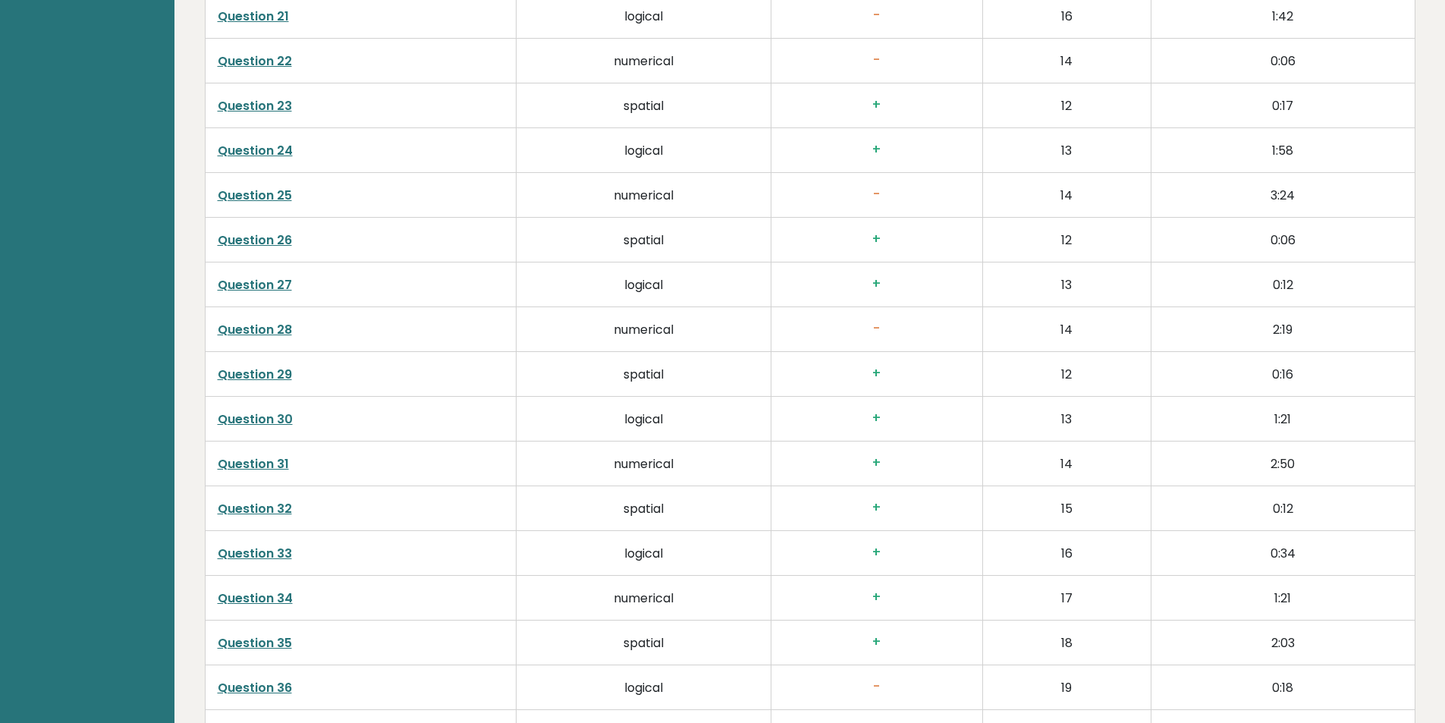
click at [250, 332] on link "Question 28" at bounding box center [255, 329] width 74 height 17
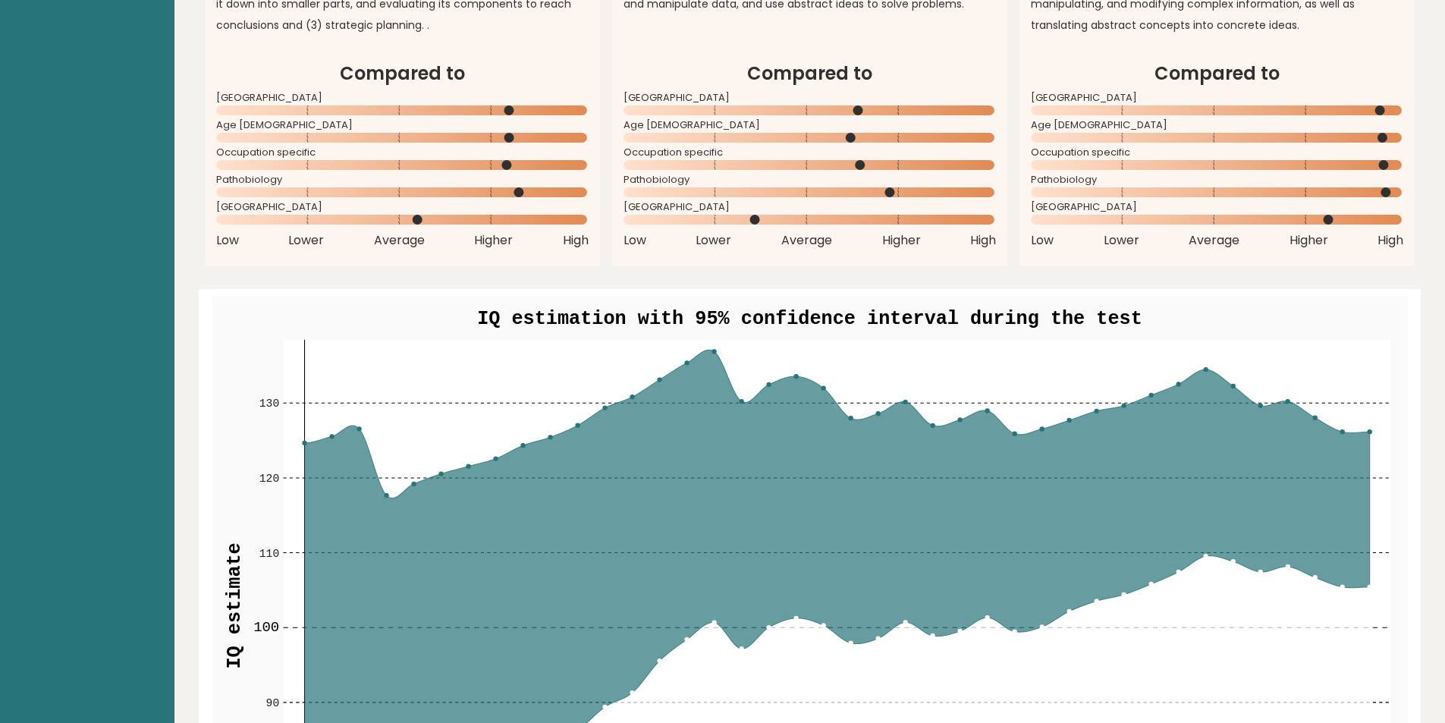
scroll to position [0, 0]
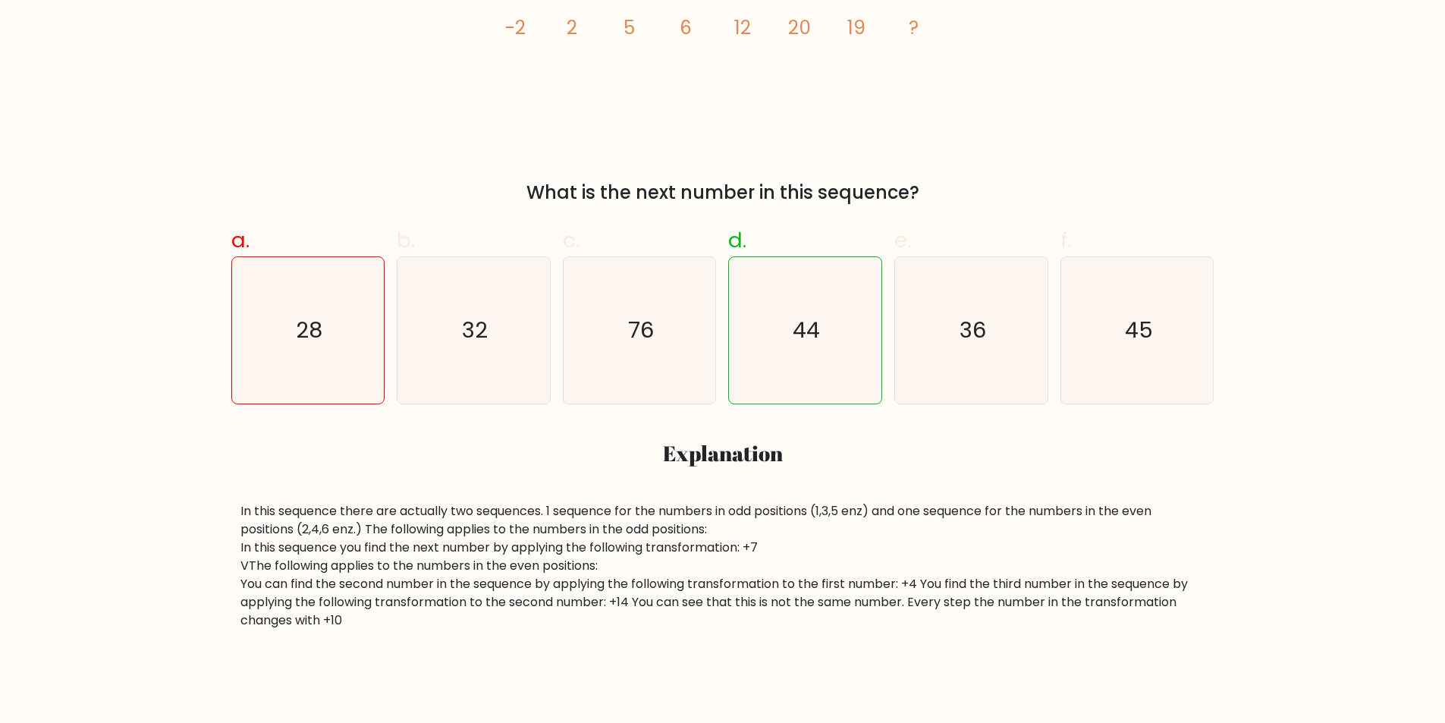
scroll to position [303, 0]
